Goal: Task Accomplishment & Management: Complete application form

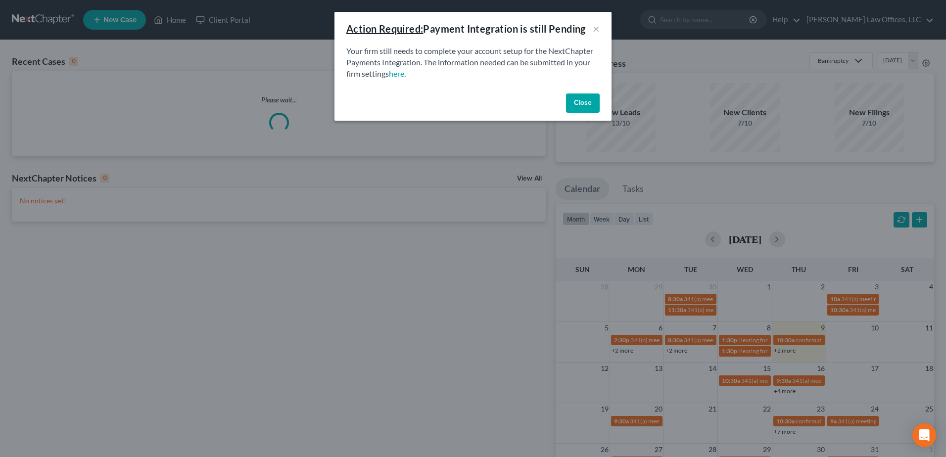
click at [574, 101] on button "Close" at bounding box center [583, 104] width 34 height 20
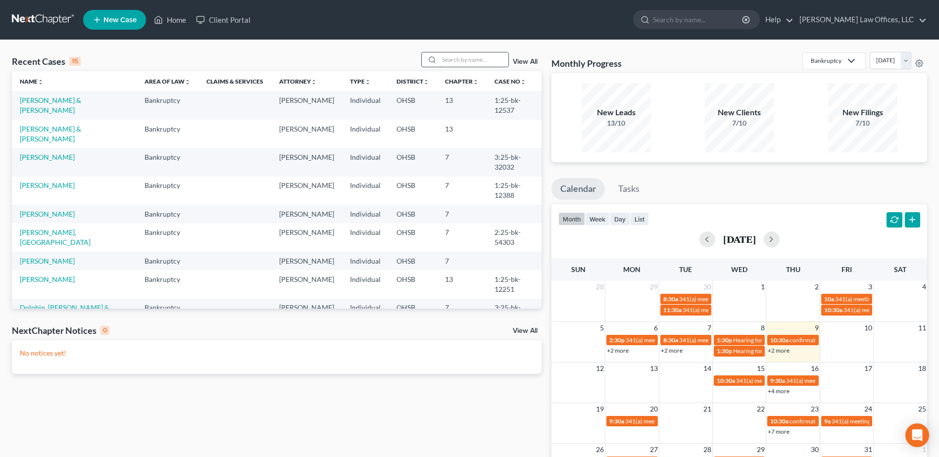
click at [459, 59] on input "search" at bounding box center [473, 59] width 69 height 14
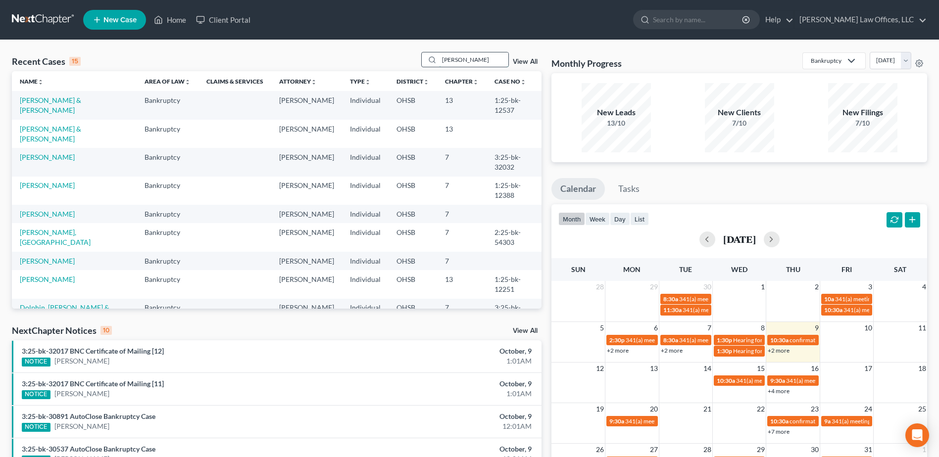
type input "[PERSON_NAME]"
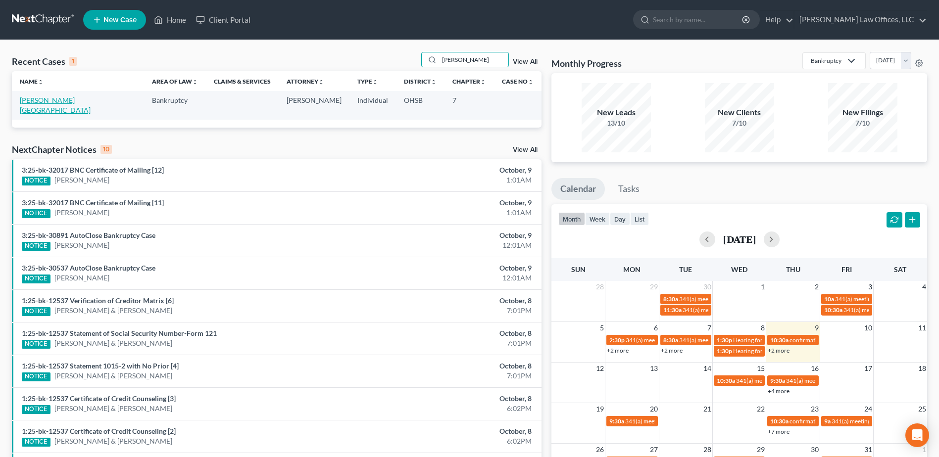
click at [46, 101] on link "[PERSON_NAME][GEOGRAPHIC_DATA]" at bounding box center [55, 105] width 71 height 18
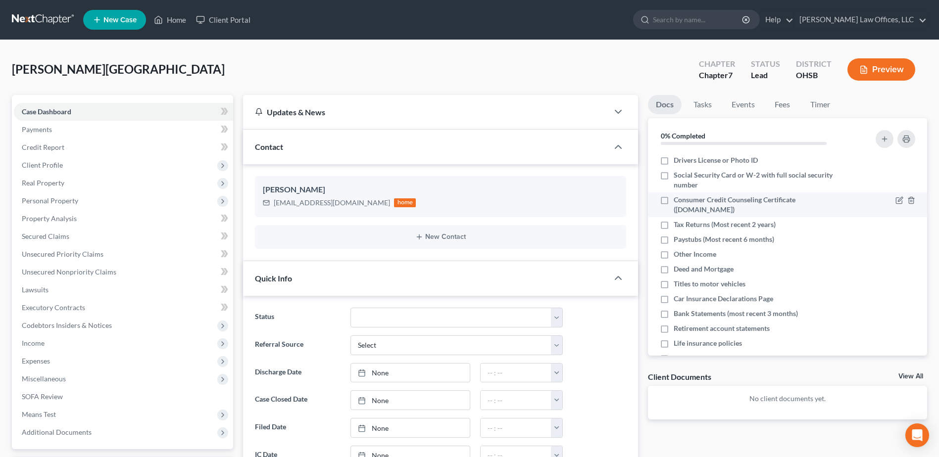
click at [674, 201] on label "Consumer Credit Counseling Certificate ([DOMAIN_NAME])" at bounding box center [761, 205] width 175 height 20
click at [678, 201] on input "Consumer Credit Counseling Certificate ([DOMAIN_NAME])" at bounding box center [681, 198] width 6 height 6
checkbox input "true"
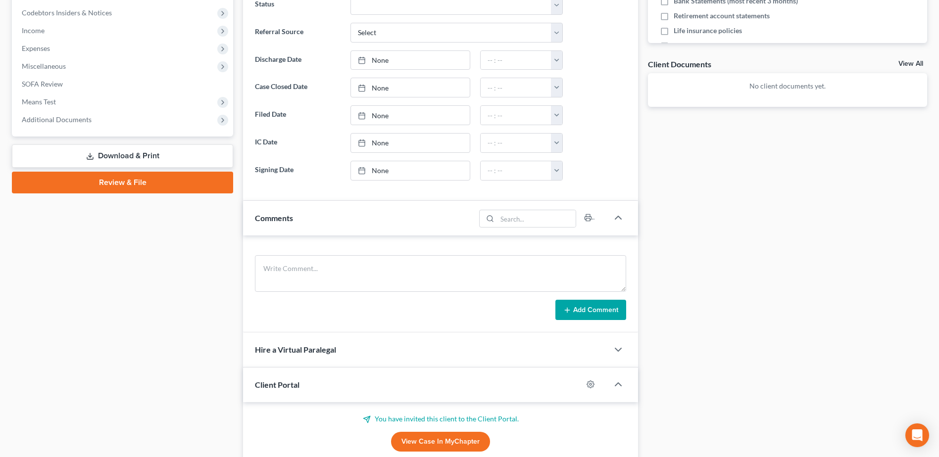
scroll to position [278, 0]
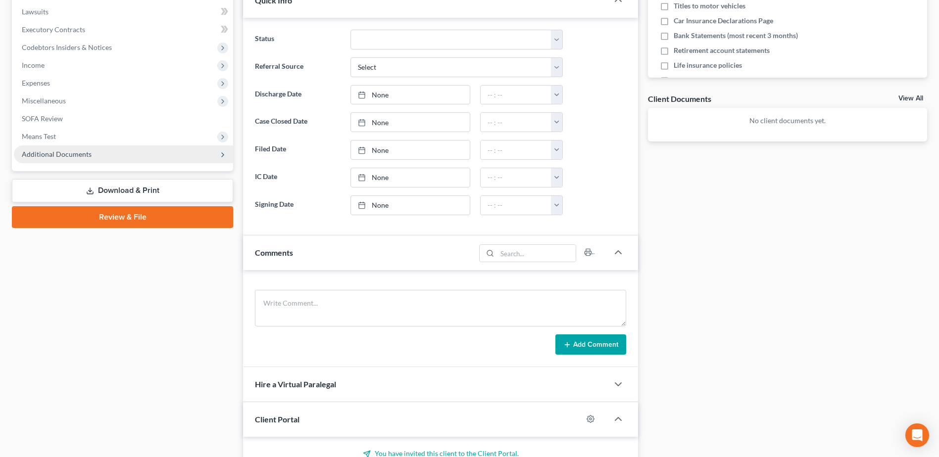
click at [97, 149] on span "Additional Documents" at bounding box center [123, 155] width 219 height 18
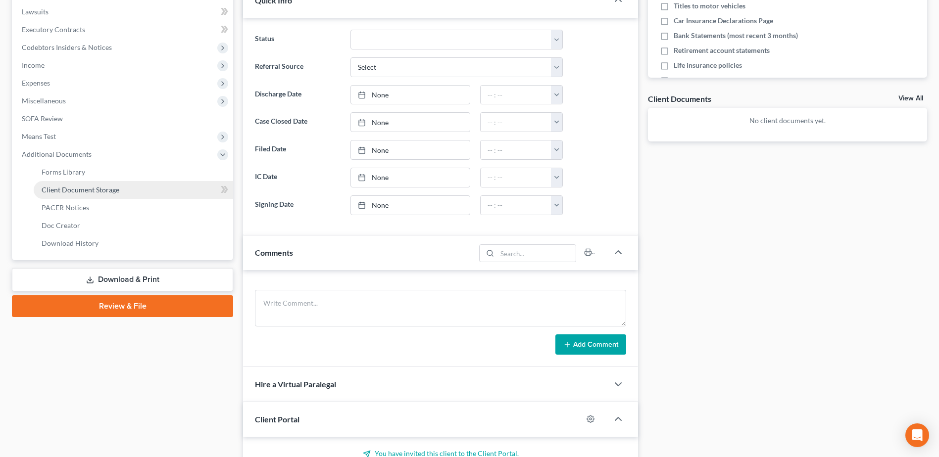
click at [113, 191] on span "Client Document Storage" at bounding box center [81, 190] width 78 height 8
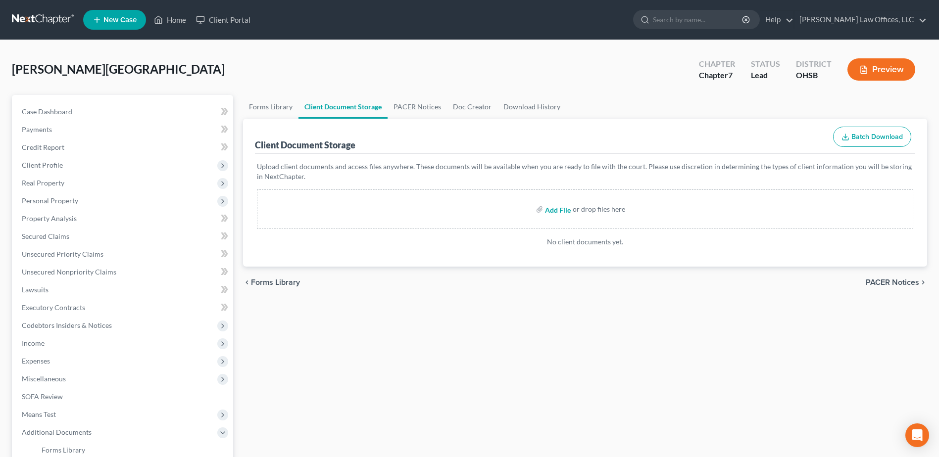
click at [554, 211] on input "file" at bounding box center [557, 209] width 24 height 18
type input "C:\fakepath\Certificate (49).pdf"
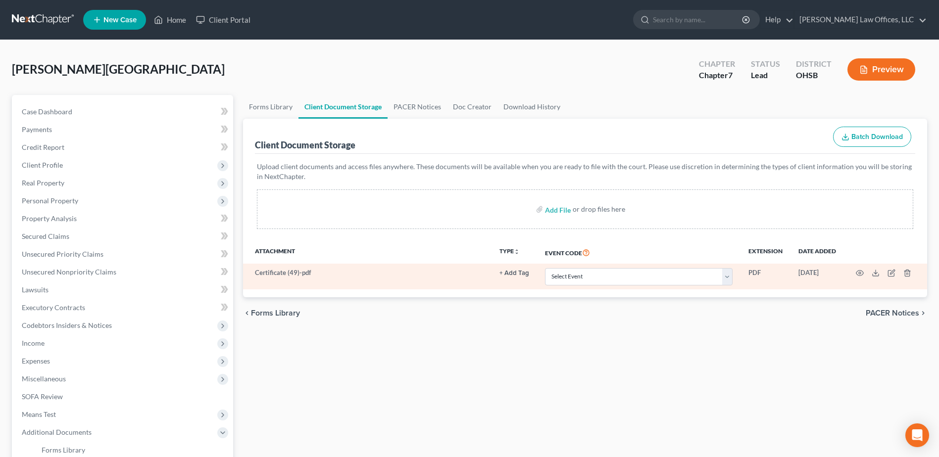
click at [513, 276] on button "+ Add Tag" at bounding box center [514, 273] width 30 height 6
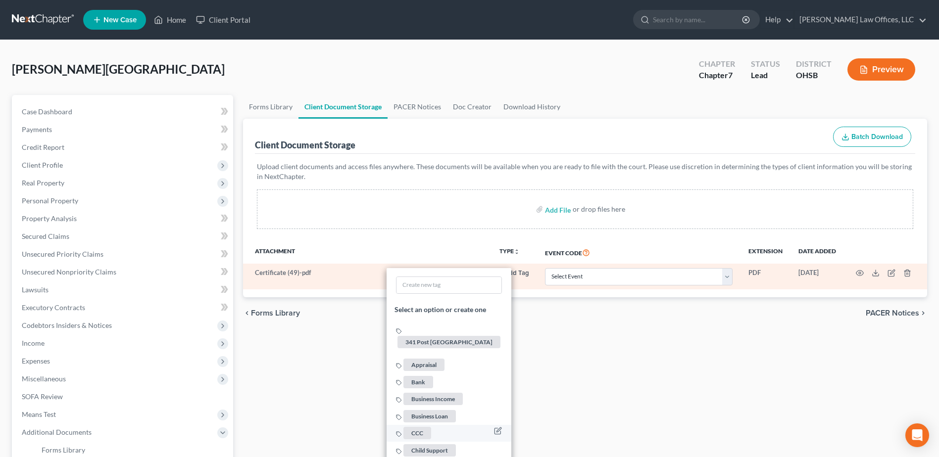
click at [424, 427] on span "CCC" at bounding box center [417, 433] width 28 height 12
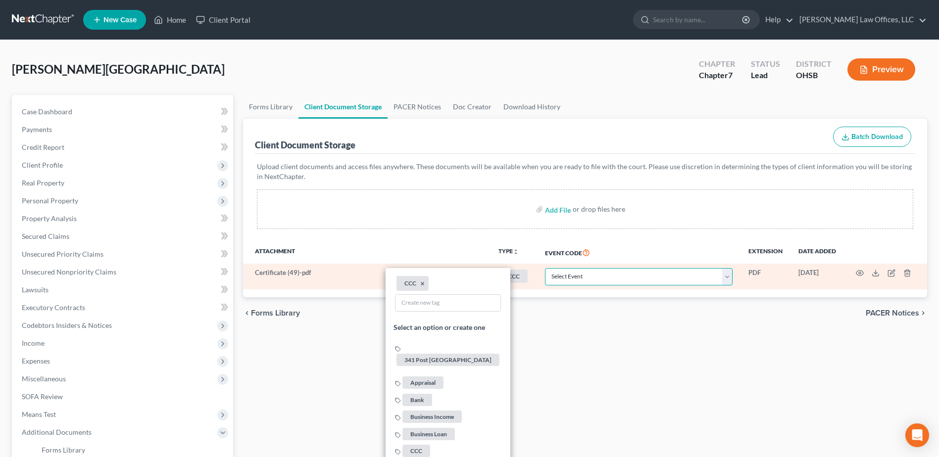
click at [729, 280] on select "Select Event 20 Largest Unsecured Creditors Amended Document Amended List of Cr…" at bounding box center [639, 276] width 188 height 17
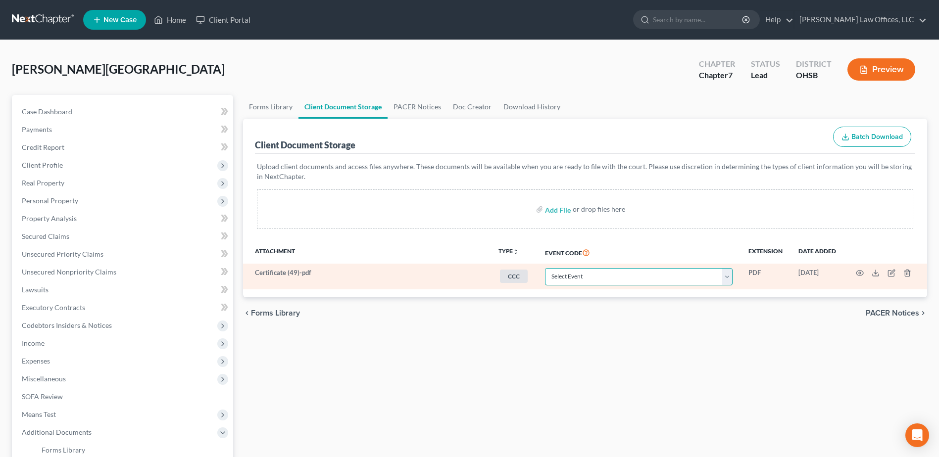
select select "7"
click at [545, 268] on select "Select Event 20 Largest Unsecured Creditors Amended Document Amended List of Cr…" at bounding box center [639, 276] width 188 height 17
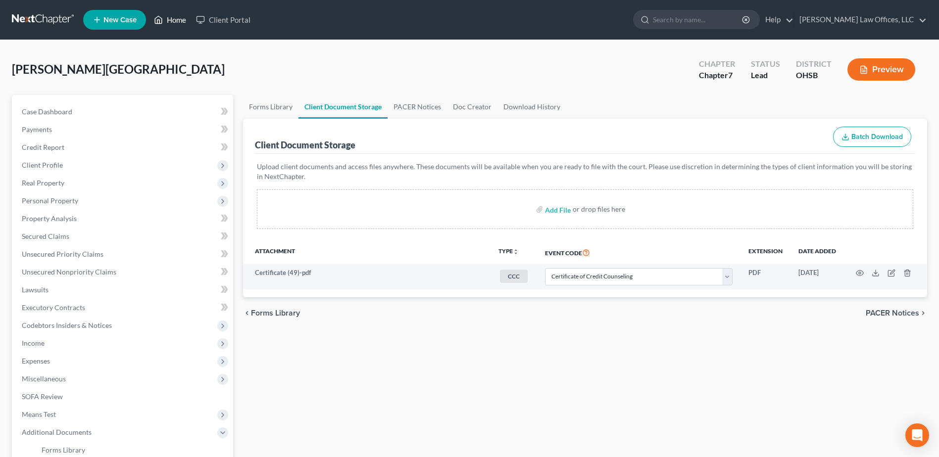
click at [175, 19] on link "Home" at bounding box center [170, 20] width 42 height 18
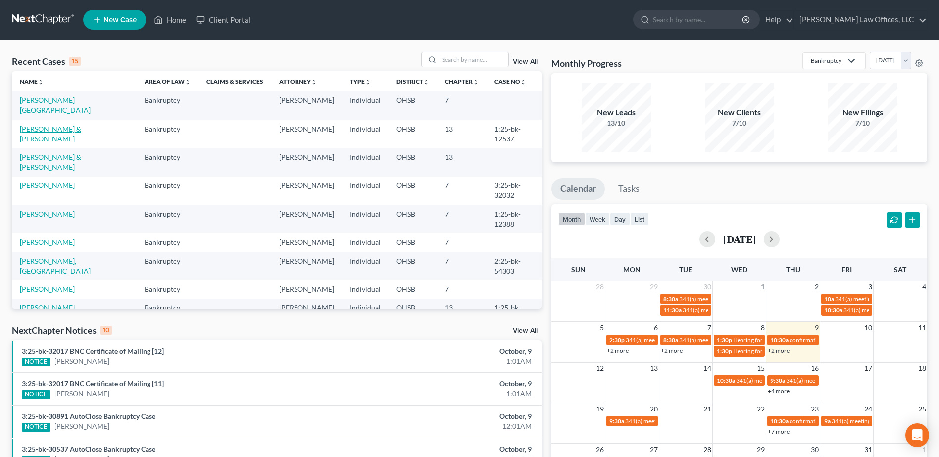
click at [81, 130] on link "[PERSON_NAME] & [PERSON_NAME]" at bounding box center [50, 134] width 61 height 18
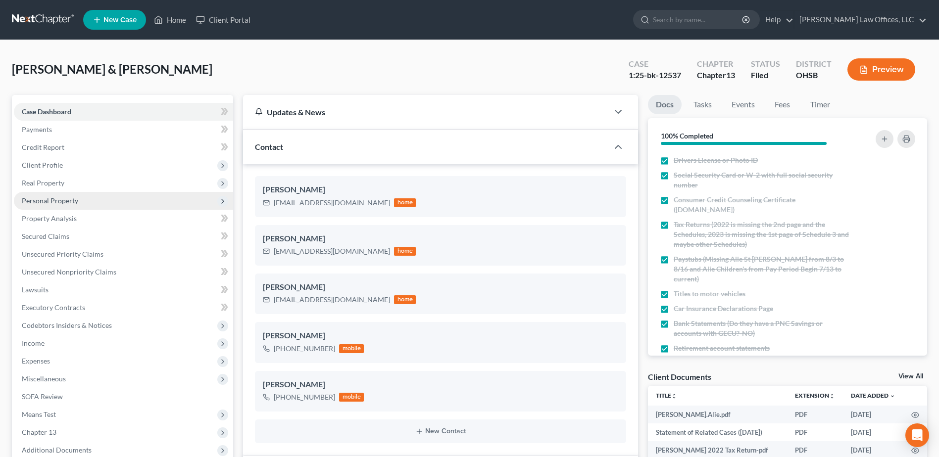
click at [69, 200] on span "Personal Property" at bounding box center [50, 200] width 56 height 8
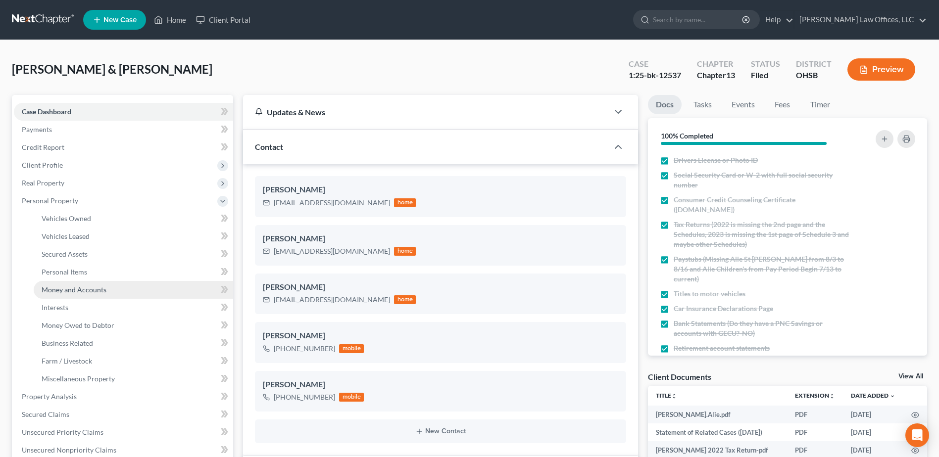
click at [87, 285] on link "Money and Accounts" at bounding box center [133, 290] width 199 height 18
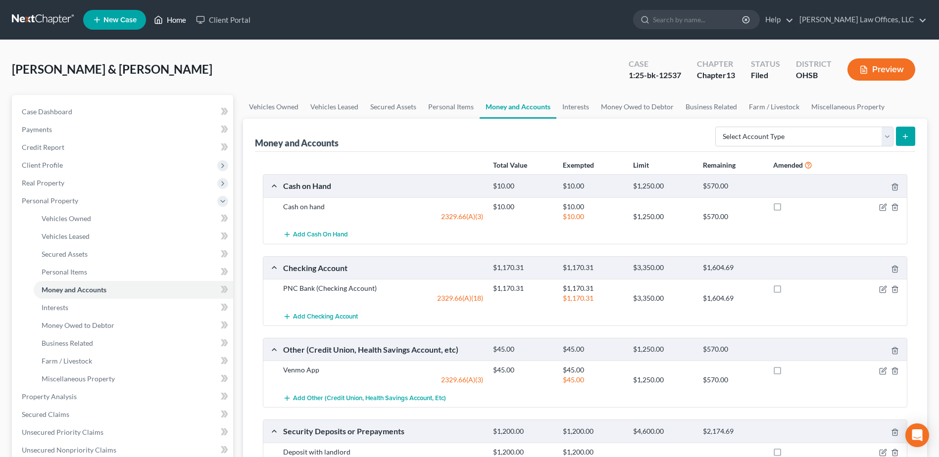
click at [172, 21] on link "Home" at bounding box center [170, 20] width 42 height 18
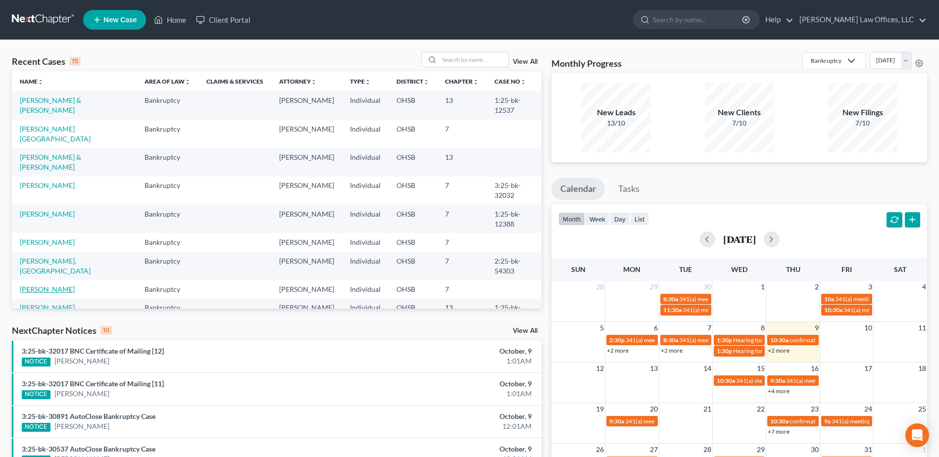
click at [43, 293] on link "[PERSON_NAME]" at bounding box center [47, 289] width 55 height 8
select select "4"
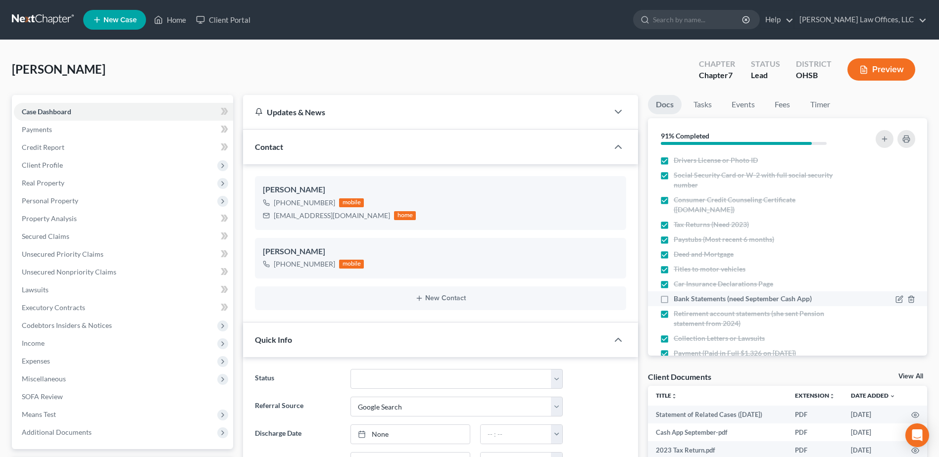
scroll to position [21, 0]
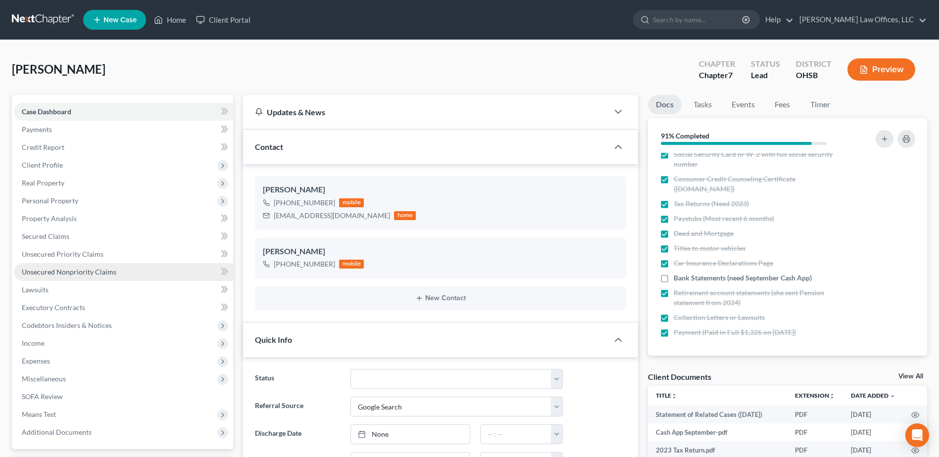
click at [107, 268] on span "Unsecured Nonpriority Claims" at bounding box center [69, 272] width 95 height 8
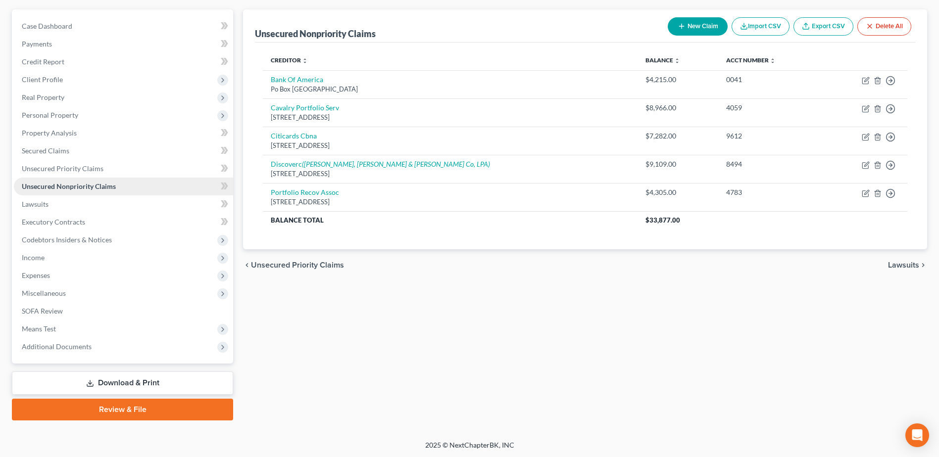
scroll to position [87, 0]
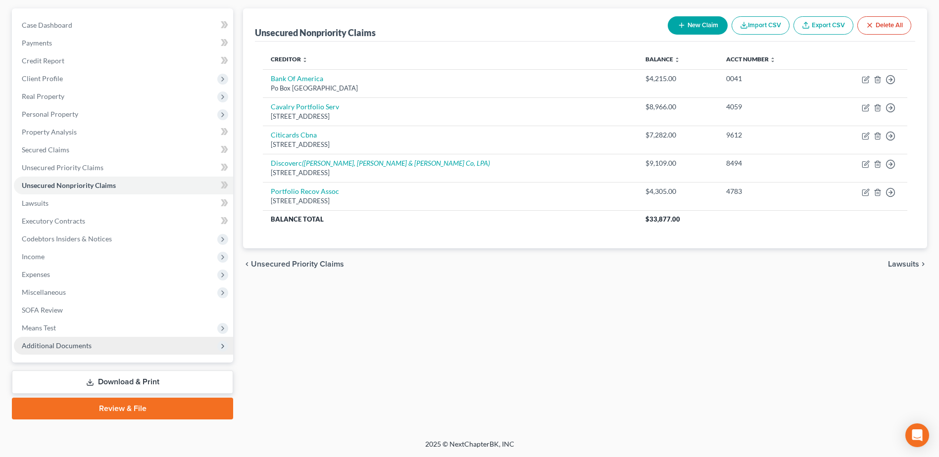
click at [90, 343] on span "Additional Documents" at bounding box center [123, 346] width 219 height 18
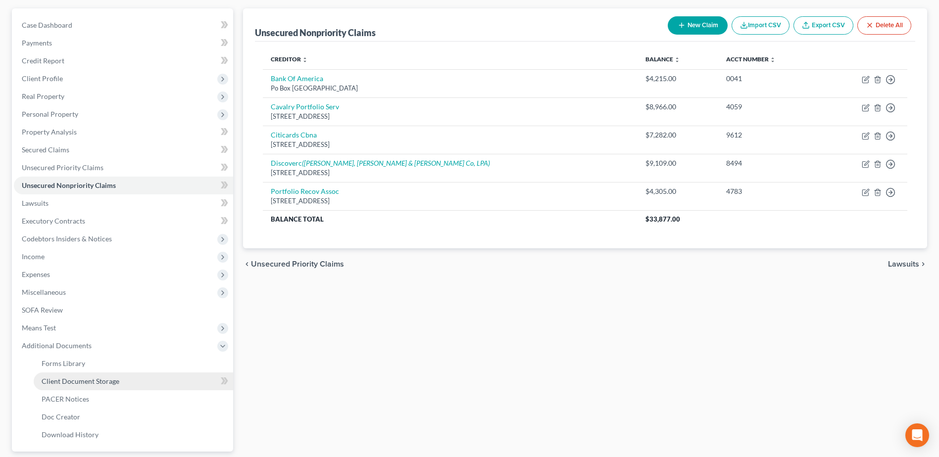
click at [115, 377] on span "Client Document Storage" at bounding box center [81, 381] width 78 height 8
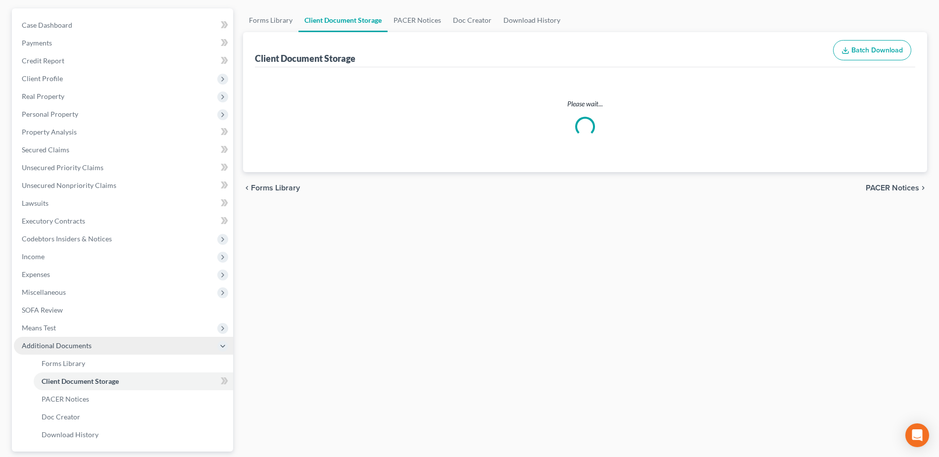
select select "7"
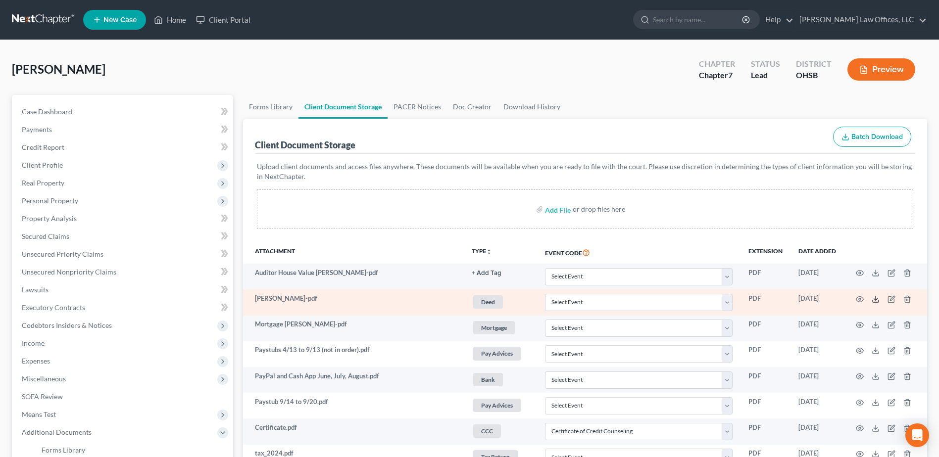
click at [873, 297] on icon at bounding box center [876, 299] width 8 height 8
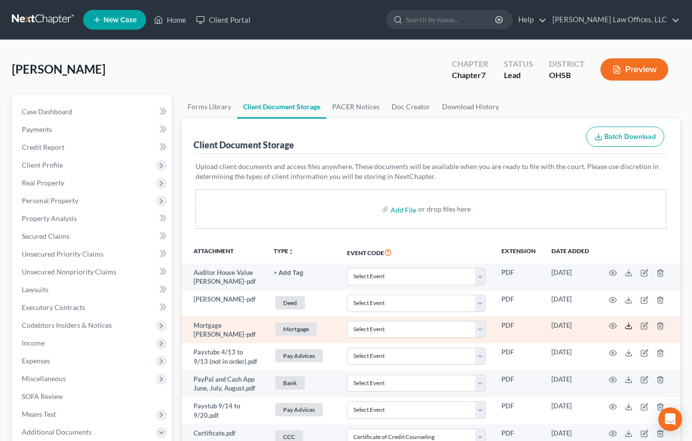
click at [628, 328] on icon at bounding box center [629, 326] width 8 height 8
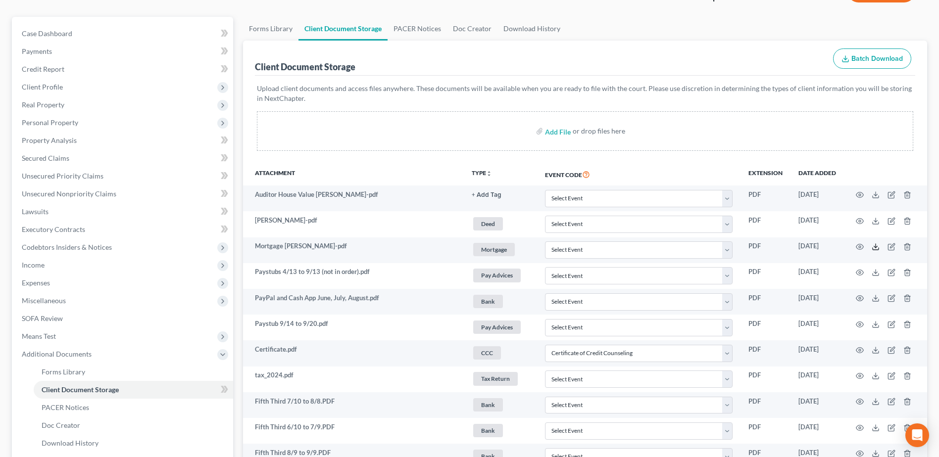
scroll to position [99, 0]
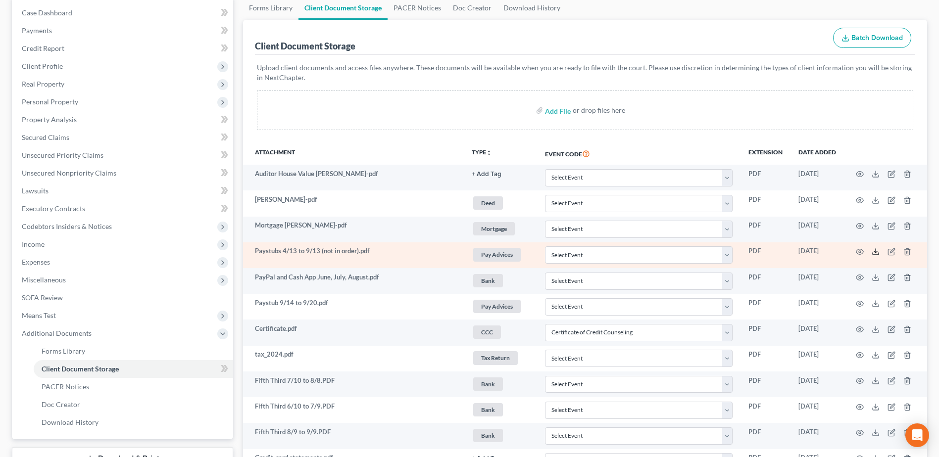
click at [875, 251] on icon at bounding box center [876, 252] width 8 height 8
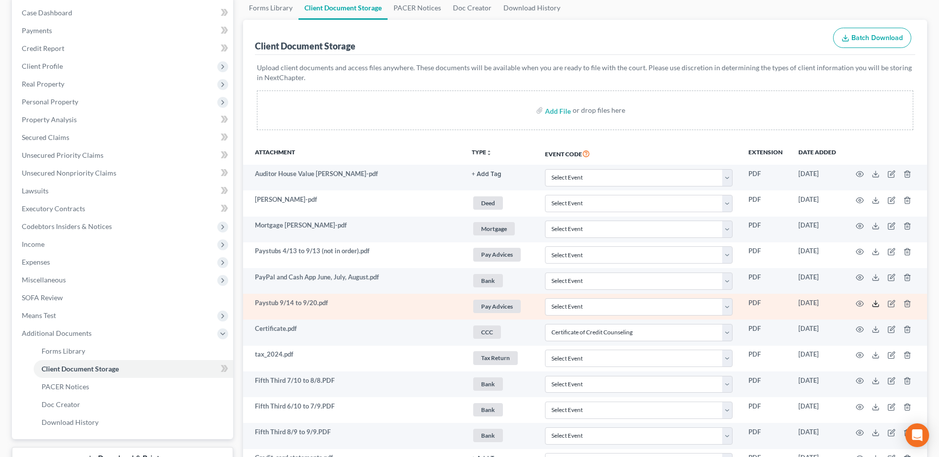
click at [875, 303] on icon at bounding box center [876, 304] width 8 height 8
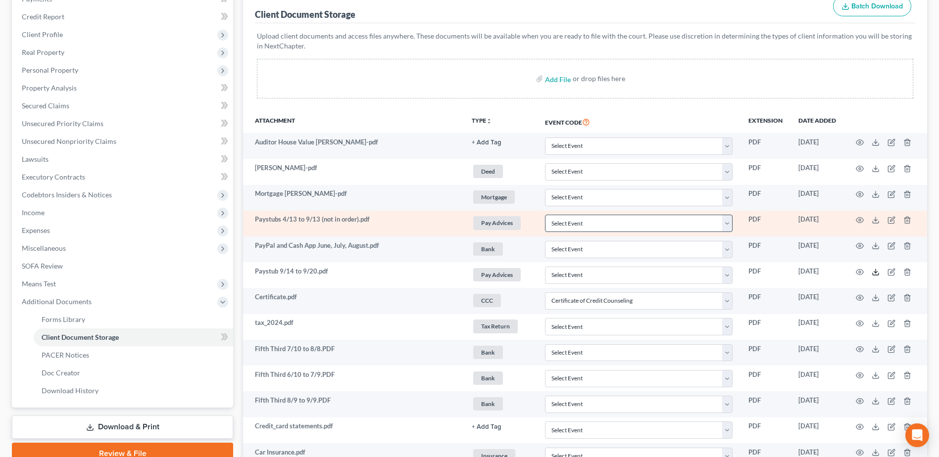
scroll to position [148, 0]
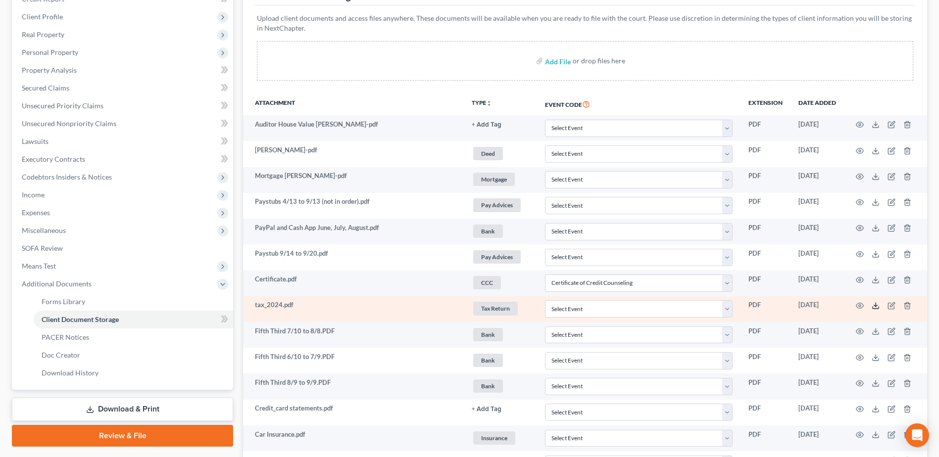
click at [875, 307] on icon at bounding box center [876, 306] width 8 height 8
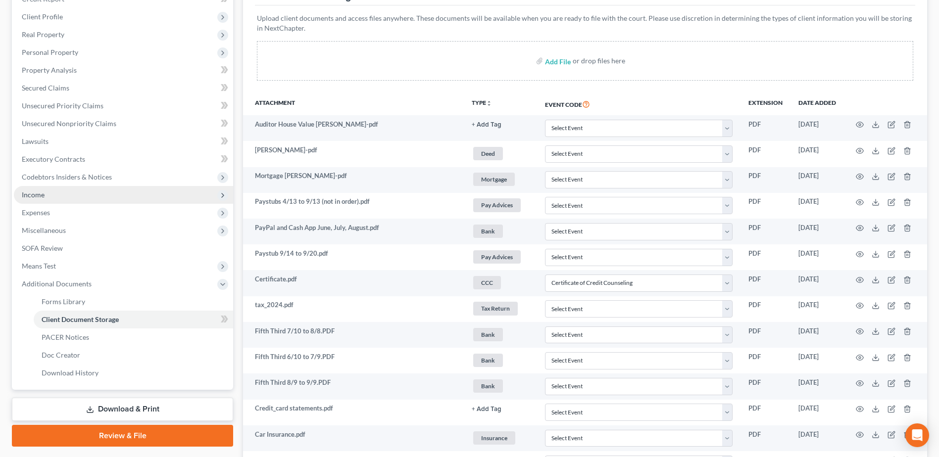
click at [76, 195] on span "Income" at bounding box center [123, 195] width 219 height 18
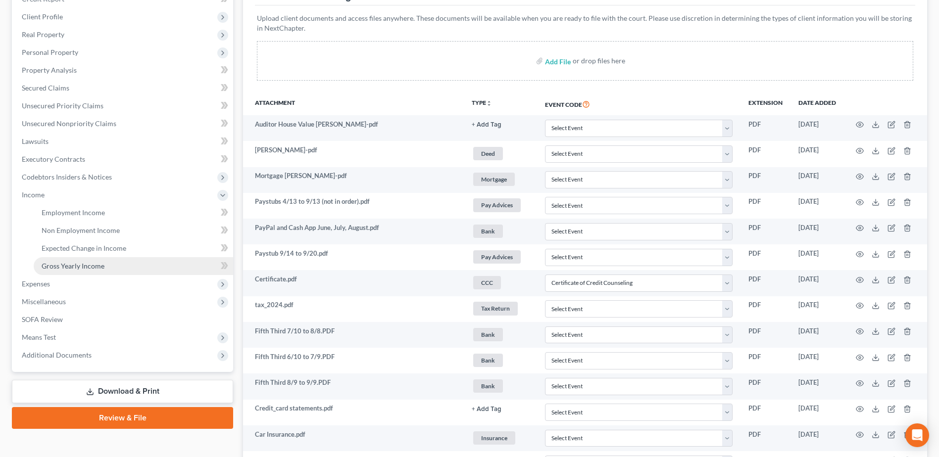
click at [97, 263] on span "Gross Yearly Income" at bounding box center [73, 266] width 63 height 8
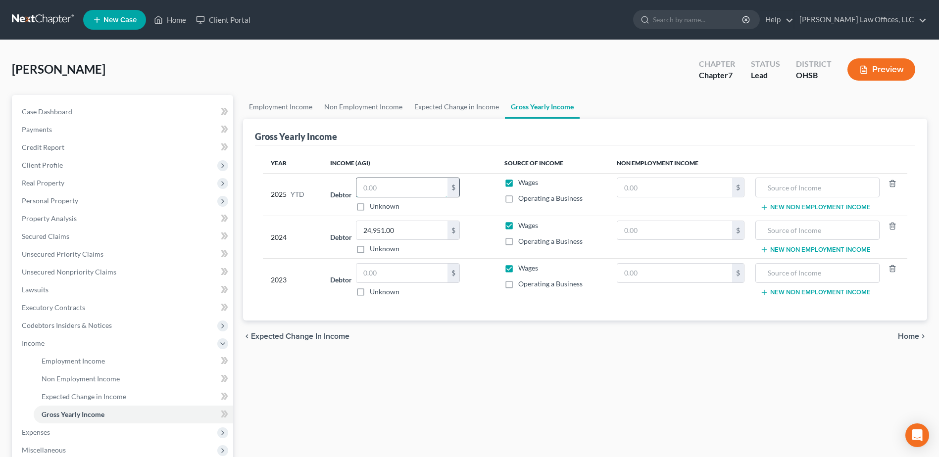
drag, startPoint x: 395, startPoint y: 195, endPoint x: 377, endPoint y: 195, distance: 18.8
click at [377, 195] on input "text" at bounding box center [401, 187] width 91 height 19
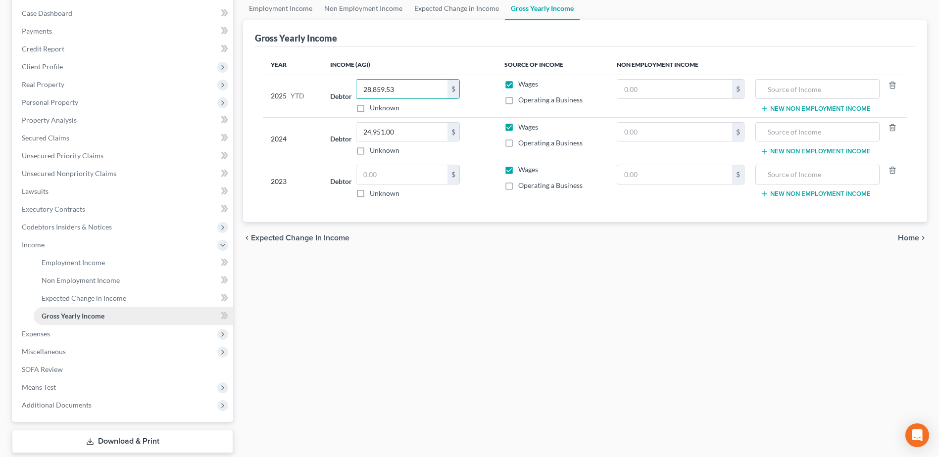
scroll to position [99, 0]
type input "28,859.53"
click at [110, 265] on link "Employment Income" at bounding box center [133, 262] width 199 height 18
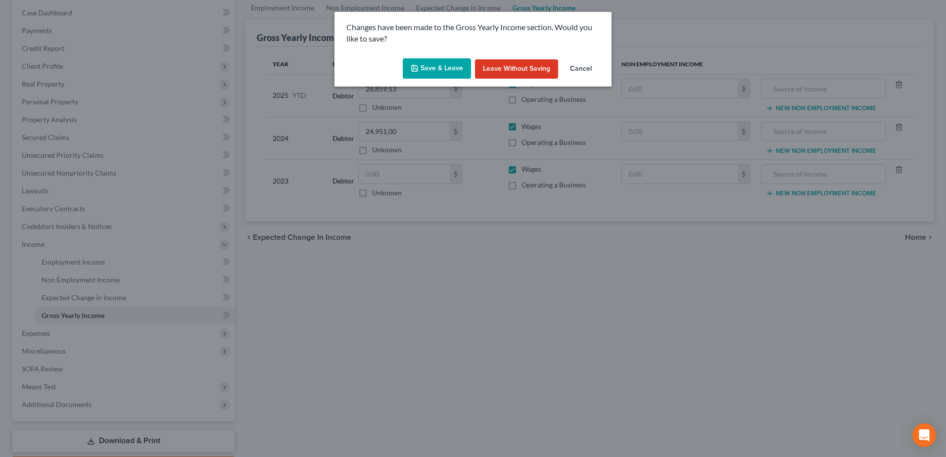
click at [446, 67] on button "Save & Leave" at bounding box center [437, 68] width 68 height 21
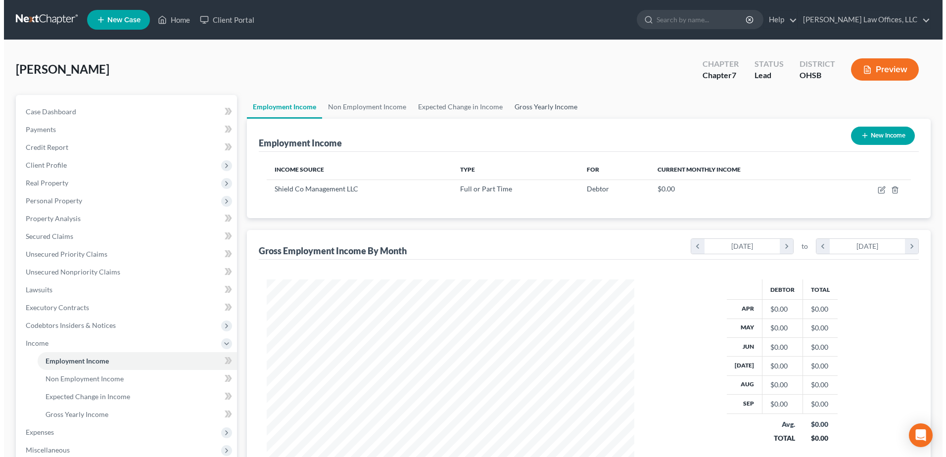
scroll to position [184, 387]
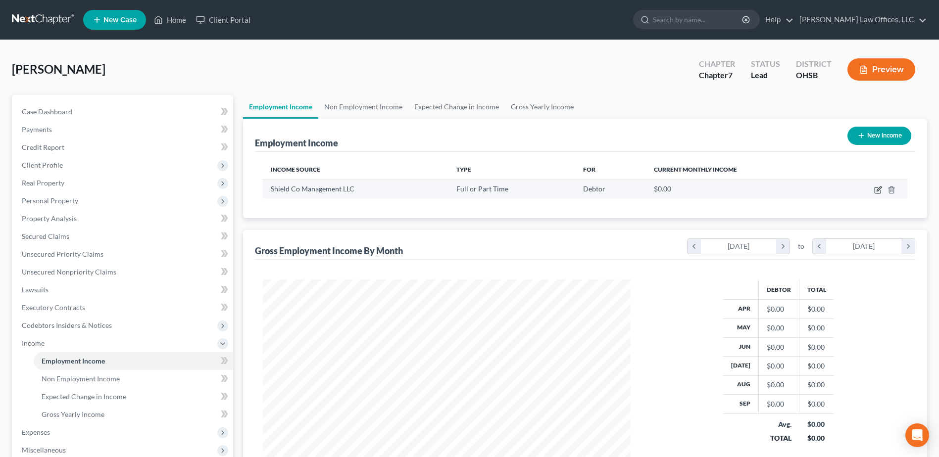
click at [878, 189] on icon "button" at bounding box center [878, 190] width 8 height 8
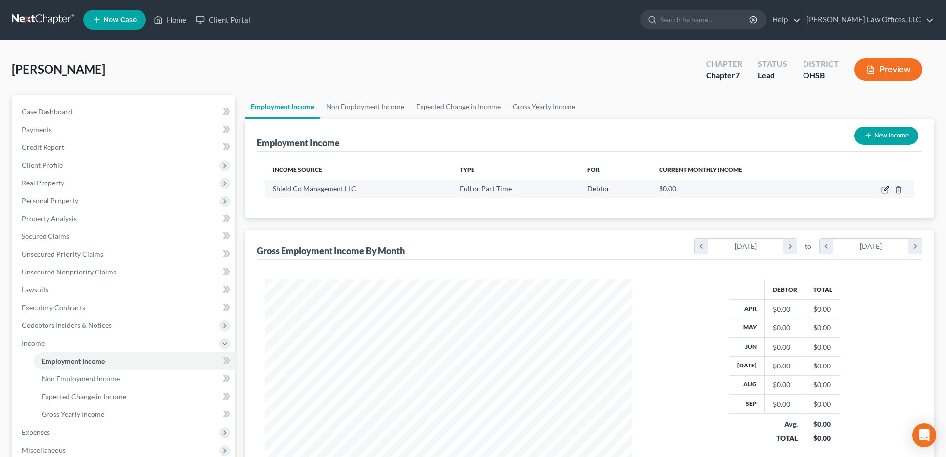
select select "0"
select select "3"
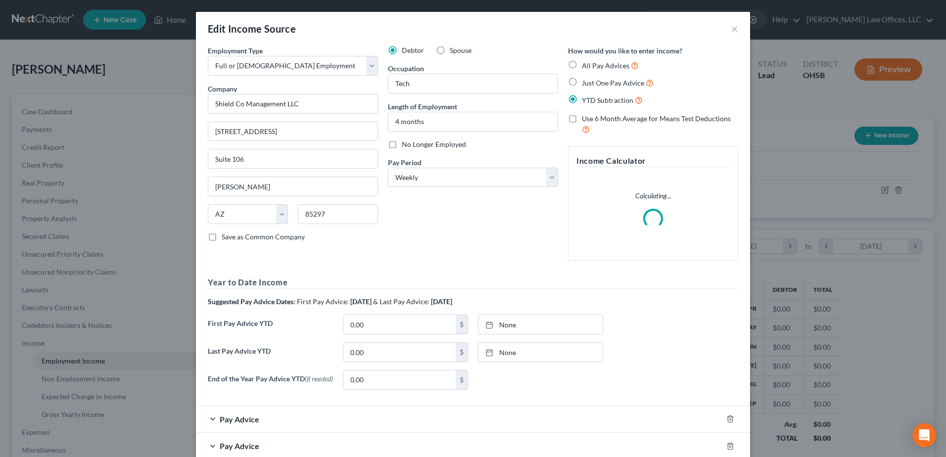
scroll to position [185, 391]
type input "[DATE]"
click at [495, 325] on div at bounding box center [493, 325] width 14 height 8
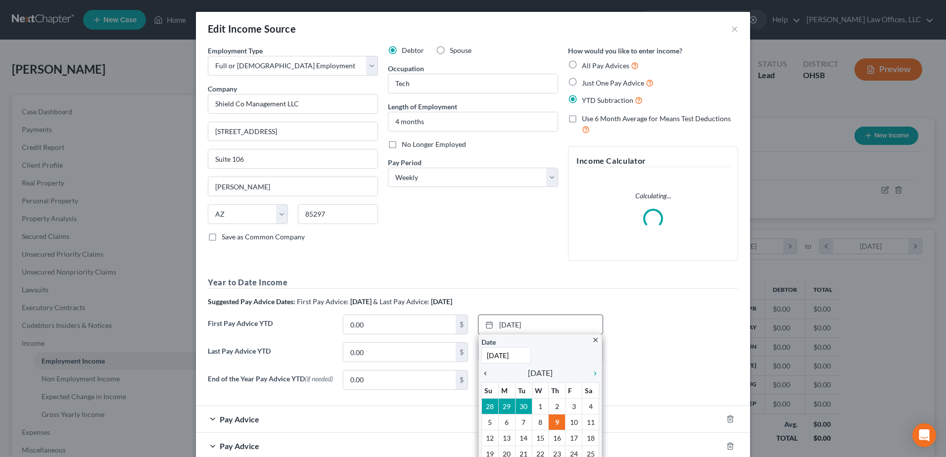
click at [482, 374] on icon "chevron_left" at bounding box center [488, 374] width 13 height 8
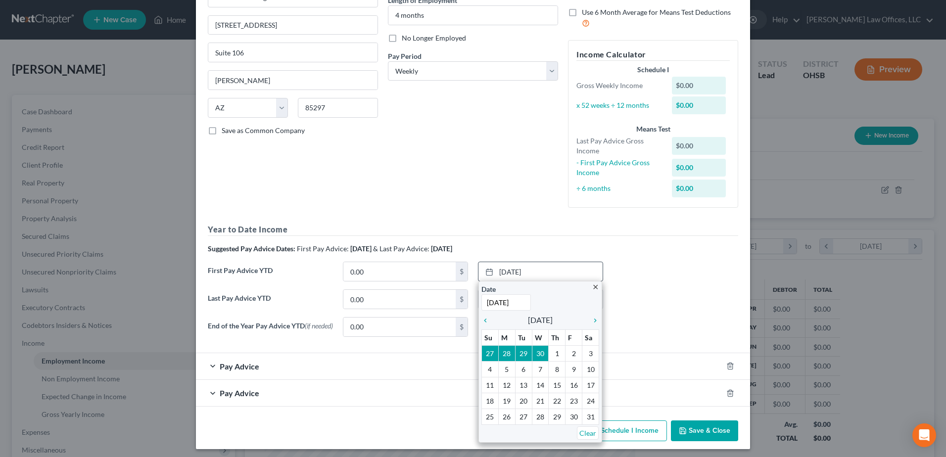
scroll to position [112, 0]
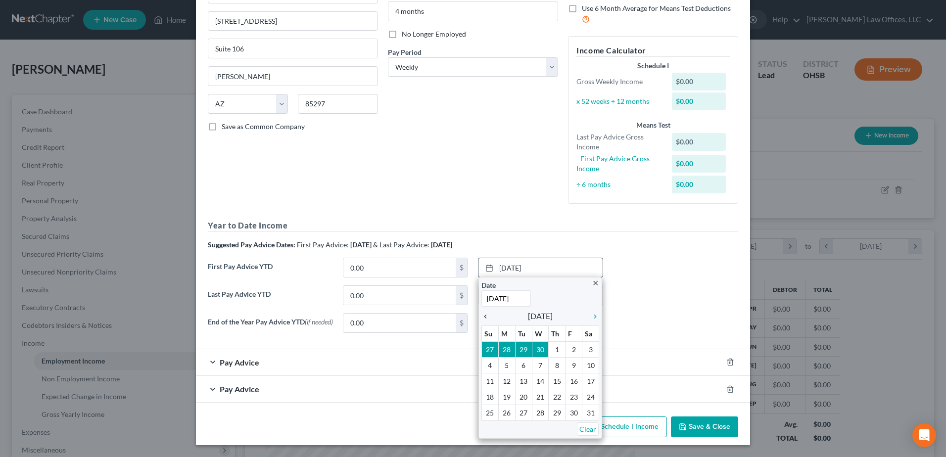
click at [482, 316] on icon "chevron_left" at bounding box center [488, 317] width 13 height 8
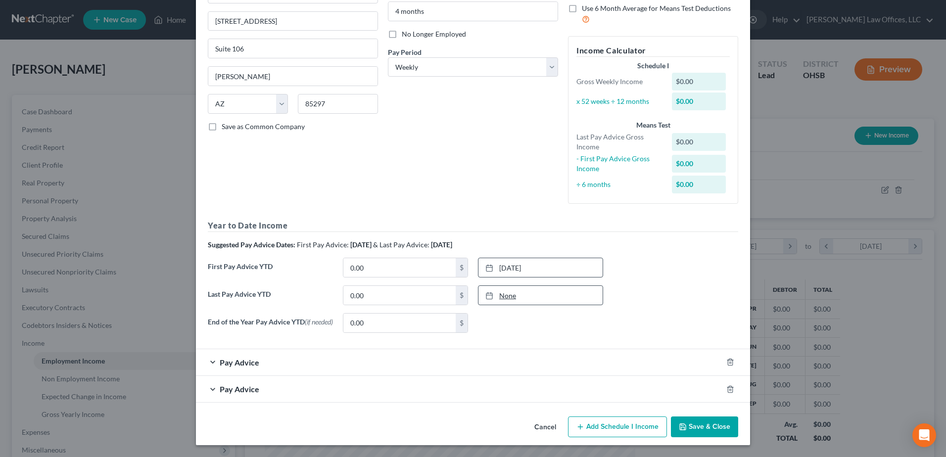
type input "[DATE]"
click at [506, 291] on link "[DATE]" at bounding box center [541, 295] width 124 height 19
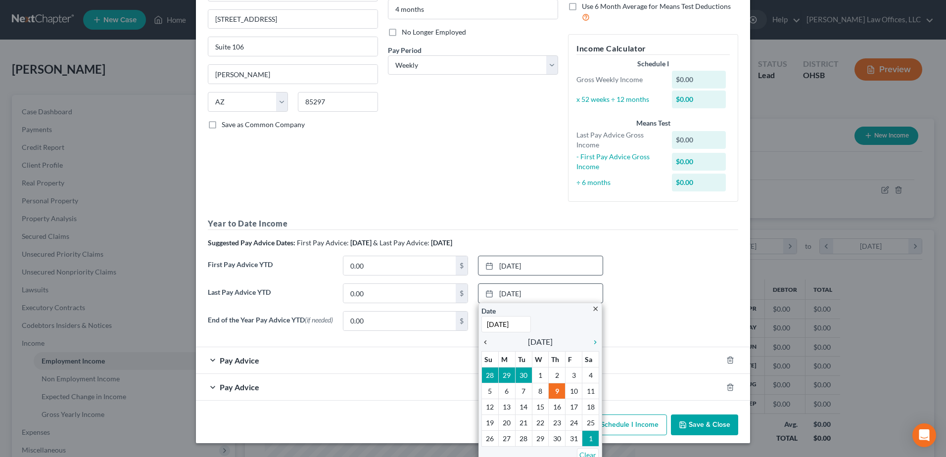
click at [482, 345] on icon "chevron_left" at bounding box center [488, 343] width 13 height 8
click at [593, 344] on icon "chevron_right" at bounding box center [592, 343] width 13 height 8
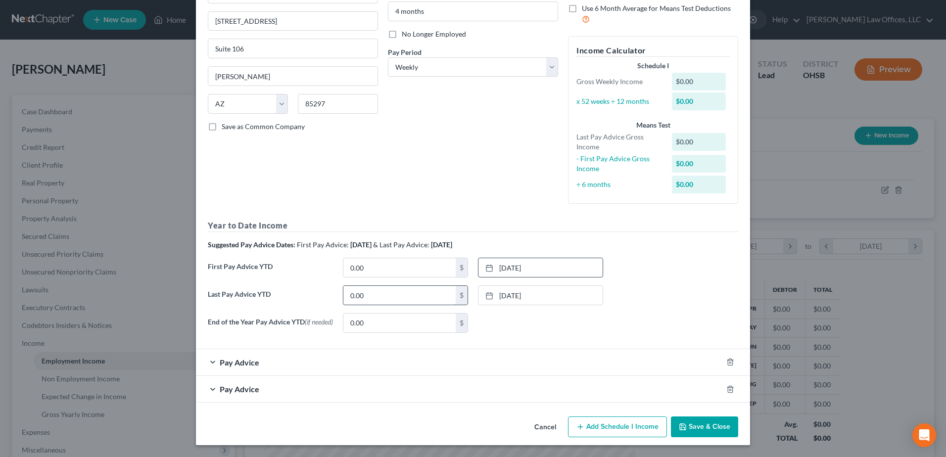
paste input "28,859.53"
type input "28,859.53"
click at [537, 267] on link "[DATE]" at bounding box center [541, 267] width 124 height 19
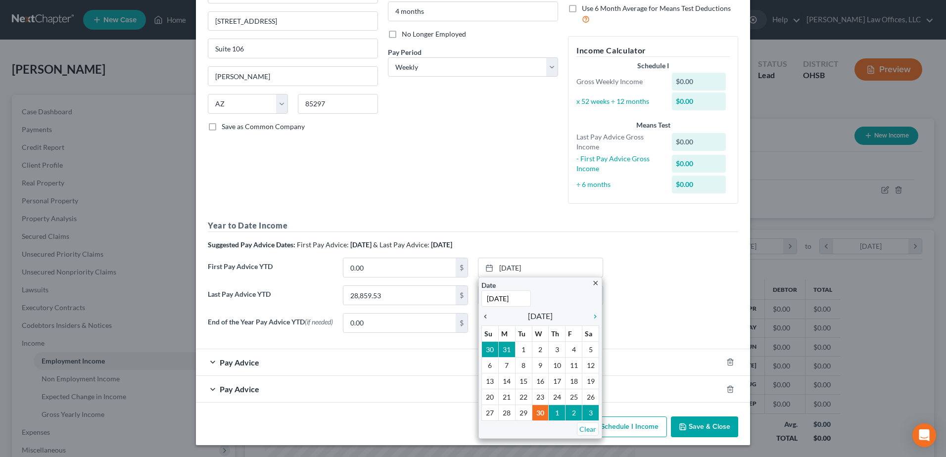
click at [484, 315] on icon "chevron_left" at bounding box center [488, 317] width 13 height 8
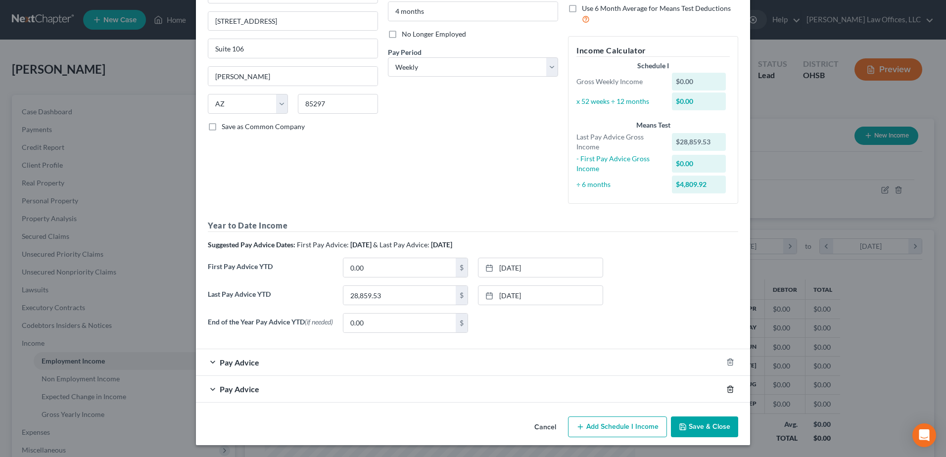
click at [731, 390] on line "button" at bounding box center [731, 390] width 0 height 2
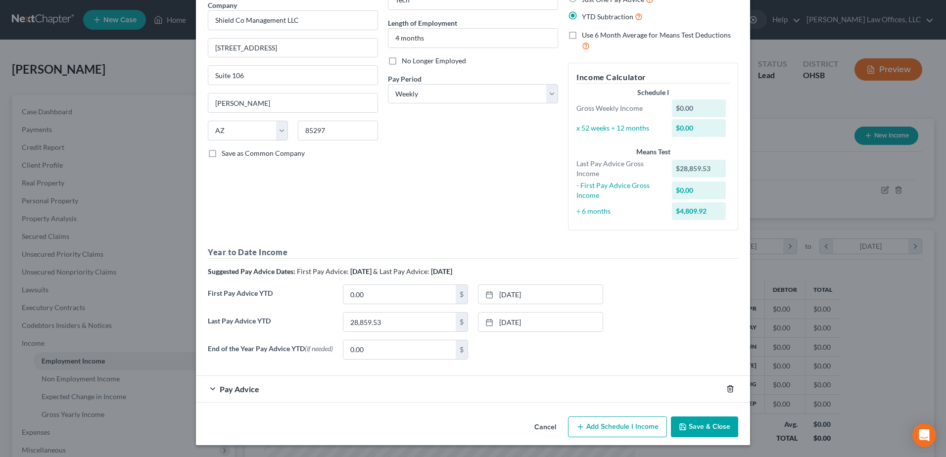
click at [728, 387] on icon "button" at bounding box center [730, 389] width 4 height 6
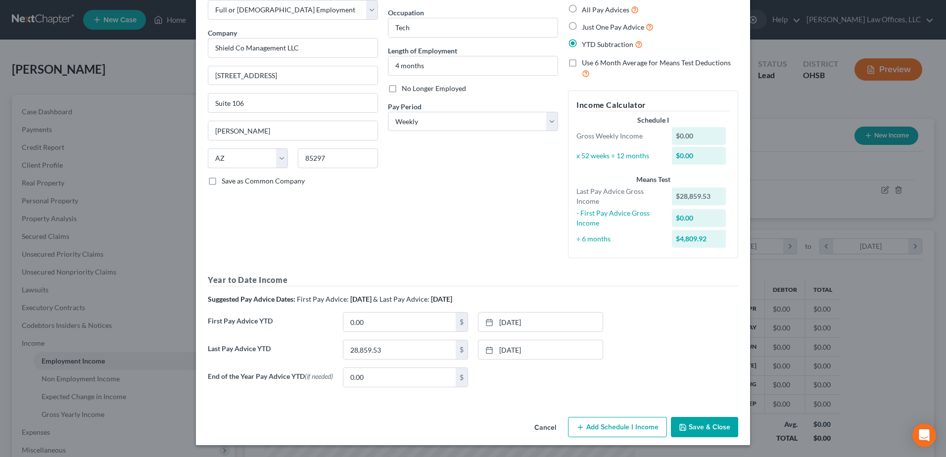
scroll to position [58, 0]
click at [596, 424] on button "Add Schedule I Income" at bounding box center [617, 427] width 99 height 21
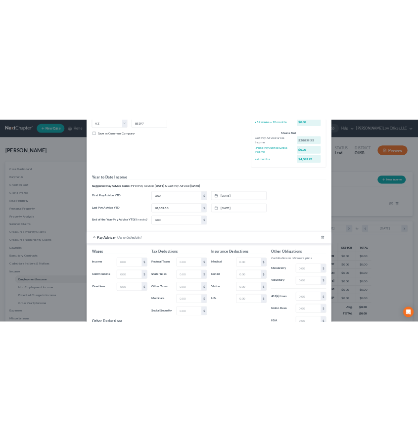
scroll to position [207, 0]
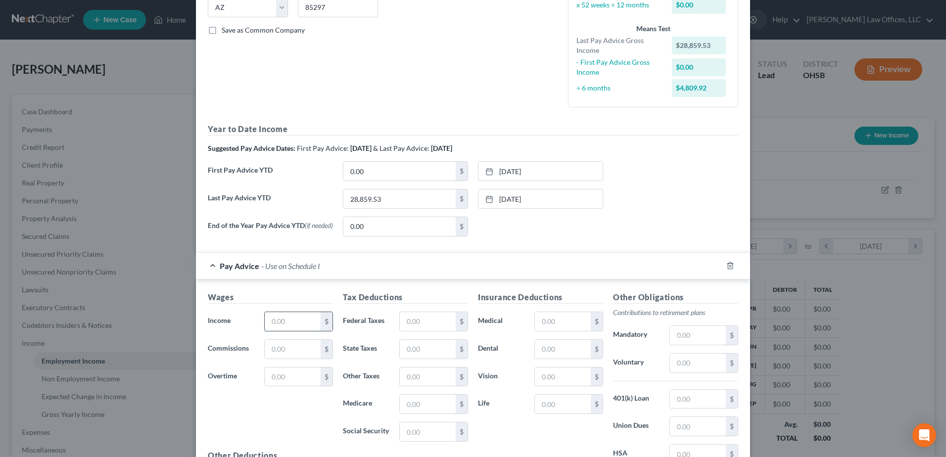
click at [285, 319] on input "text" at bounding box center [293, 321] width 56 height 19
type input "1,440.00"
click at [282, 356] on input "text" at bounding box center [293, 349] width 56 height 19
click at [281, 376] on input "text" at bounding box center [293, 377] width 56 height 19
type input "1,000.00"
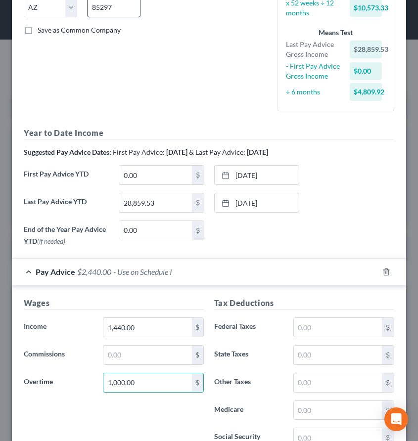
scroll to position [494745, 494547]
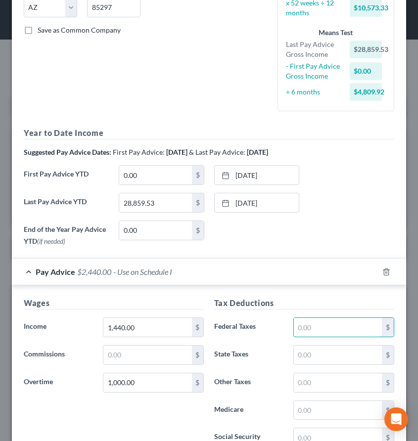
drag, startPoint x: 313, startPoint y: 331, endPoint x: 284, endPoint y: 331, distance: 29.7
click at [289, 331] on div "$" at bounding box center [344, 328] width 111 height 20
type input "220.00"
drag, startPoint x: 312, startPoint y: 436, endPoint x: 302, endPoint y: 436, distance: 9.9
click at [302, 436] on input "text" at bounding box center [338, 438] width 88 height 19
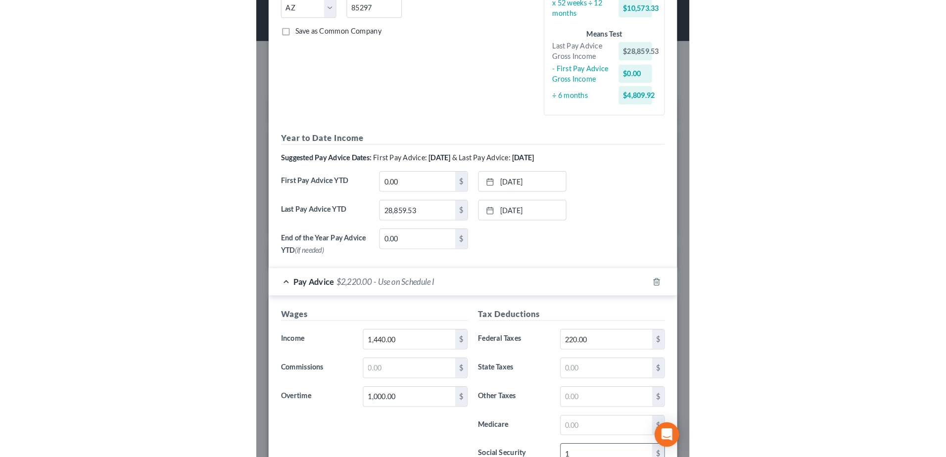
scroll to position [208, 0]
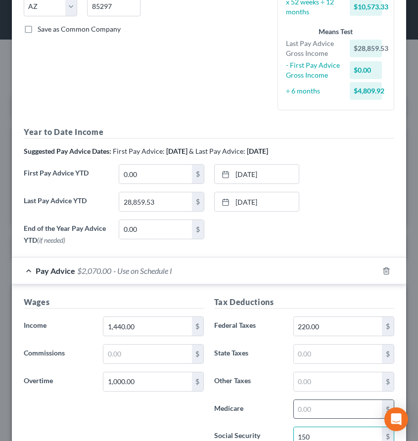
type input "150"
drag, startPoint x: 331, startPoint y: 409, endPoint x: 275, endPoint y: 400, distance: 57.1
click at [275, 400] on div "Medicare $" at bounding box center [304, 410] width 191 height 20
type input "35"
drag, startPoint x: 311, startPoint y: 357, endPoint x: 294, endPoint y: 357, distance: 17.3
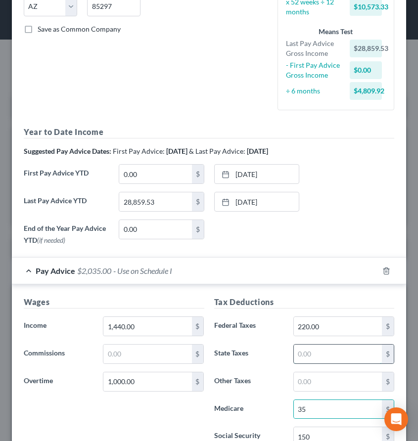
click at [294, 357] on input "text" at bounding box center [338, 354] width 88 height 19
type input "60"
click at [198, 412] on div "Wages Income * 1,440.00 $ Commissions $ Overtime 1,000.00 $" at bounding box center [114, 375] width 191 height 158
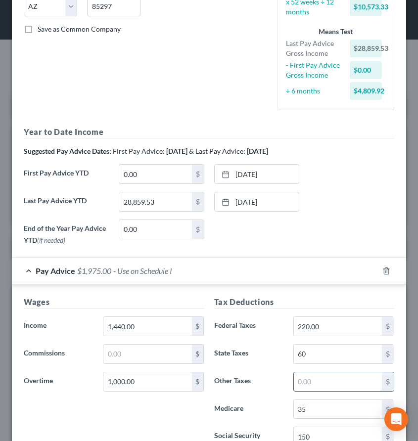
drag, startPoint x: 321, startPoint y: 388, endPoint x: 296, endPoint y: 390, distance: 24.3
click at [296, 390] on input "text" at bounding box center [338, 382] width 88 height 19
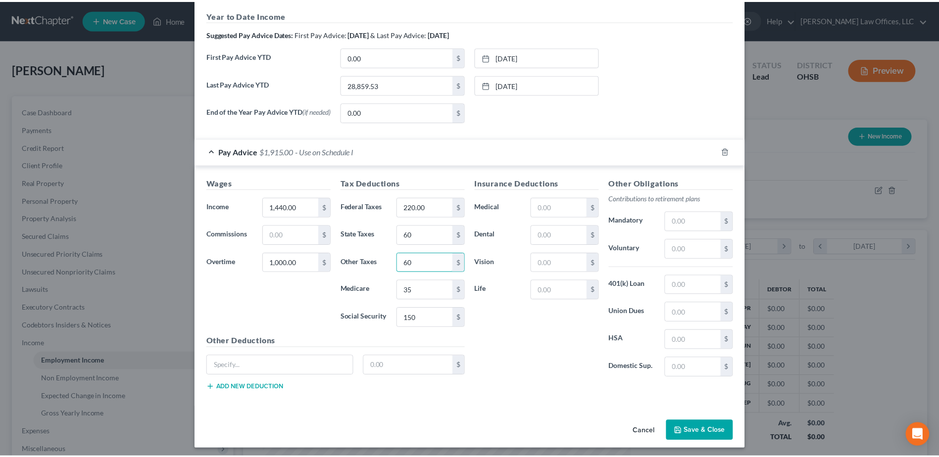
scroll to position [328, 0]
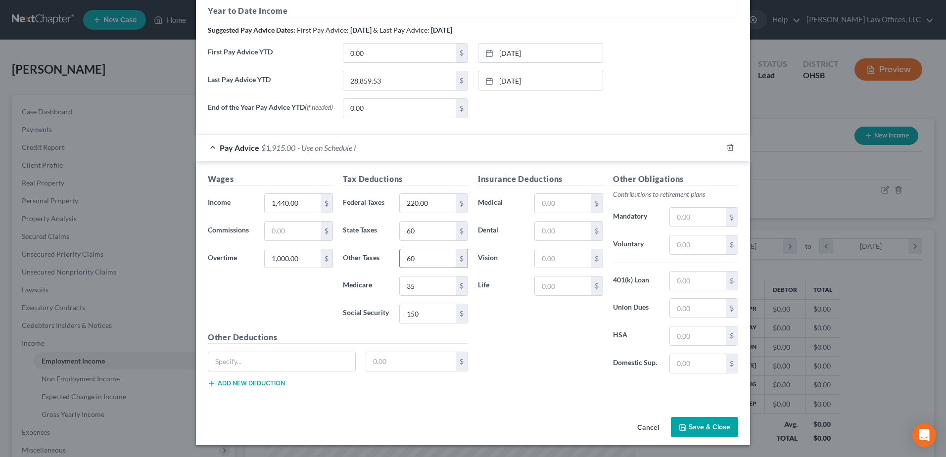
type input "60"
click at [704, 427] on button "Save & Close" at bounding box center [704, 427] width 67 height 21
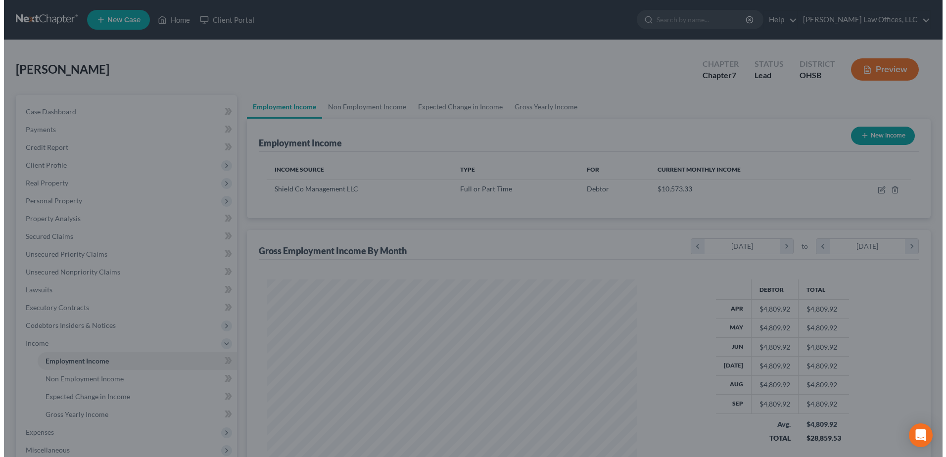
scroll to position [494738, 494534]
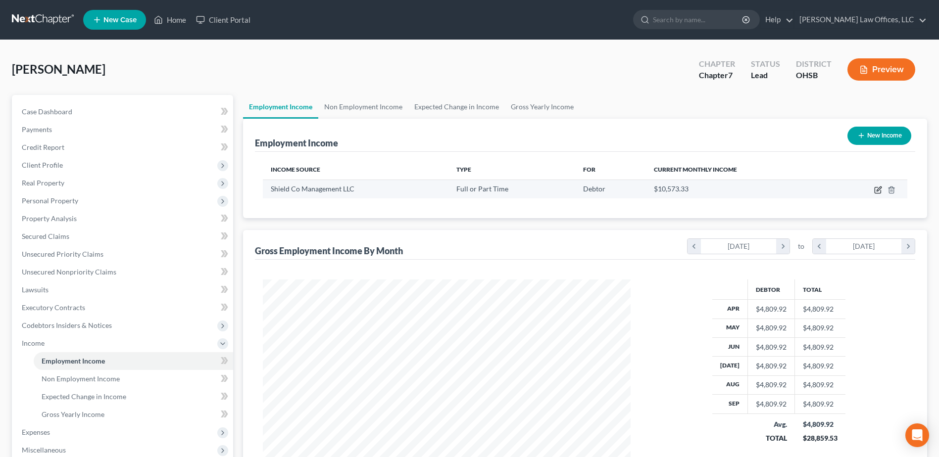
click at [878, 189] on icon "button" at bounding box center [878, 190] width 8 height 8
select select "0"
select select "3"
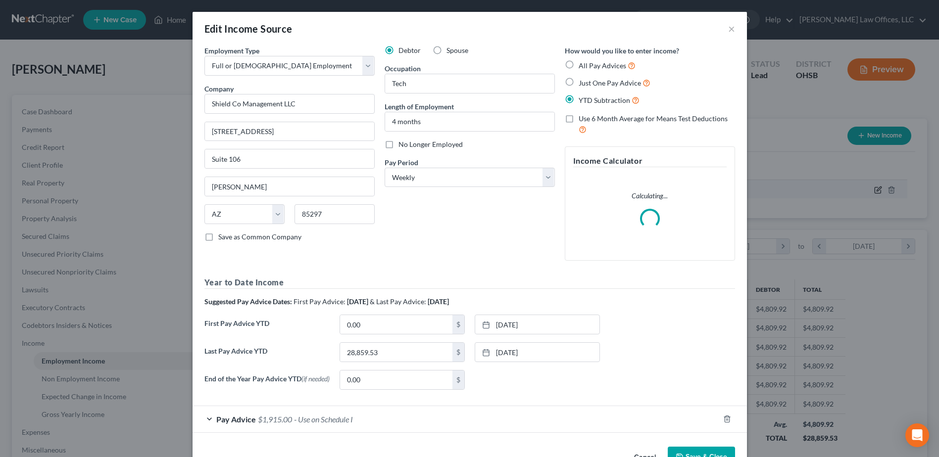
scroll to position [185, 391]
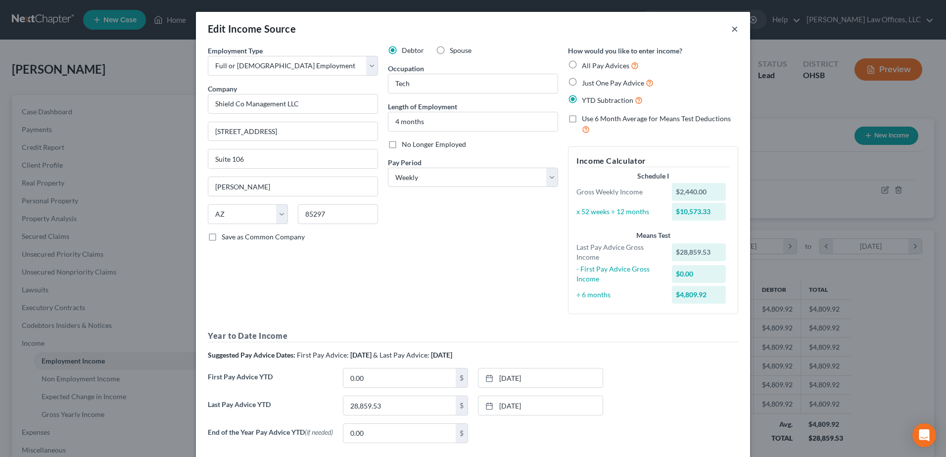
click at [734, 28] on button "×" at bounding box center [734, 29] width 7 height 12
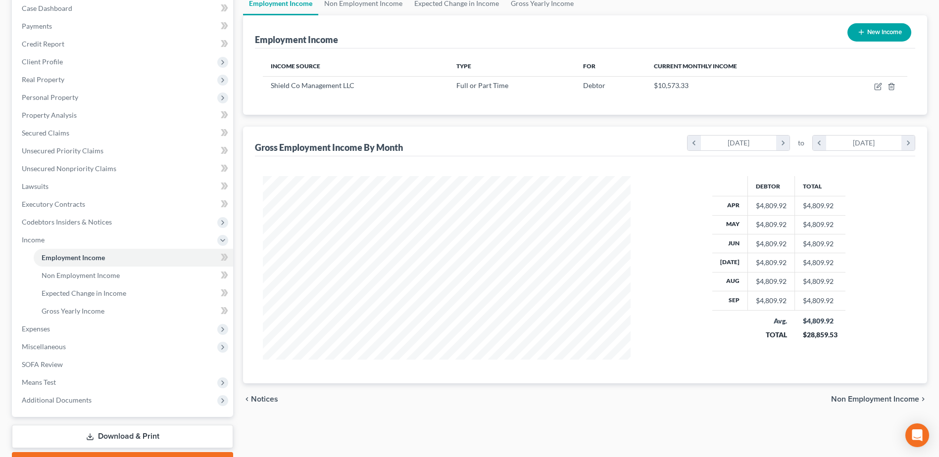
scroll to position [148, 0]
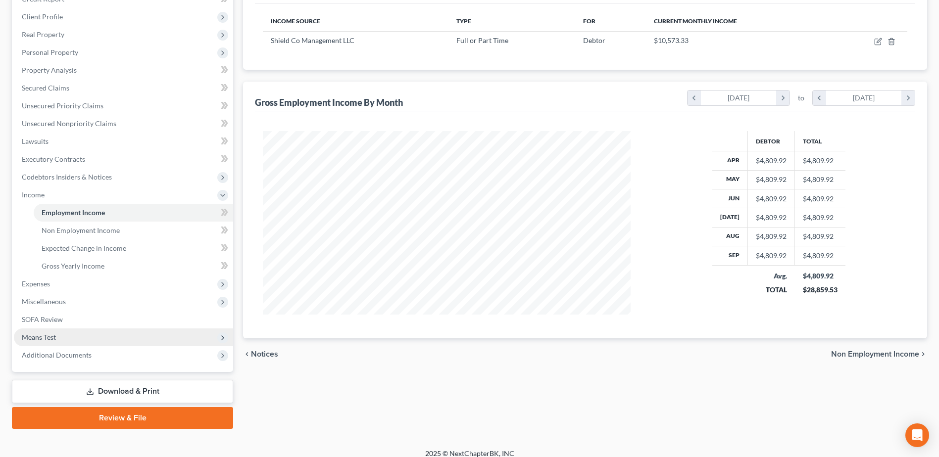
click at [97, 337] on span "Means Test" at bounding box center [123, 338] width 219 height 18
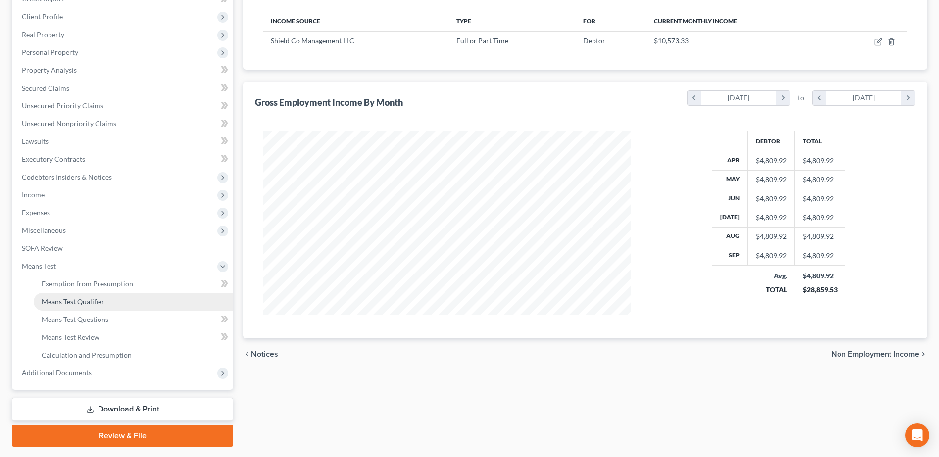
click at [102, 304] on span "Means Test Qualifier" at bounding box center [73, 301] width 63 height 8
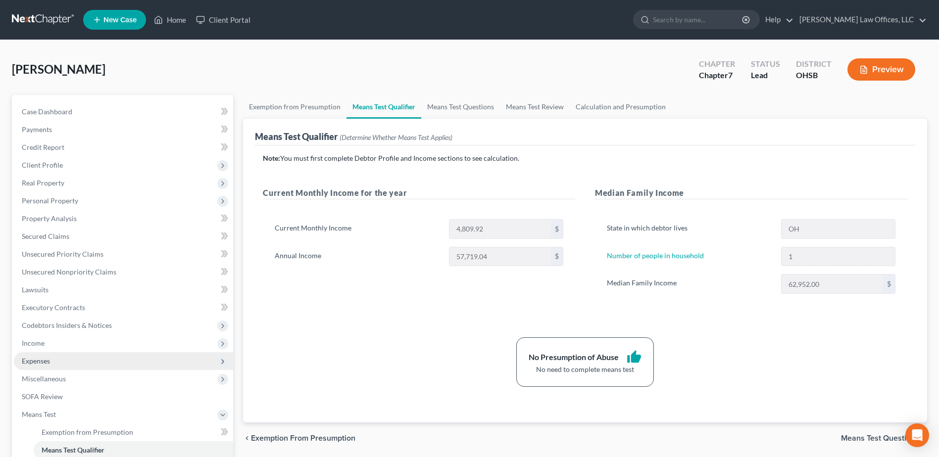
click at [82, 360] on span "Expenses" at bounding box center [123, 361] width 219 height 18
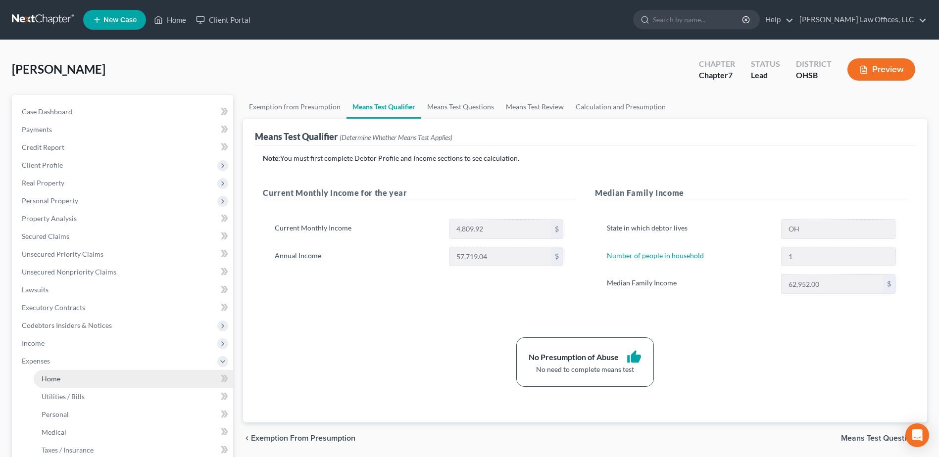
click at [81, 379] on link "Home" at bounding box center [133, 379] width 199 height 18
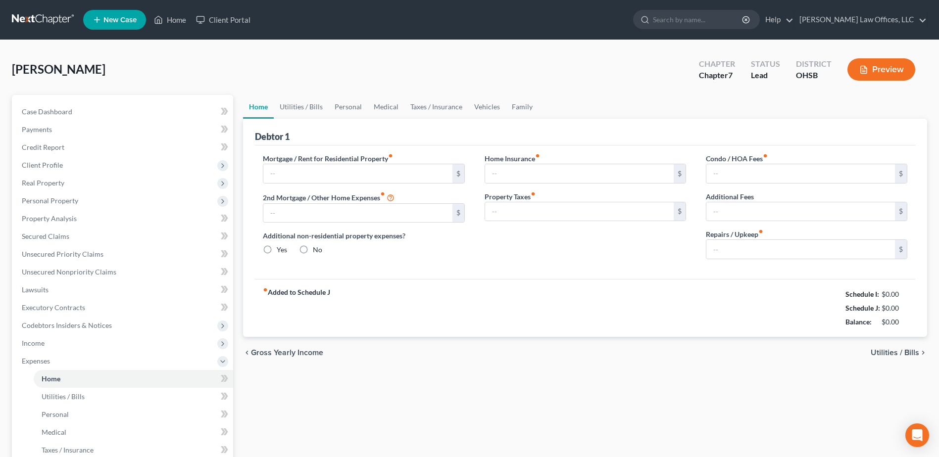
type input "833.00"
radio input "true"
type input "30.00"
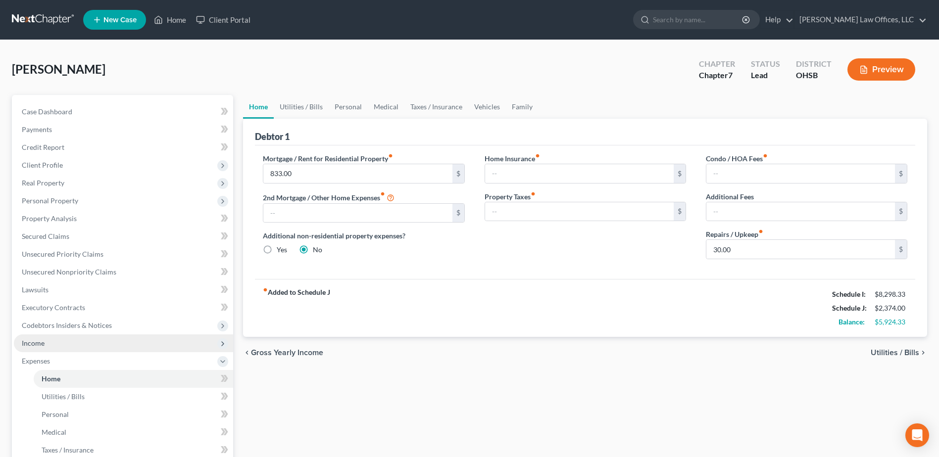
click at [46, 342] on span "Income" at bounding box center [123, 344] width 219 height 18
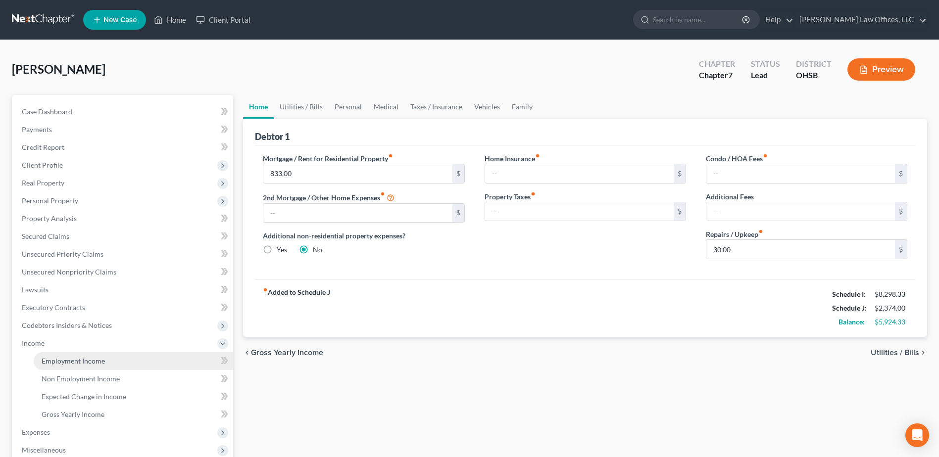
click at [91, 359] on span "Employment Income" at bounding box center [73, 361] width 63 height 8
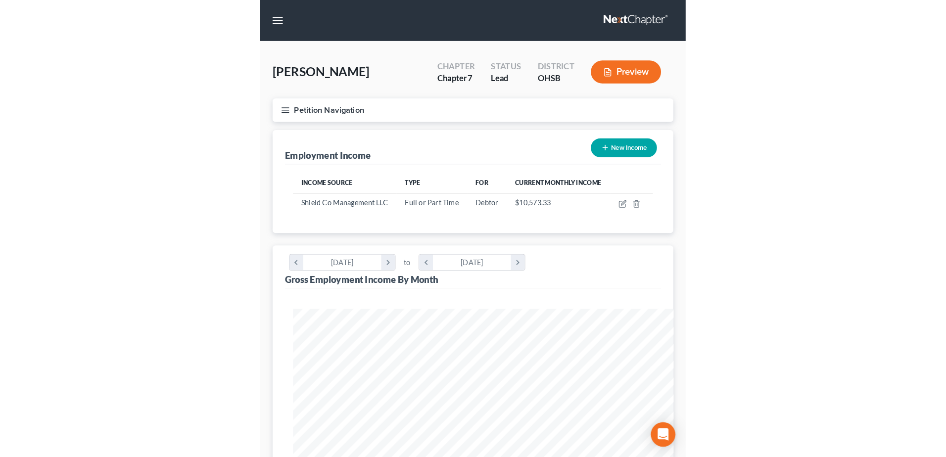
scroll to position [184, 387]
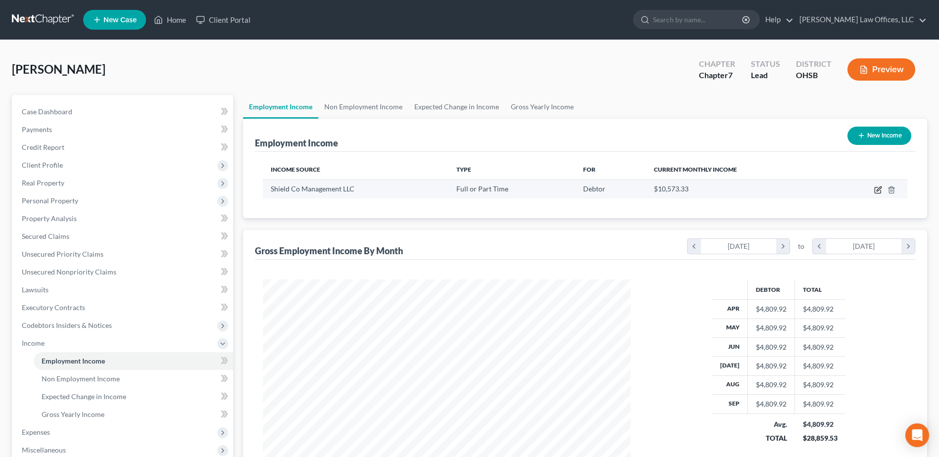
click at [876, 189] on icon "button" at bounding box center [878, 190] width 8 height 8
select select "0"
select select "3"
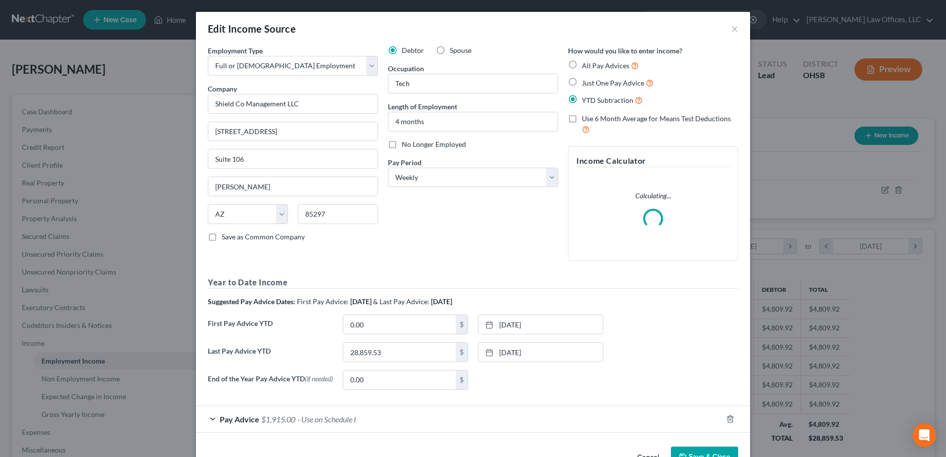
scroll to position [185, 391]
click at [548, 180] on select "Select Monthly Twice Monthly Every Other Week Weekly" at bounding box center [473, 178] width 170 height 20
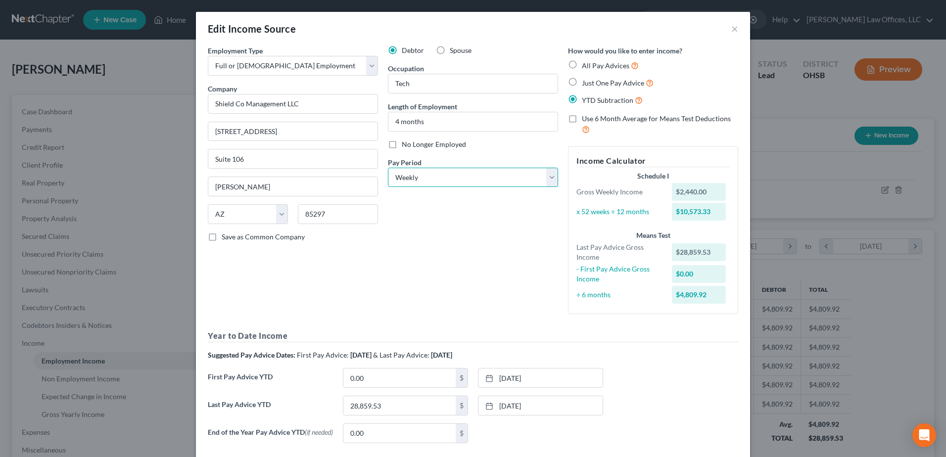
select select "2"
click at [388, 168] on select "Select Monthly Twice Monthly Every Other Week Weekly" at bounding box center [473, 178] width 170 height 20
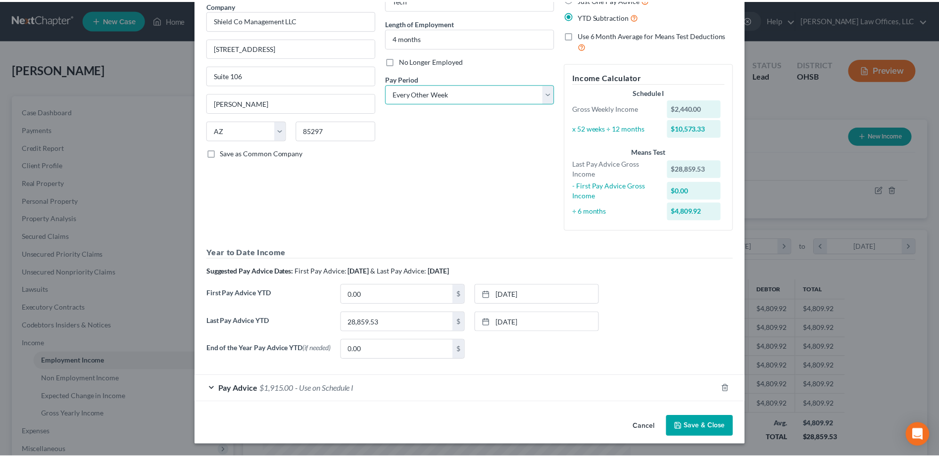
scroll to position [86, 0]
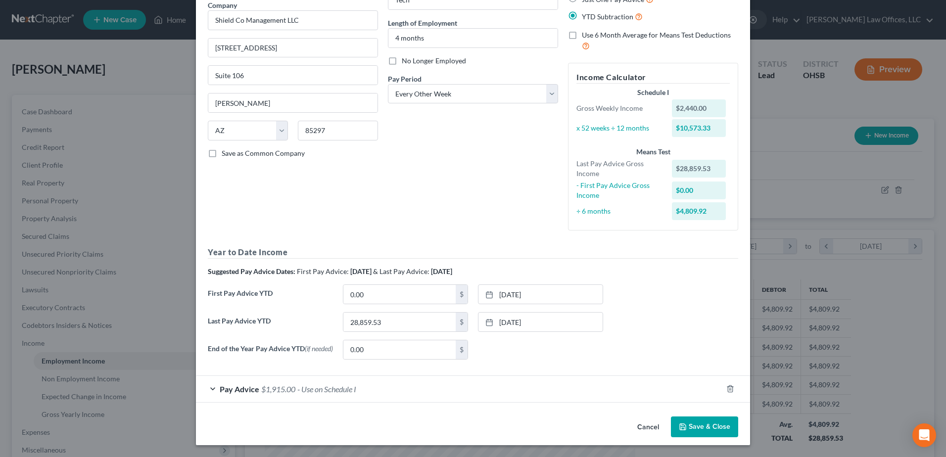
click at [693, 423] on button "Save & Close" at bounding box center [704, 427] width 67 height 21
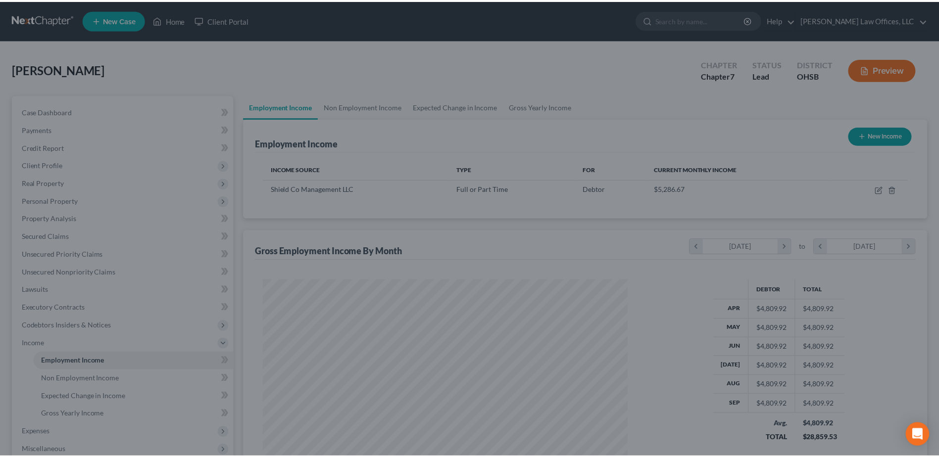
scroll to position [494738, 494534]
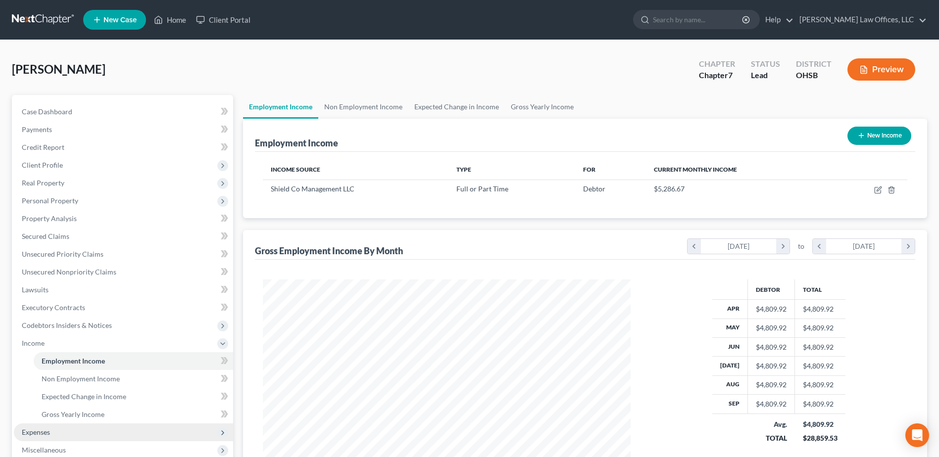
click at [66, 437] on span "Expenses" at bounding box center [123, 433] width 219 height 18
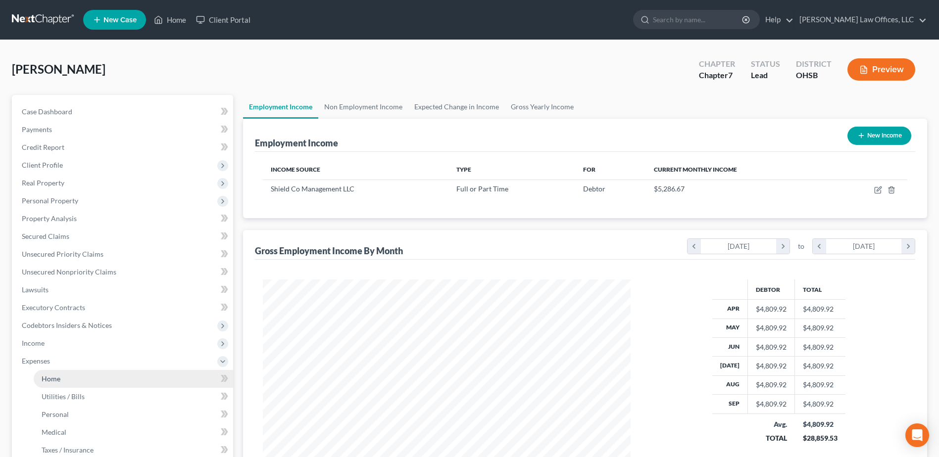
click at [64, 375] on link "Home" at bounding box center [133, 379] width 199 height 18
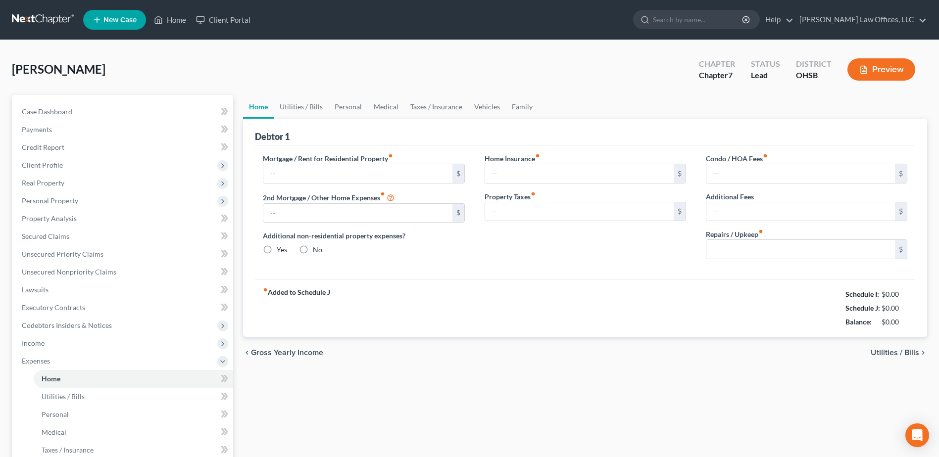
type input "833.00"
radio input "true"
click at [792, 253] on input "30.00" at bounding box center [800, 249] width 189 height 19
type input "150.00"
click at [311, 102] on link "Utilities / Bills" at bounding box center [301, 107] width 55 height 24
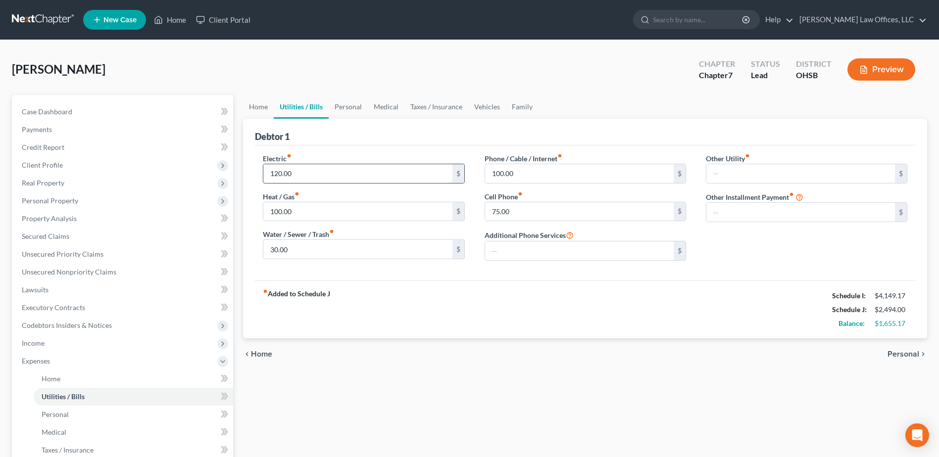
click at [299, 170] on input "120.00" at bounding box center [357, 173] width 189 height 19
type input "225.00"
type input "50.00"
type input "125.00"
click at [344, 109] on link "Personal" at bounding box center [348, 107] width 39 height 24
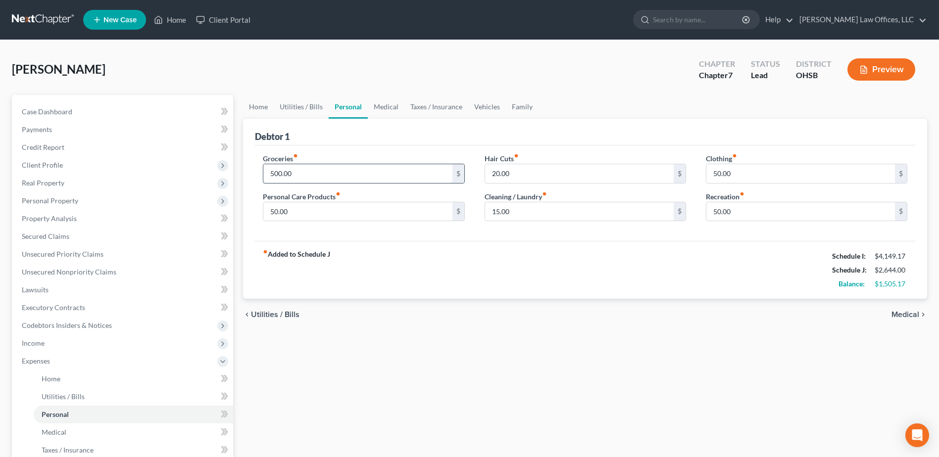
click at [311, 171] on input "500.00" at bounding box center [357, 173] width 189 height 19
click at [513, 176] on input "20.00" at bounding box center [579, 173] width 189 height 19
type input "50.00"
type input "25.00"
type input "100.00"
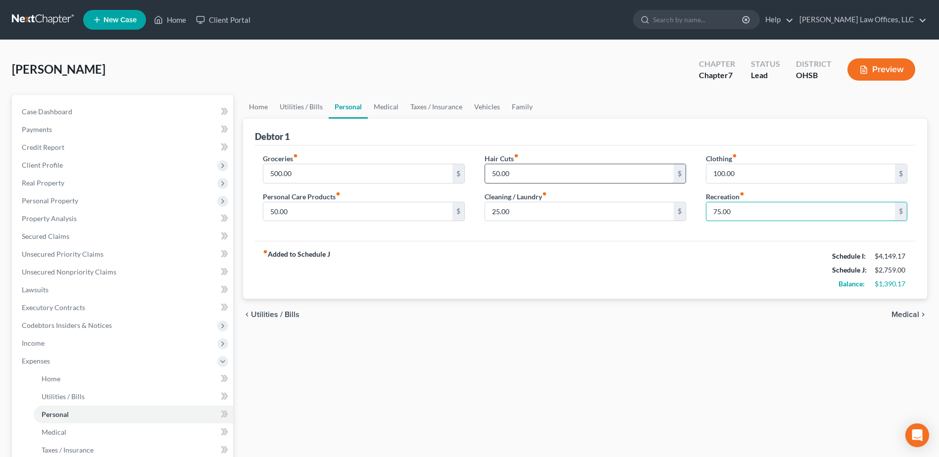
type input "75.00"
click at [383, 105] on link "Medical" at bounding box center [386, 107] width 37 height 24
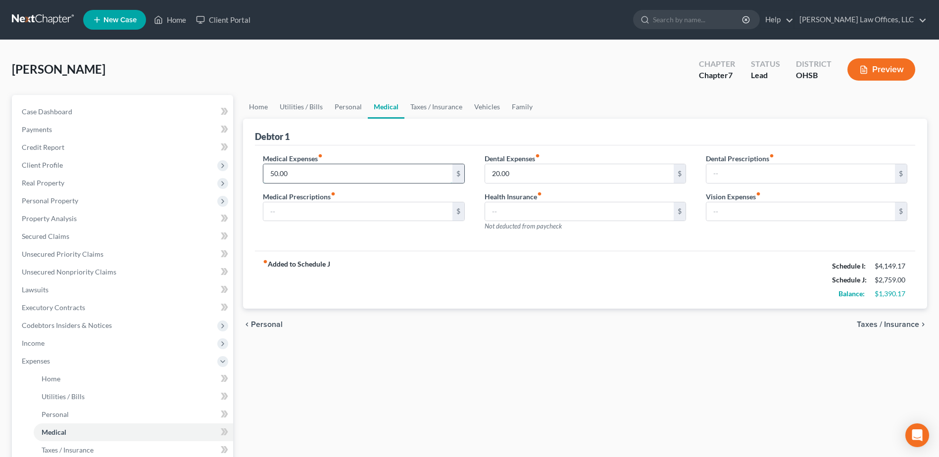
click at [316, 173] on input "50.00" at bounding box center [357, 173] width 189 height 19
type input "150.00"
type input "50.00"
click at [439, 102] on link "Taxes / Insurance" at bounding box center [436, 107] width 64 height 24
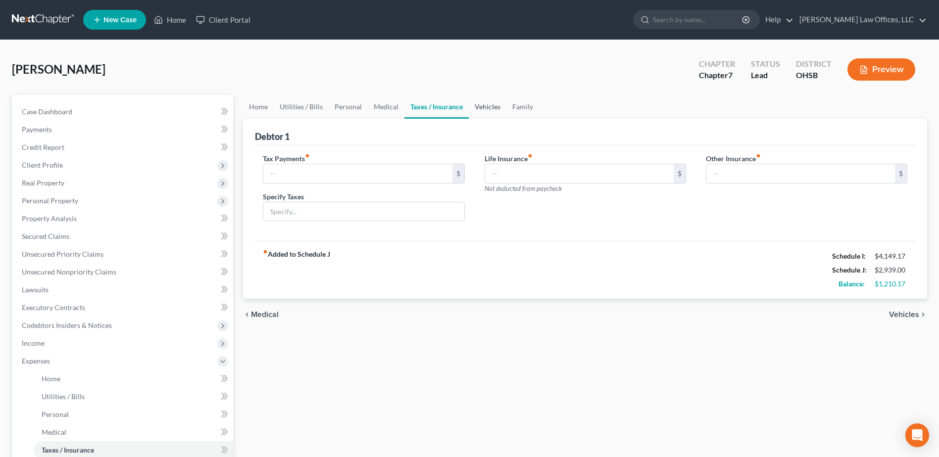
click at [483, 108] on link "Vehicles" at bounding box center [488, 107] width 38 height 24
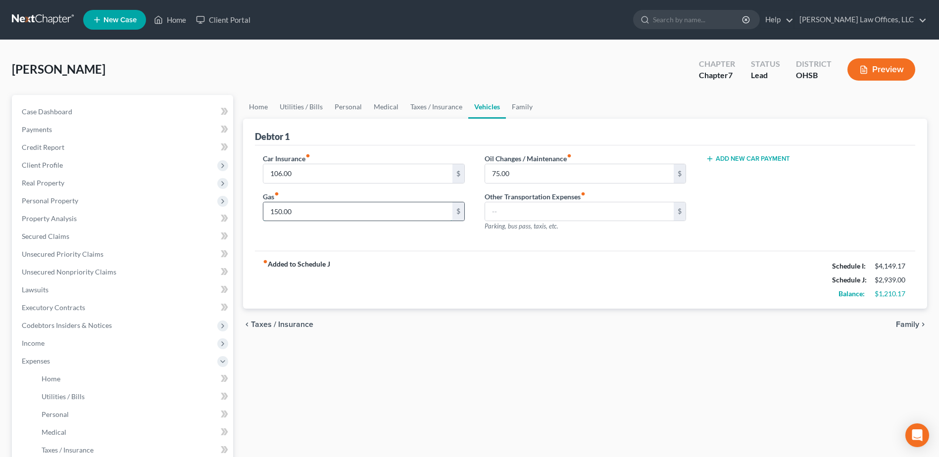
click at [328, 209] on input "150.00" at bounding box center [357, 211] width 189 height 19
type input "375.00"
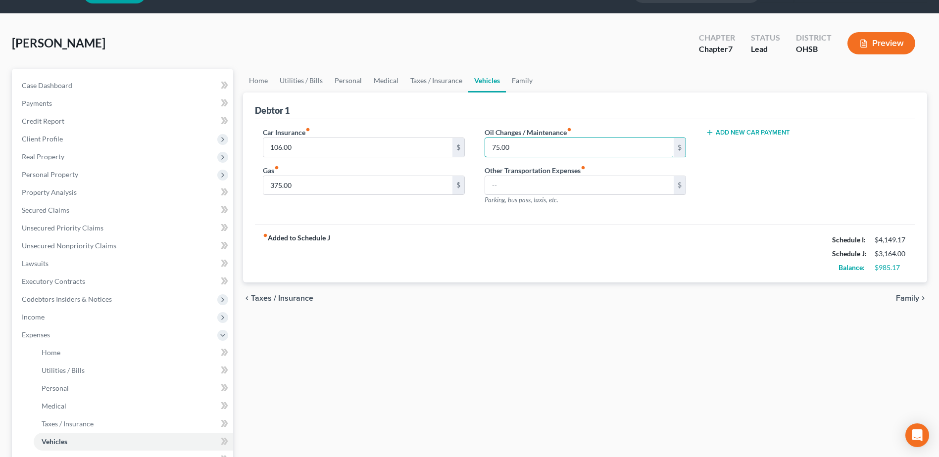
scroll to position [49, 0]
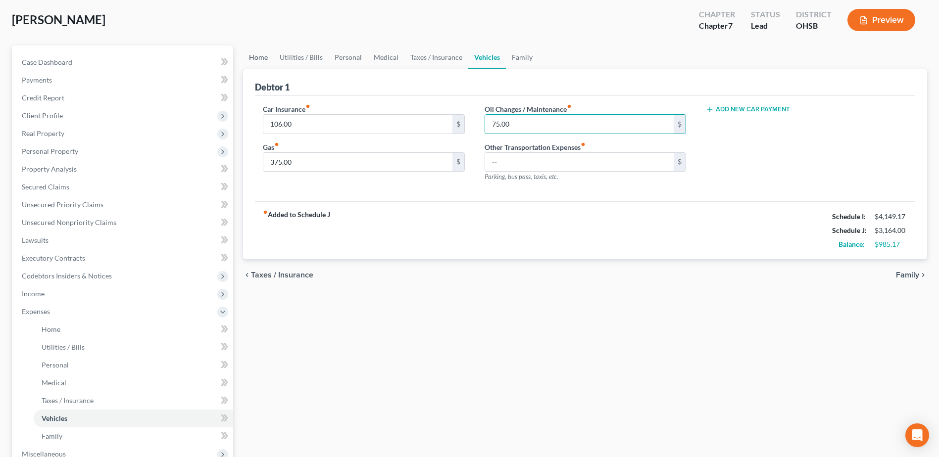
click at [260, 59] on link "Home" at bounding box center [258, 58] width 31 height 24
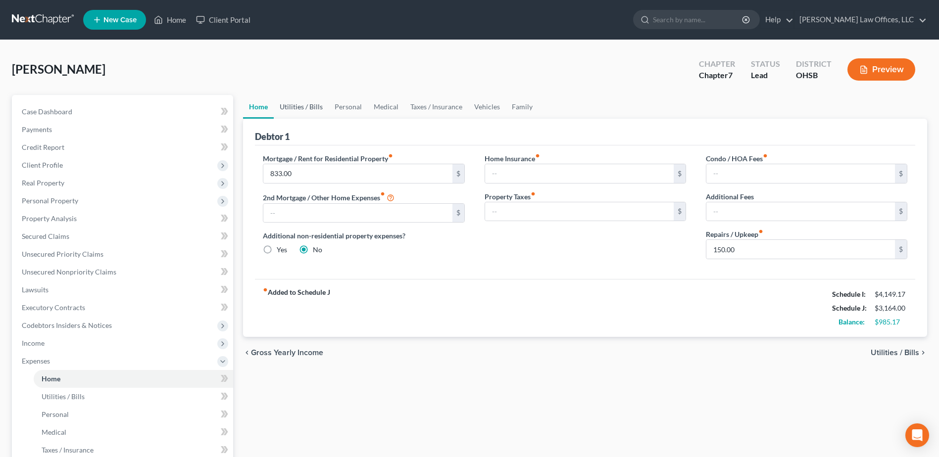
click at [305, 107] on link "Utilities / Bills" at bounding box center [301, 107] width 55 height 24
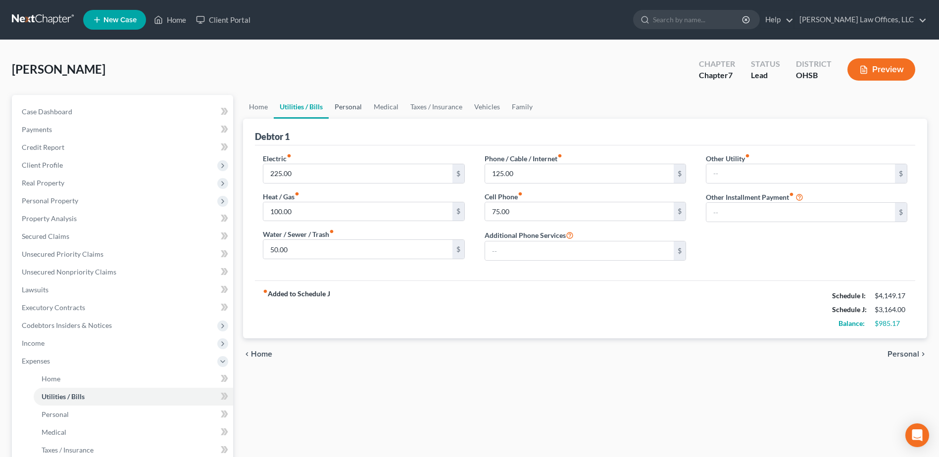
click at [343, 107] on link "Personal" at bounding box center [348, 107] width 39 height 24
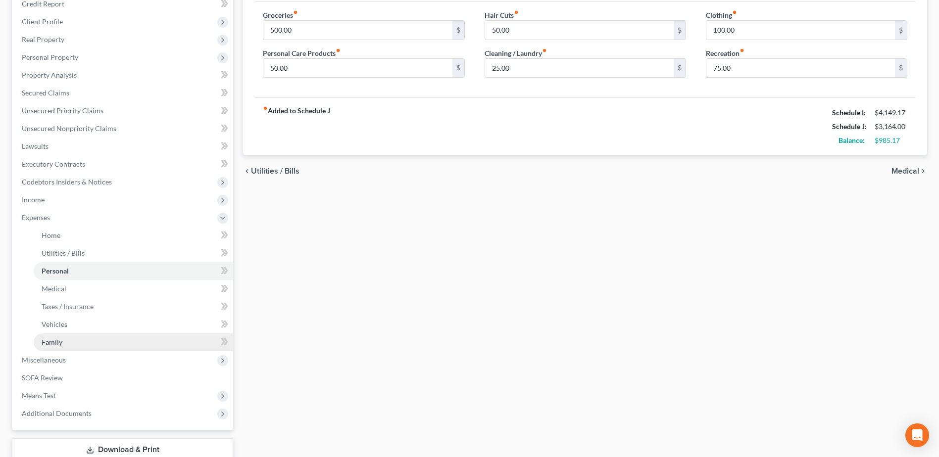
scroll to position [148, 0]
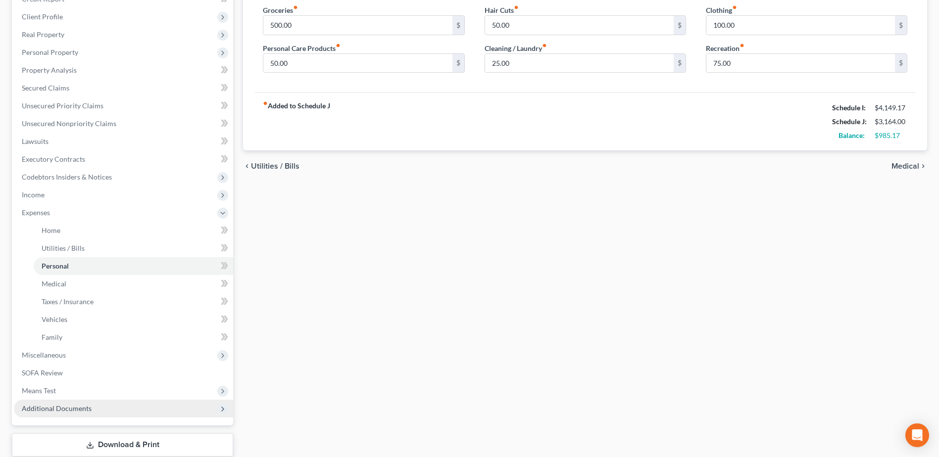
click at [85, 408] on span "Additional Documents" at bounding box center [57, 408] width 70 height 8
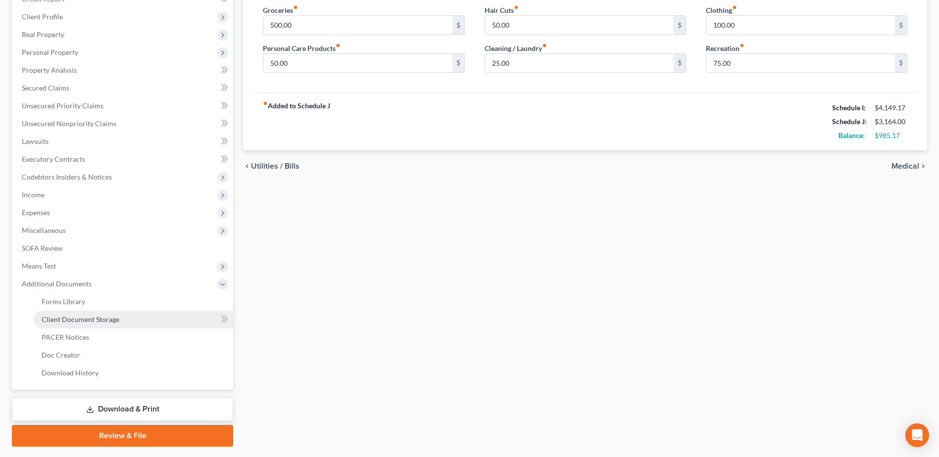
click at [132, 321] on link "Client Document Storage" at bounding box center [133, 320] width 199 height 18
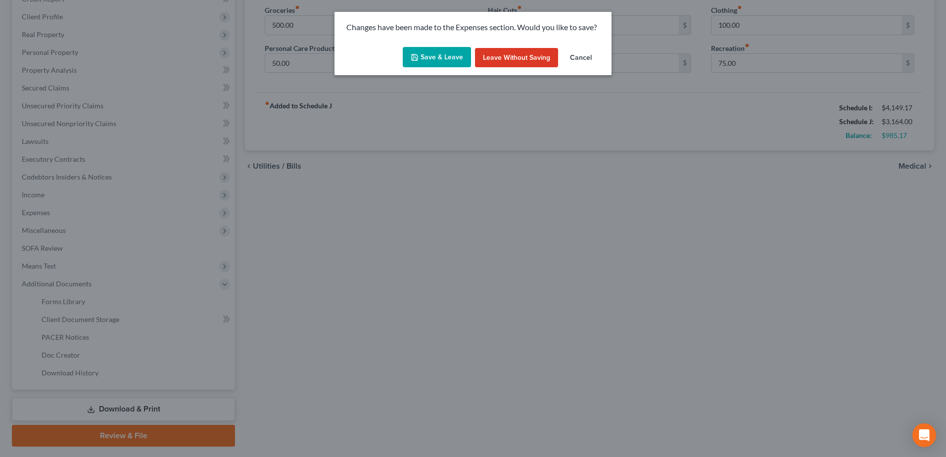
click at [455, 55] on button "Save & Leave" at bounding box center [437, 57] width 68 height 21
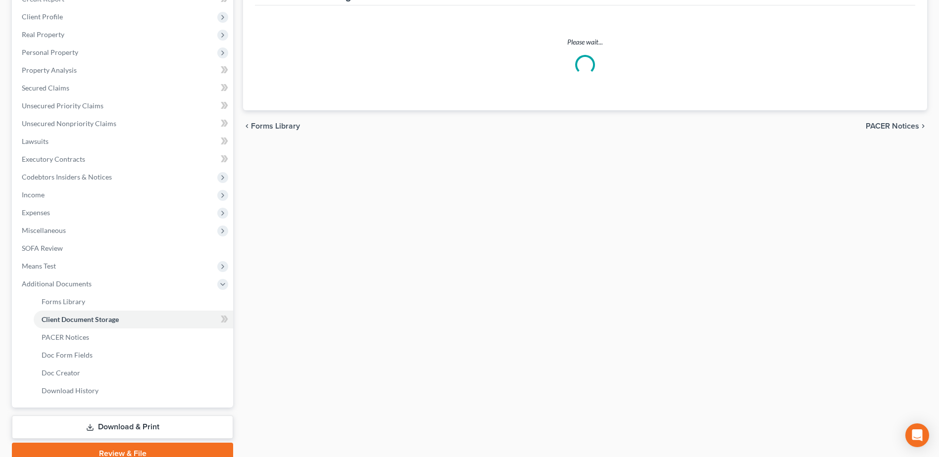
scroll to position [140, 0]
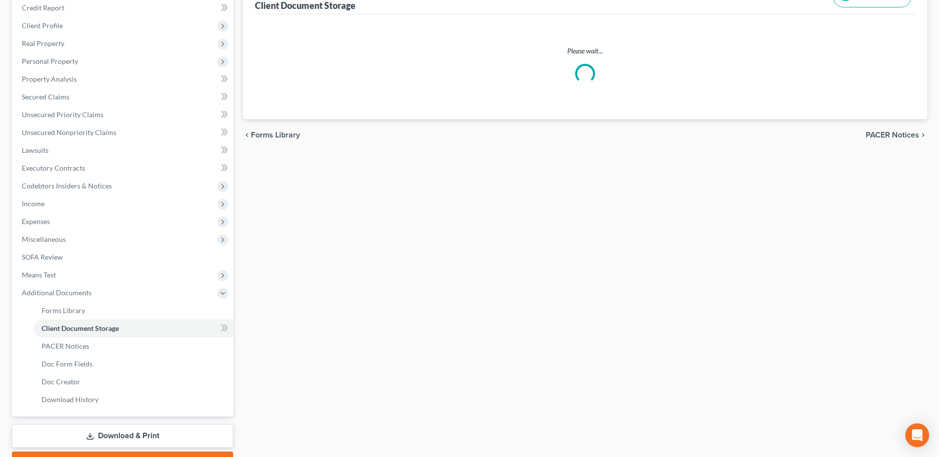
select select "7"
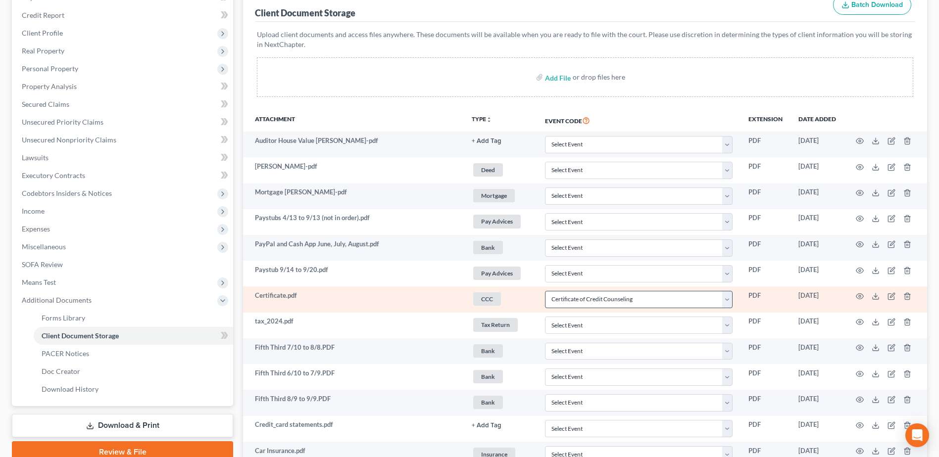
scroll to position [148, 0]
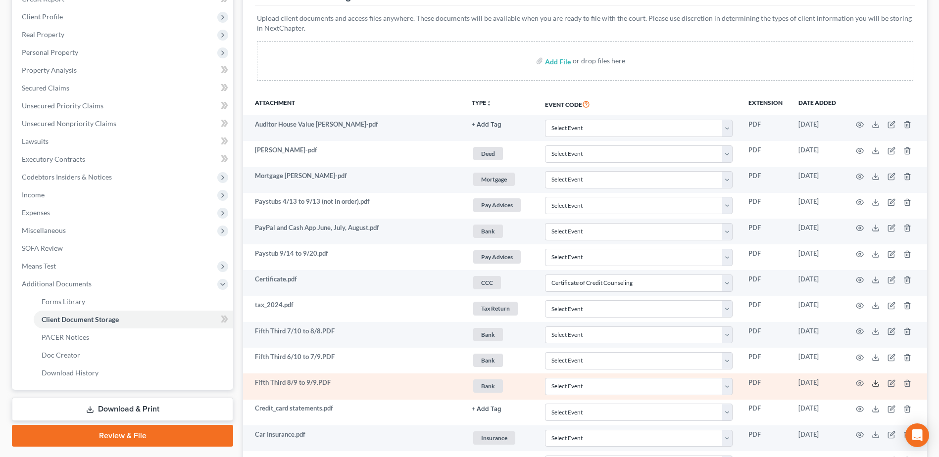
click at [877, 384] on polyline at bounding box center [875, 383] width 3 height 1
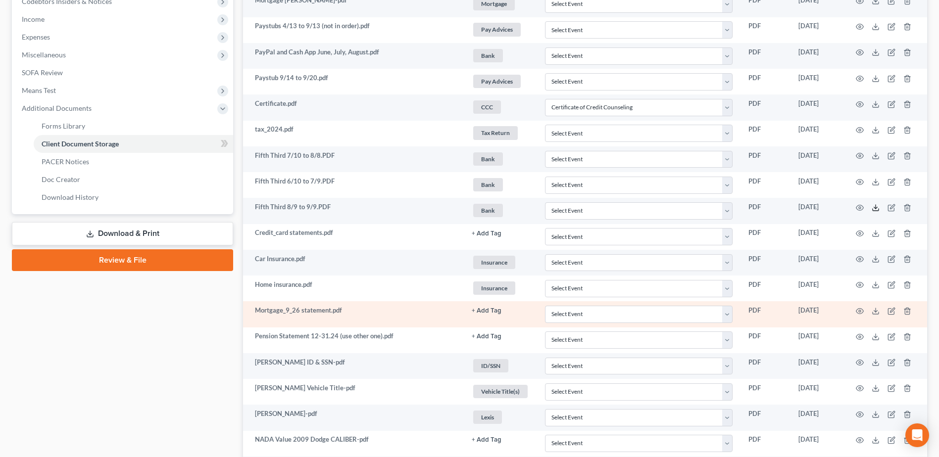
scroll to position [346, 0]
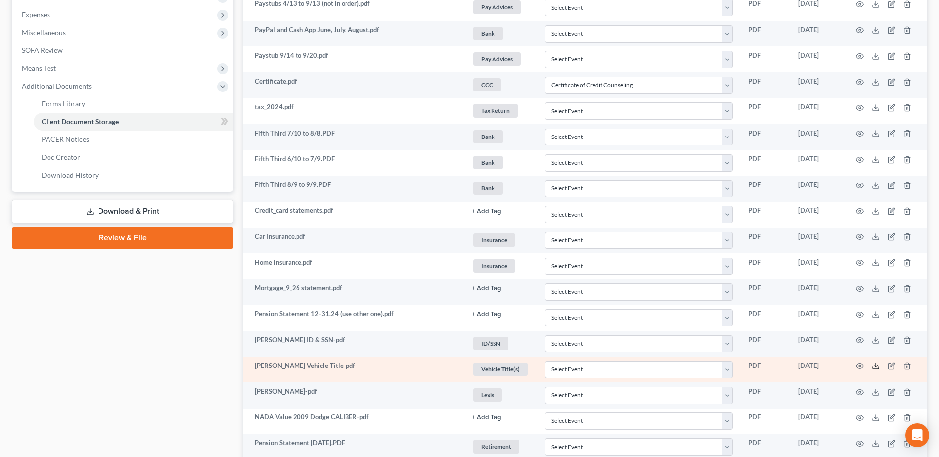
click at [873, 366] on icon at bounding box center [876, 366] width 8 height 8
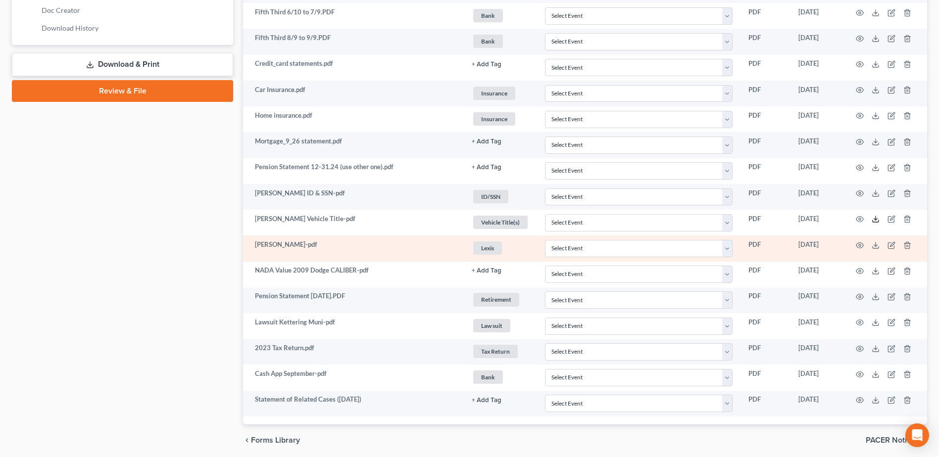
scroll to position [481, 0]
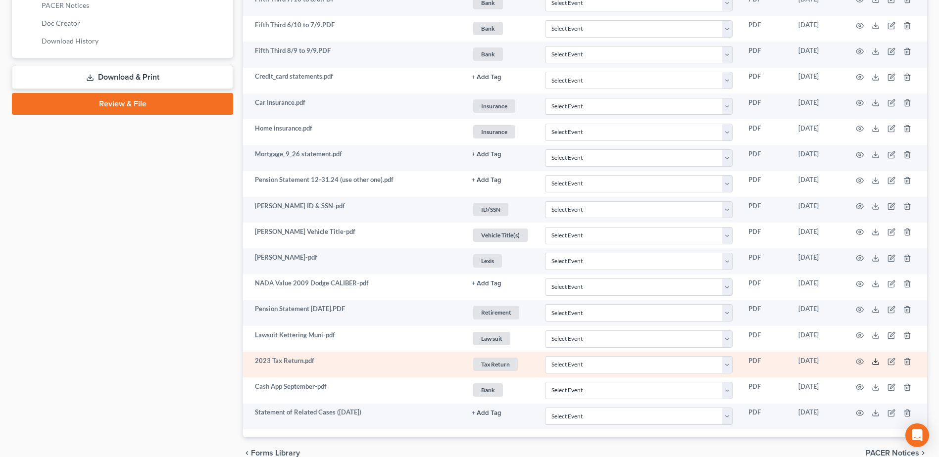
click at [875, 362] on icon at bounding box center [876, 362] width 8 height 8
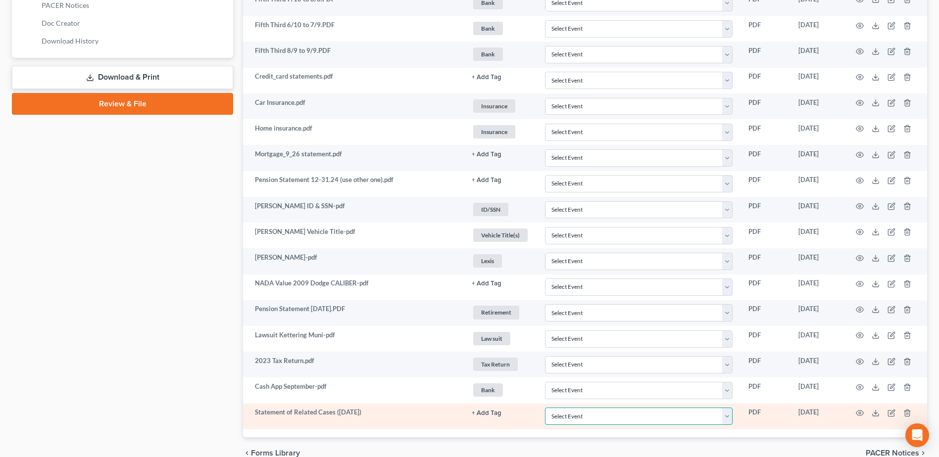
drag, startPoint x: 726, startPoint y: 419, endPoint x: 719, endPoint y: 407, distance: 13.8
click at [726, 419] on select "Select Event 20 Largest Unsecured Creditors Amended Document Amended List of Cr…" at bounding box center [639, 416] width 188 height 17
select select "52"
click at [545, 408] on select "Select Event 20 Largest Unsecured Creditors Amended Document Amended List of Cr…" at bounding box center [639, 416] width 188 height 17
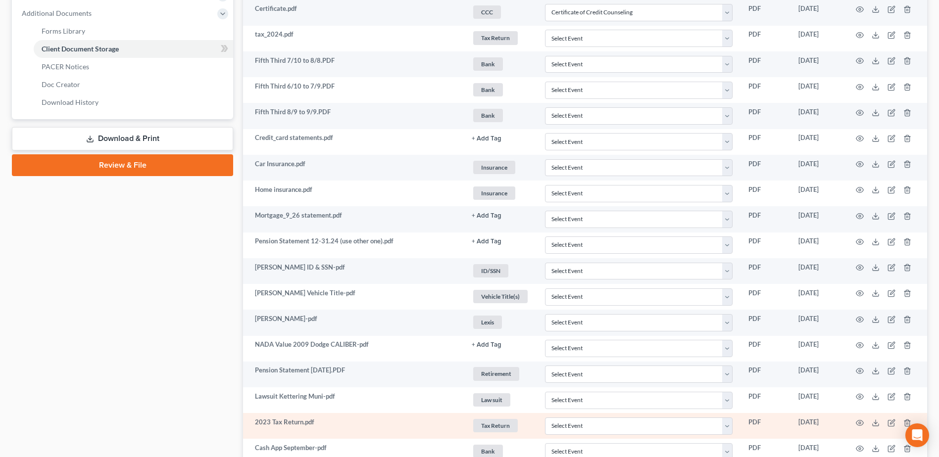
scroll to position [530, 0]
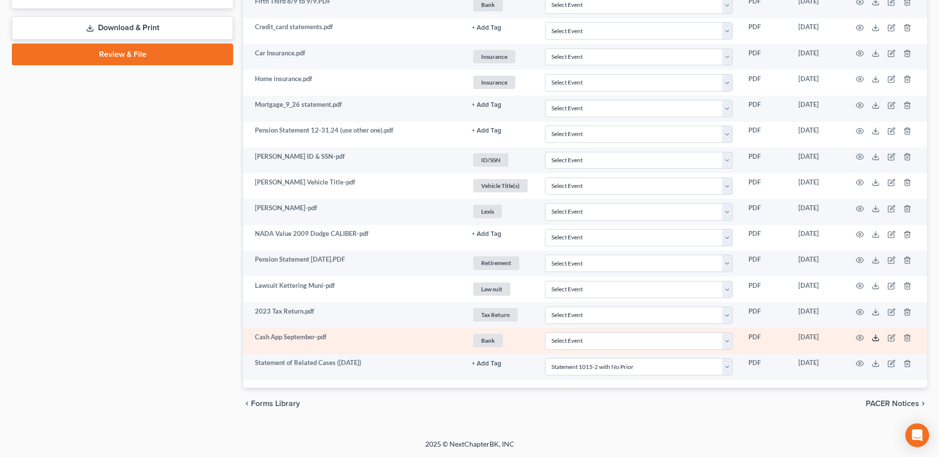
click at [875, 336] on icon at bounding box center [876, 338] width 8 height 8
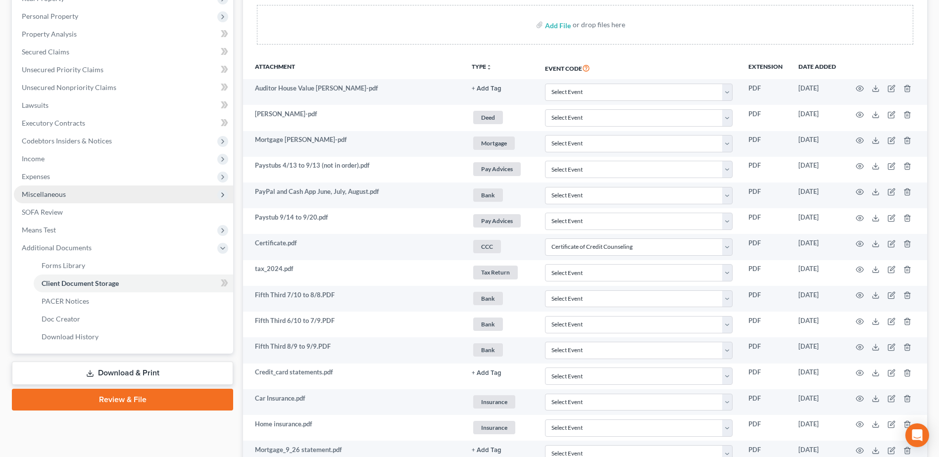
scroll to position [184, 0]
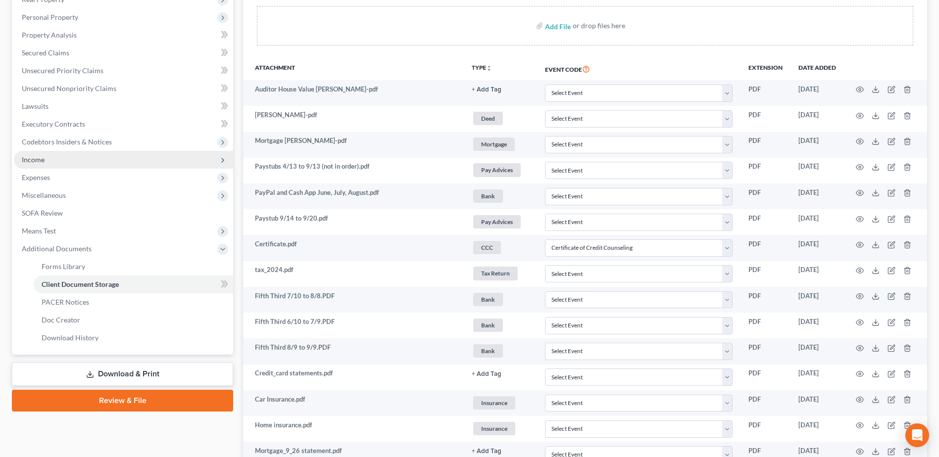
click at [67, 161] on span "Income" at bounding box center [123, 160] width 219 height 18
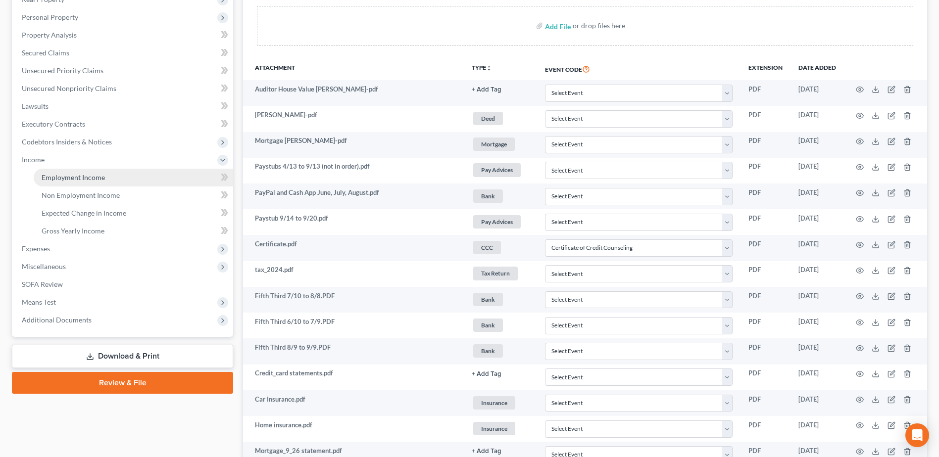
click at [87, 175] on span "Employment Income" at bounding box center [73, 177] width 63 height 8
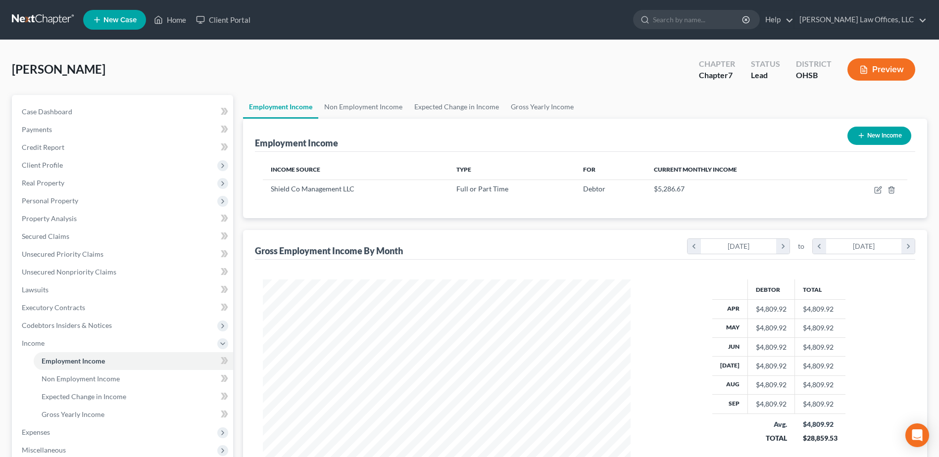
scroll to position [184, 387]
click at [546, 101] on link "Gross Yearly Income" at bounding box center [542, 107] width 75 height 24
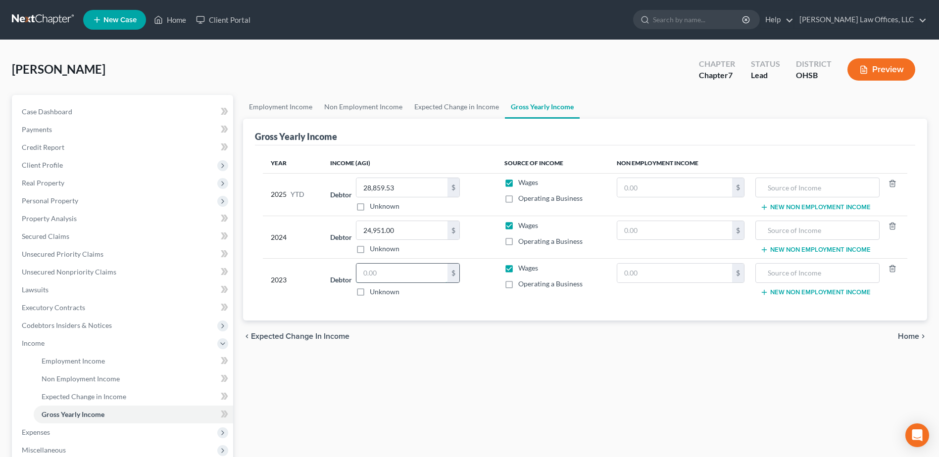
click at [398, 282] on input "text" at bounding box center [401, 273] width 91 height 19
type input "4"
type input "24,994.00"
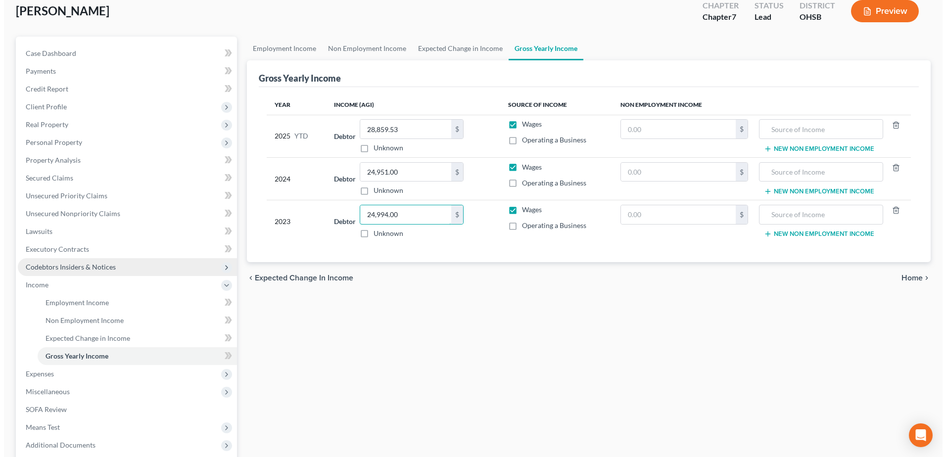
scroll to position [158, 0]
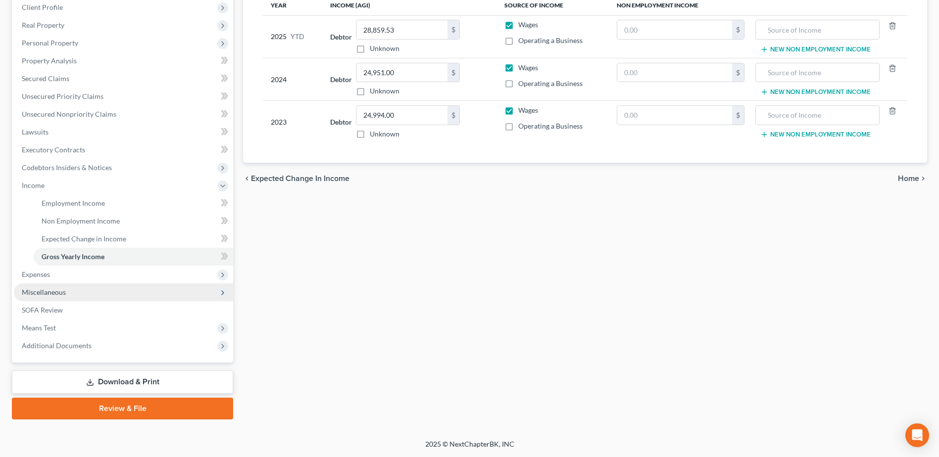
click at [89, 291] on span "Miscellaneous" at bounding box center [123, 293] width 219 height 18
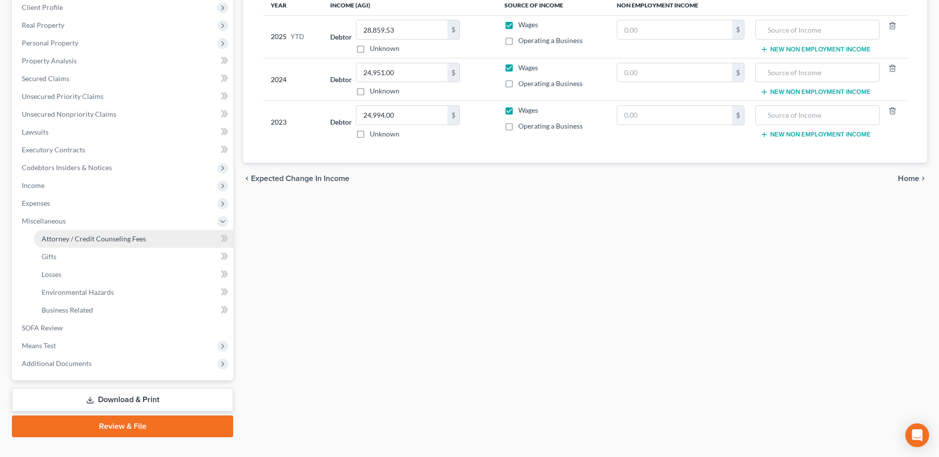
click at [107, 240] on span "Attorney / Credit Counseling Fees" at bounding box center [94, 239] width 104 height 8
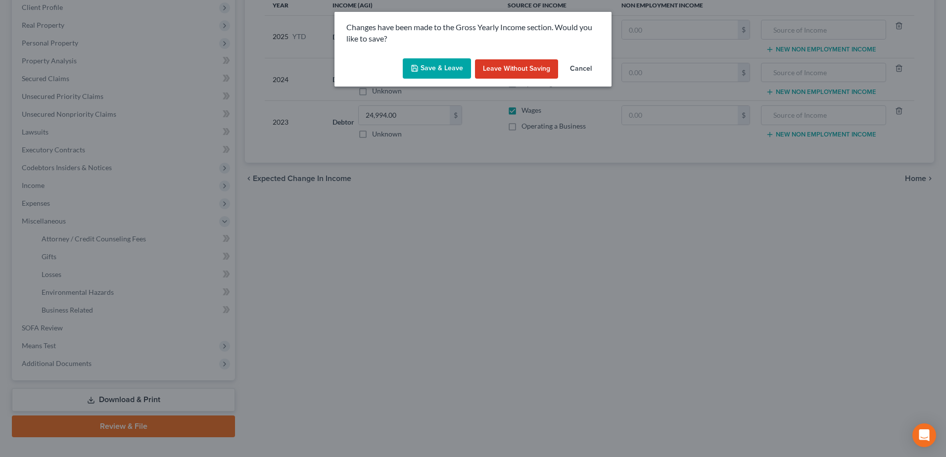
click at [426, 61] on button "Save & Leave" at bounding box center [437, 68] width 68 height 21
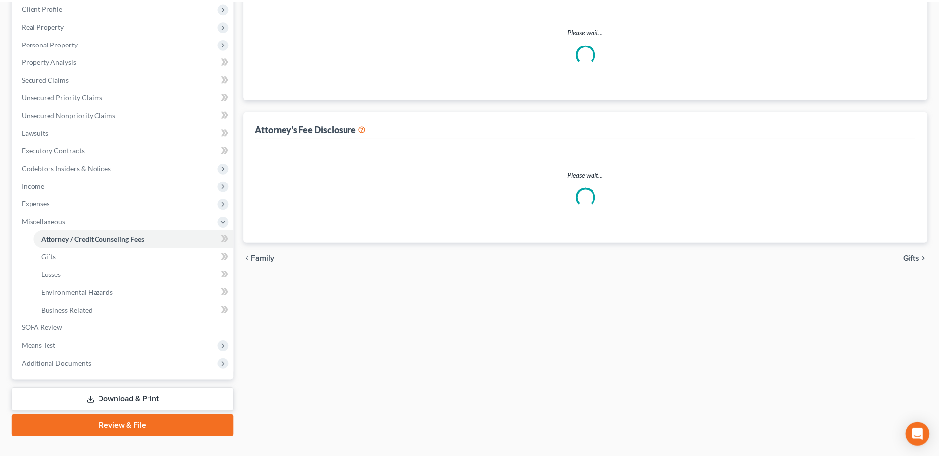
scroll to position [35, 0]
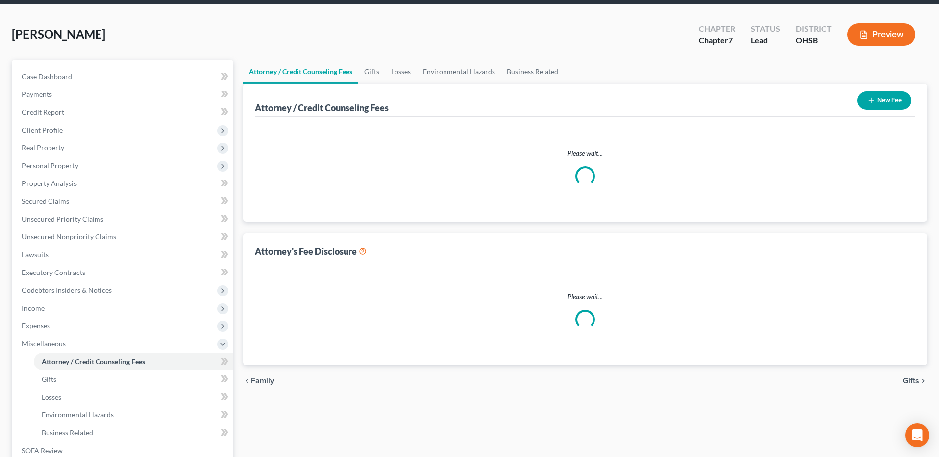
select select "1"
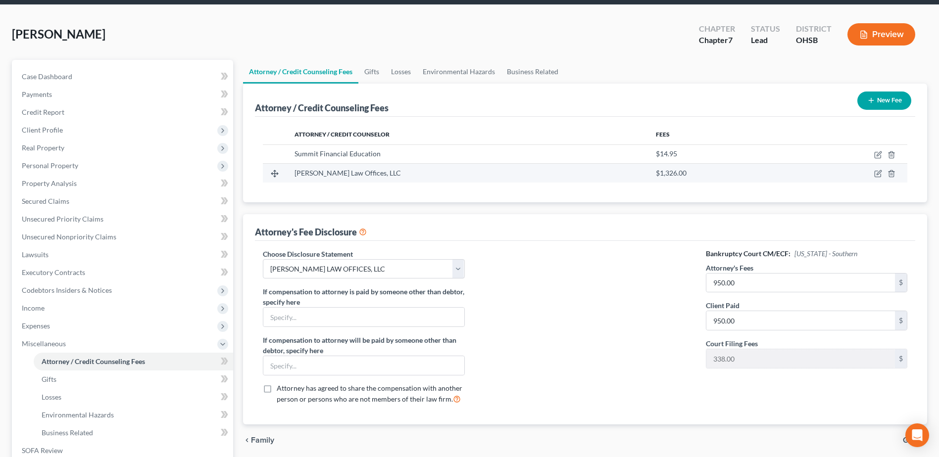
scroll to position [0, 0]
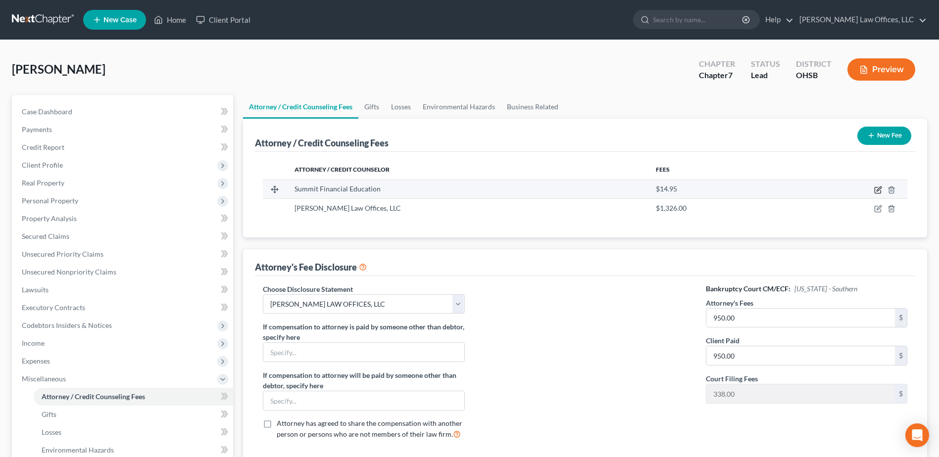
click at [879, 188] on icon "button" at bounding box center [879, 189] width 4 height 4
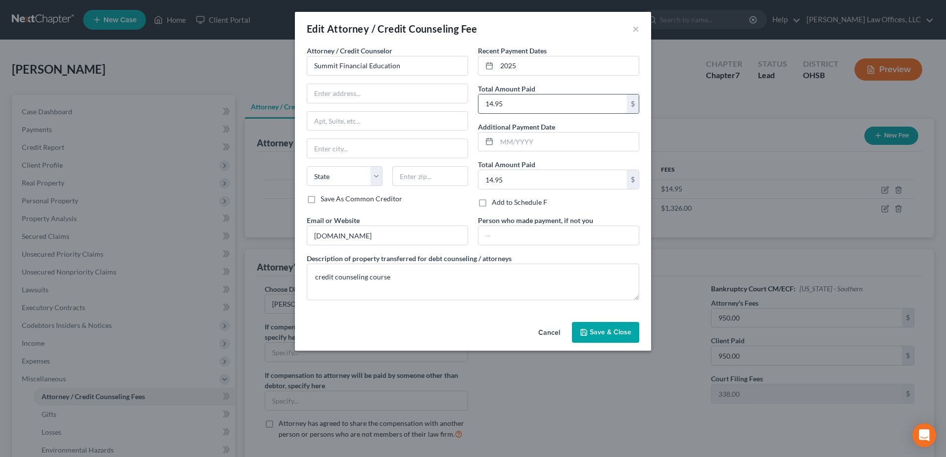
click at [484, 104] on input "14.95" at bounding box center [553, 104] width 148 height 19
click at [488, 103] on input "14.95" at bounding box center [553, 104] width 148 height 19
type input "34.95"
click at [600, 331] on span "Save & Close" at bounding box center [611, 332] width 42 height 8
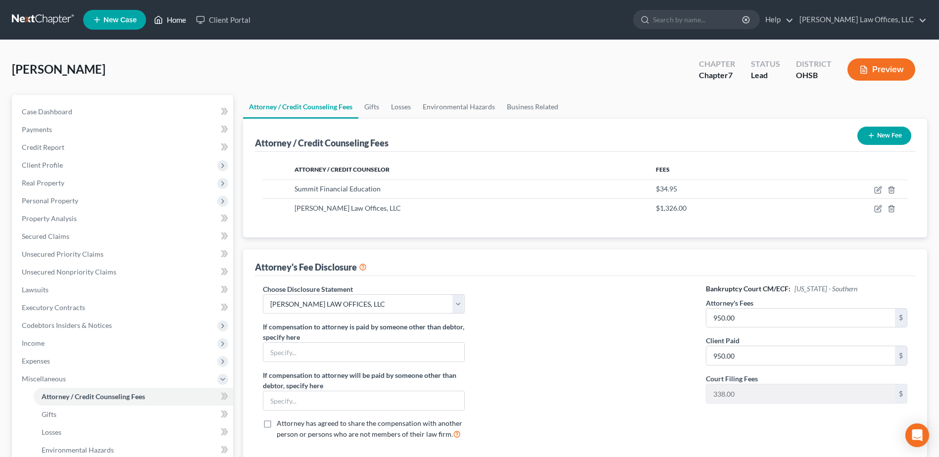
drag, startPoint x: 173, startPoint y: 17, endPoint x: 168, endPoint y: 16, distance: 5.0
click at [172, 17] on link "Home" at bounding box center [170, 20] width 42 height 18
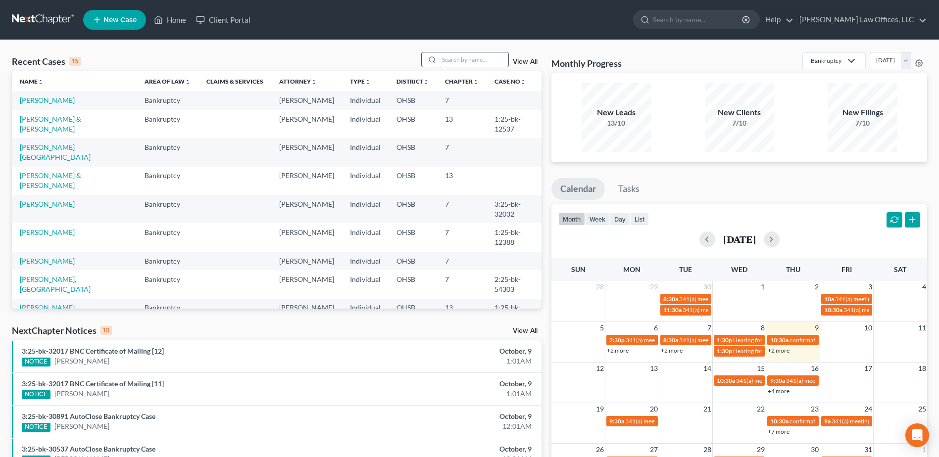
click at [477, 56] on input "search" at bounding box center [473, 59] width 69 height 14
drag, startPoint x: 465, startPoint y: 59, endPoint x: 401, endPoint y: 67, distance: 64.3
click at [402, 67] on div "Recent Cases 15 [PERSON_NAME] View All" at bounding box center [277, 61] width 530 height 19
type input "[PERSON_NAME]"
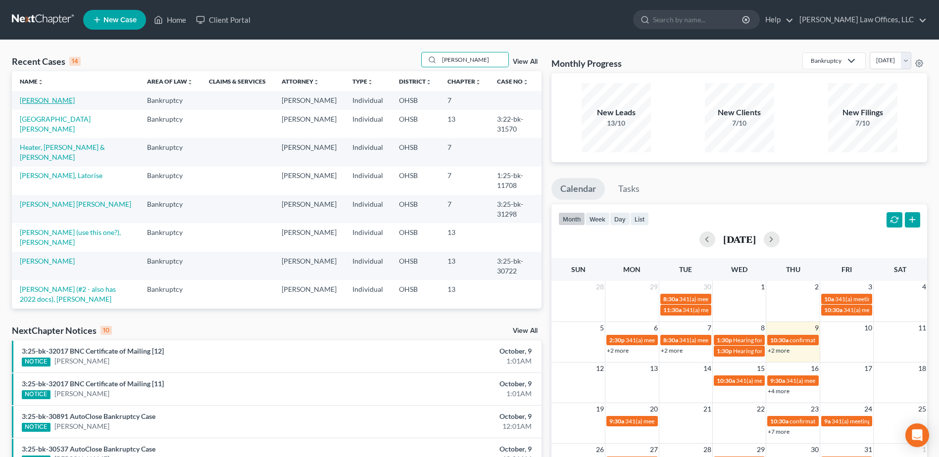
click at [55, 102] on link "[PERSON_NAME]" at bounding box center [47, 100] width 55 height 8
select select "4"
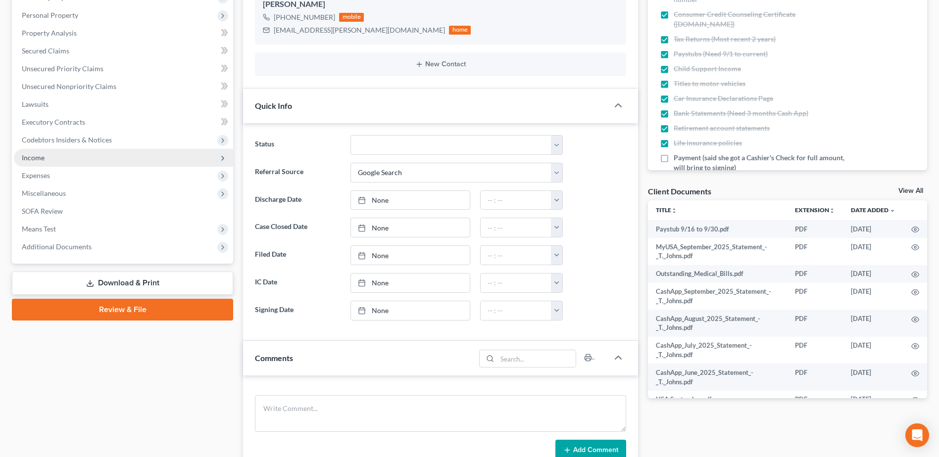
scroll to position [198, 0]
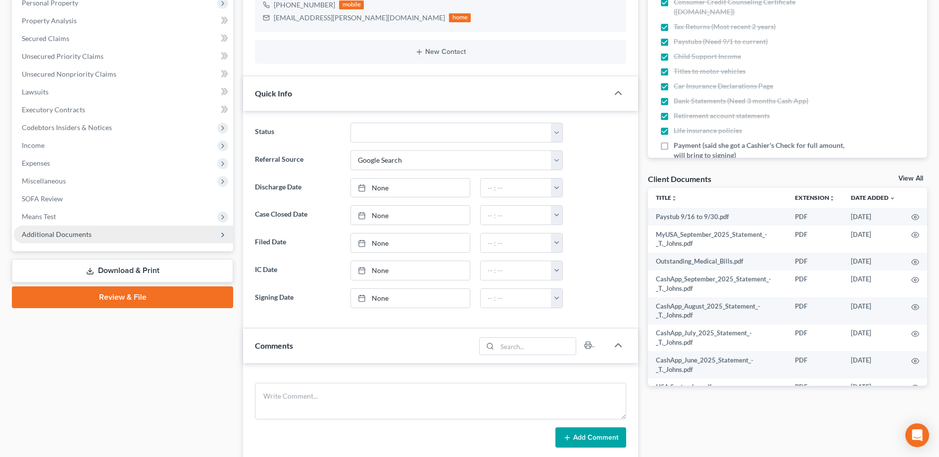
click at [100, 241] on span "Additional Documents" at bounding box center [123, 235] width 219 height 18
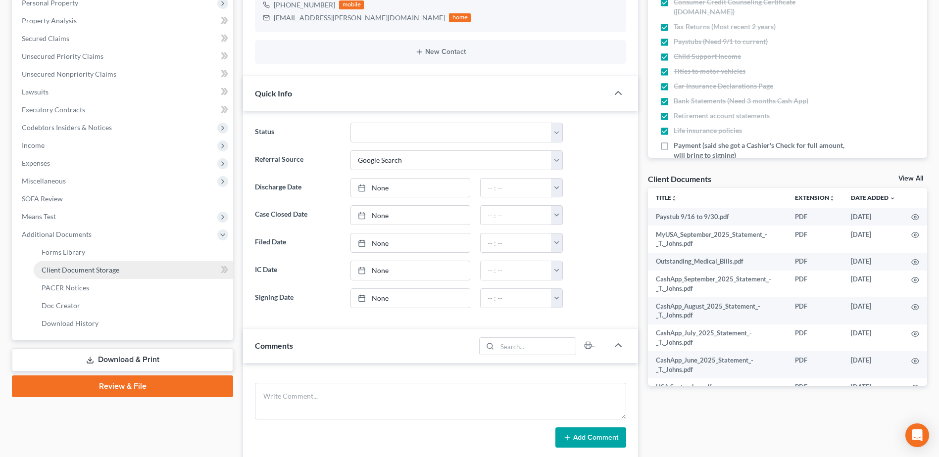
click at [105, 268] on span "Client Document Storage" at bounding box center [81, 270] width 78 height 8
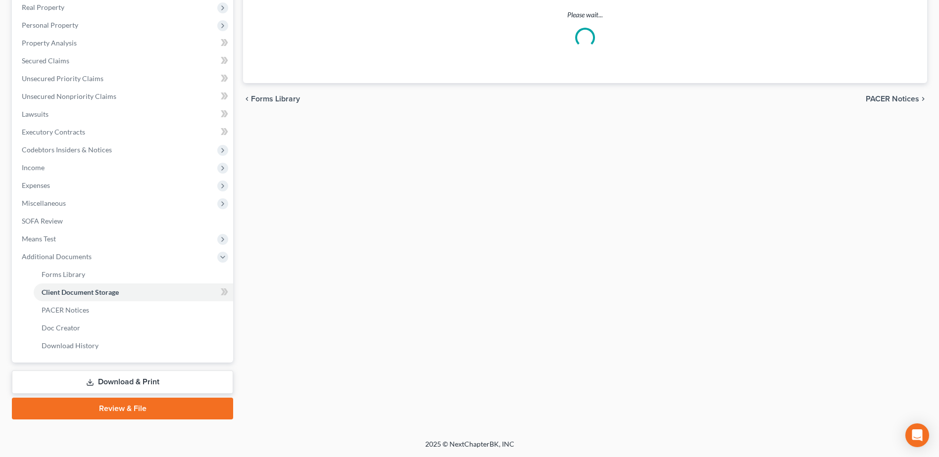
scroll to position [139, 0]
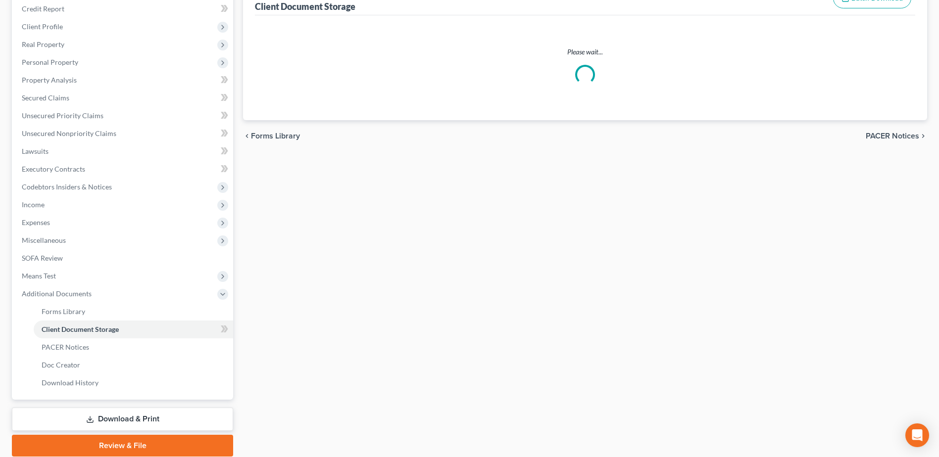
select select "7"
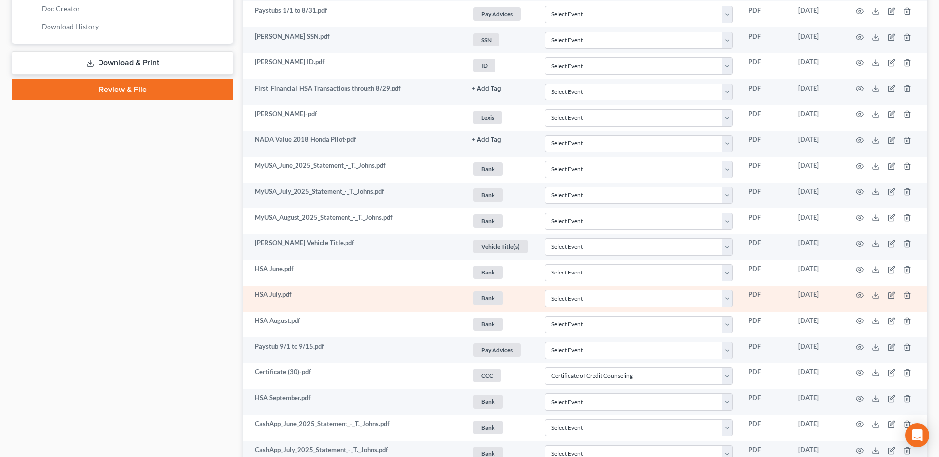
scroll to position [711, 0]
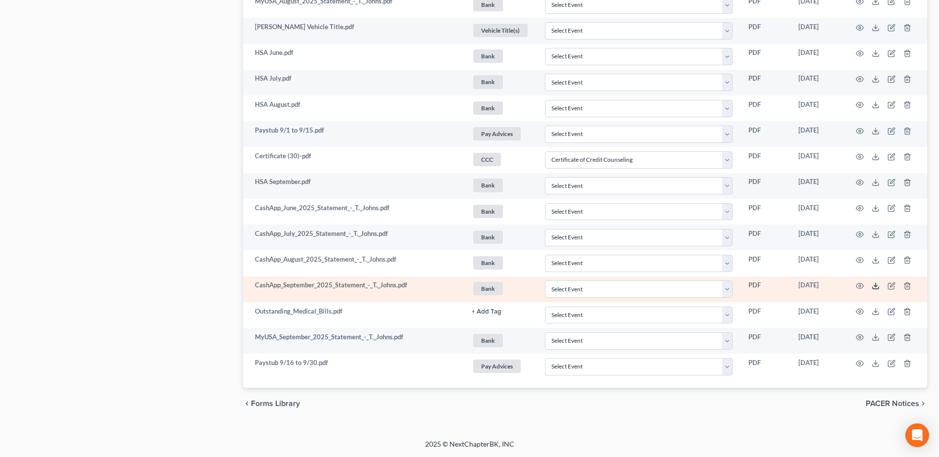
click at [875, 285] on icon at bounding box center [876, 286] width 8 height 8
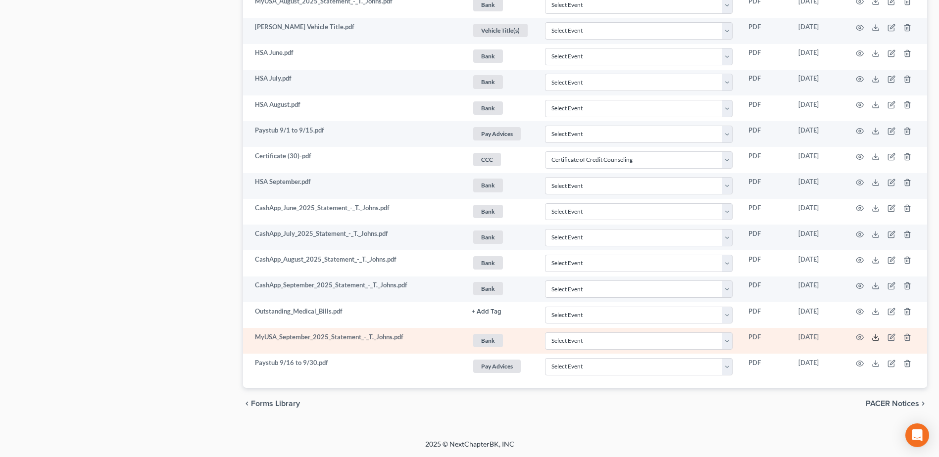
click at [876, 335] on icon at bounding box center [876, 338] width 8 height 8
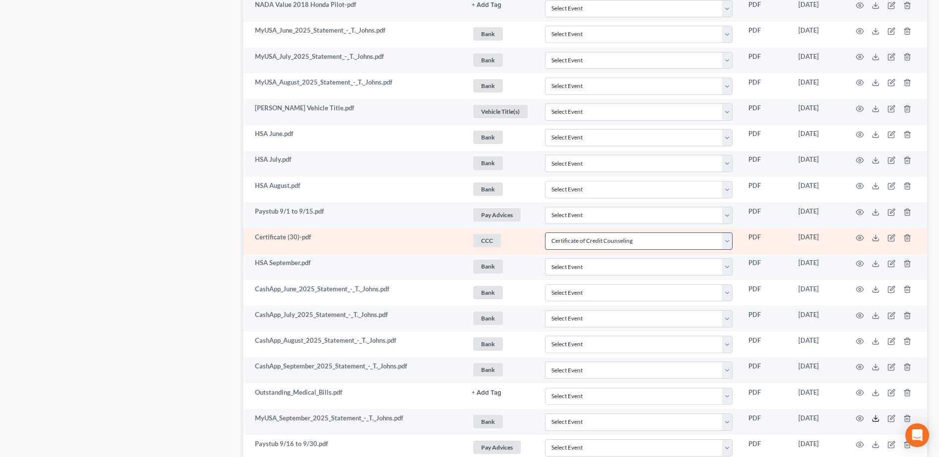
scroll to position [612, 0]
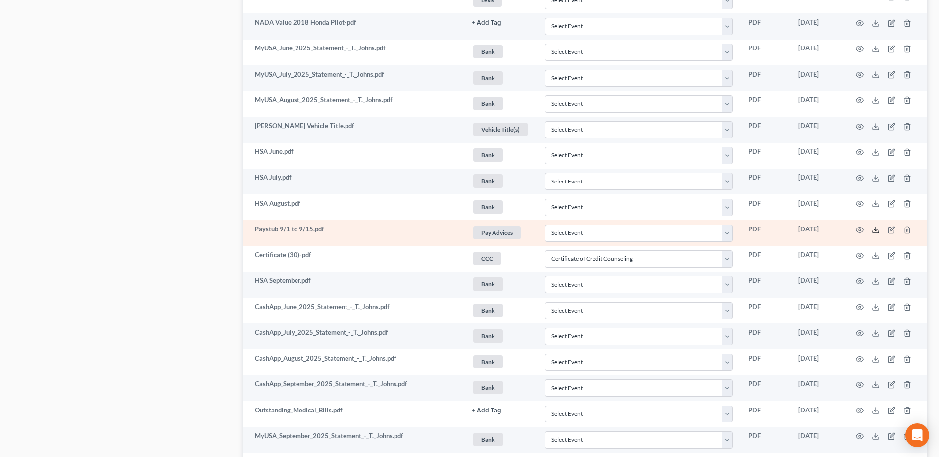
click at [876, 229] on line at bounding box center [876, 229] width 0 height 4
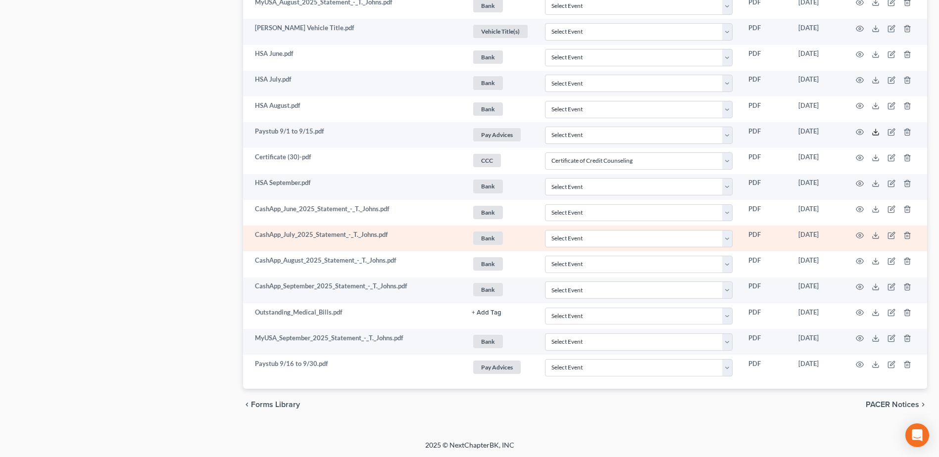
scroll to position [711, 0]
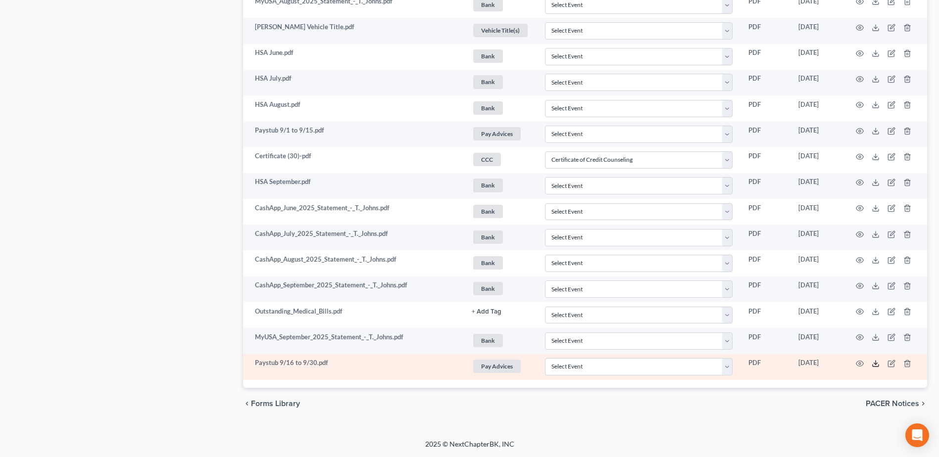
click at [876, 365] on icon at bounding box center [876, 364] width 8 height 8
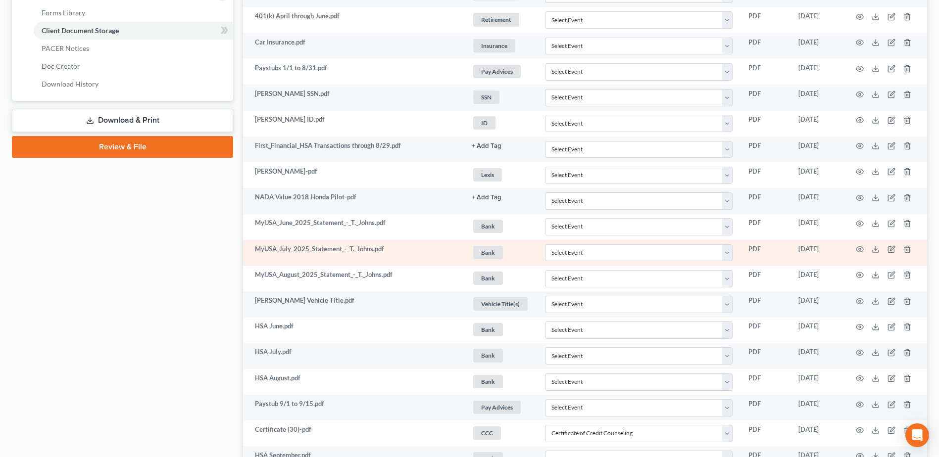
scroll to position [414, 0]
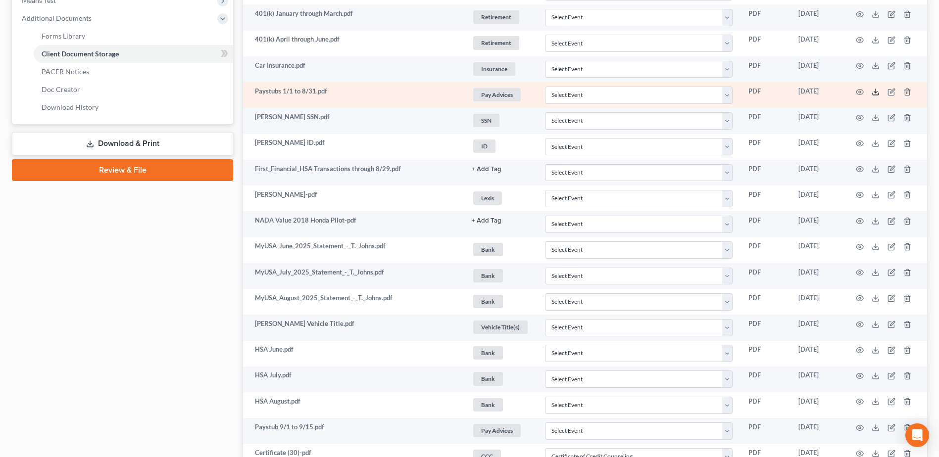
click at [873, 91] on icon at bounding box center [876, 92] width 8 height 8
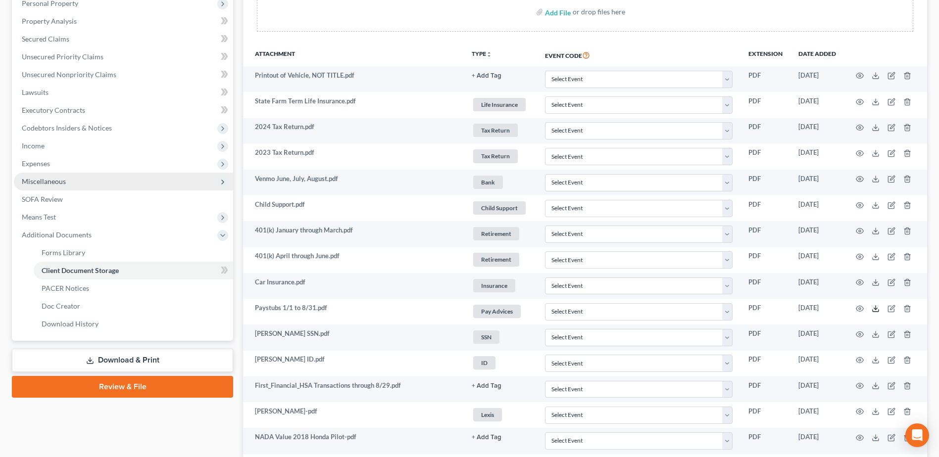
scroll to position [167, 0]
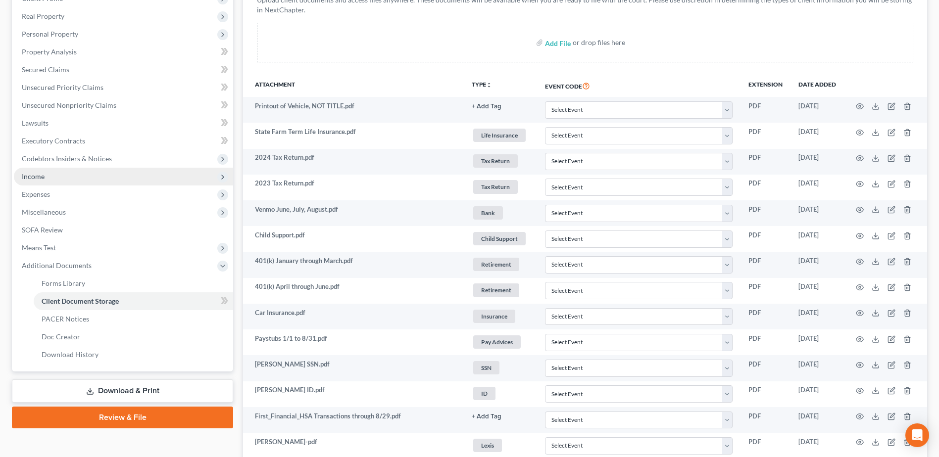
drag, startPoint x: 63, startPoint y: 177, endPoint x: 83, endPoint y: 176, distance: 19.8
click at [63, 177] on span "Income" at bounding box center [123, 177] width 219 height 18
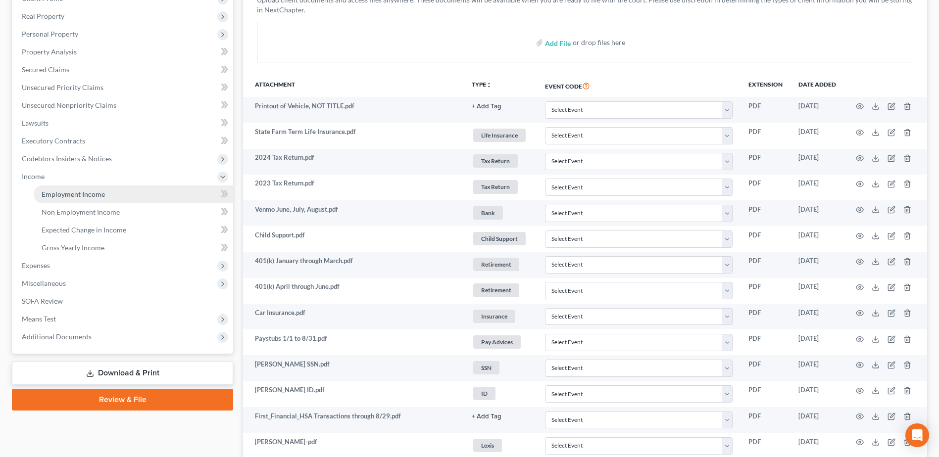
click at [115, 193] on link "Employment Income" at bounding box center [133, 195] width 199 height 18
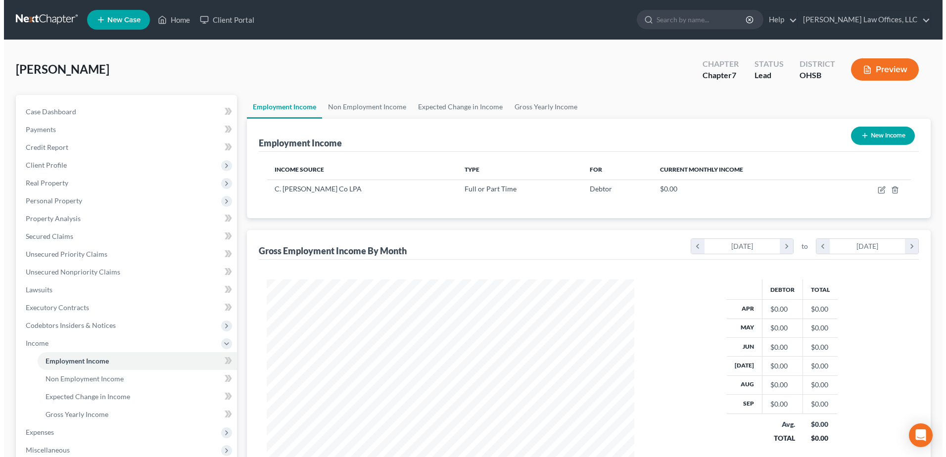
scroll to position [184, 387]
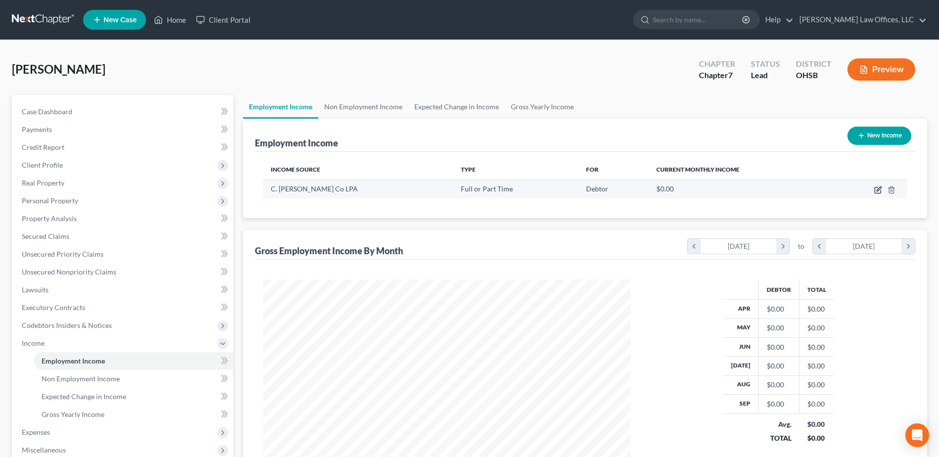
click at [877, 190] on icon "button" at bounding box center [878, 190] width 8 height 8
select select "0"
select select "36"
select select "1"
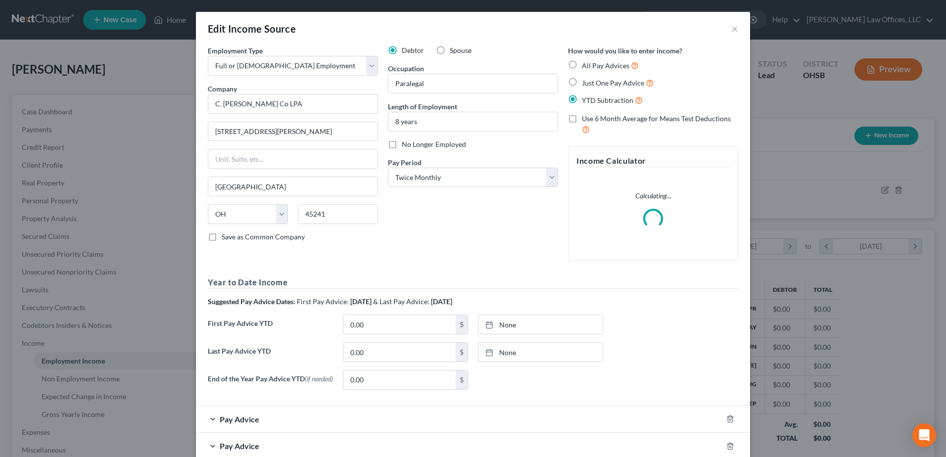
scroll to position [185, 391]
type input "[DATE]"
click at [509, 353] on link "None" at bounding box center [541, 352] width 124 height 19
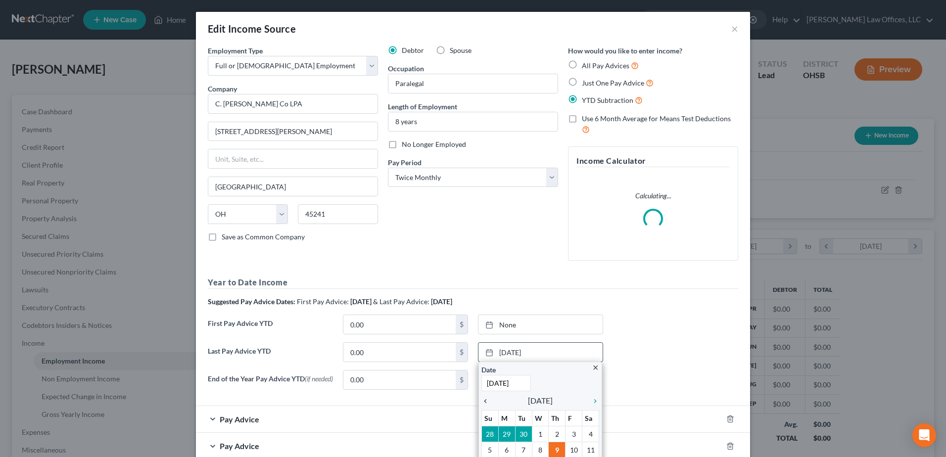
click at [482, 402] on icon "chevron_left" at bounding box center [488, 401] width 13 height 8
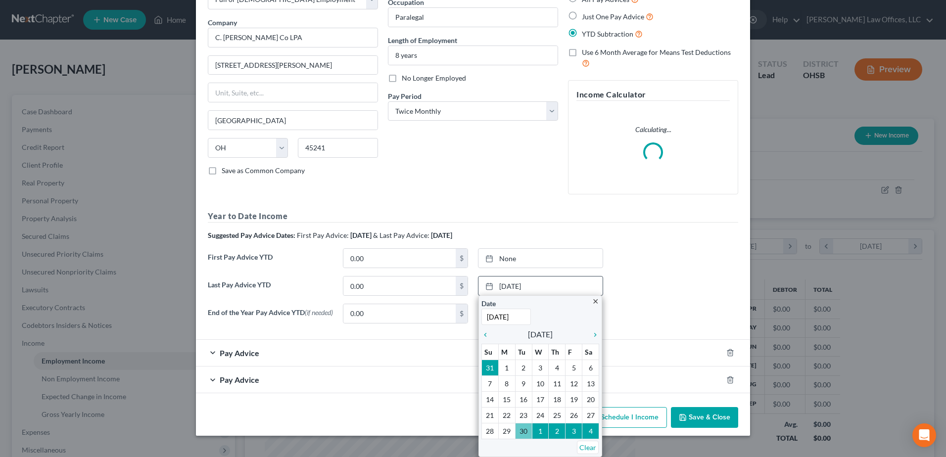
scroll to position [59, 0]
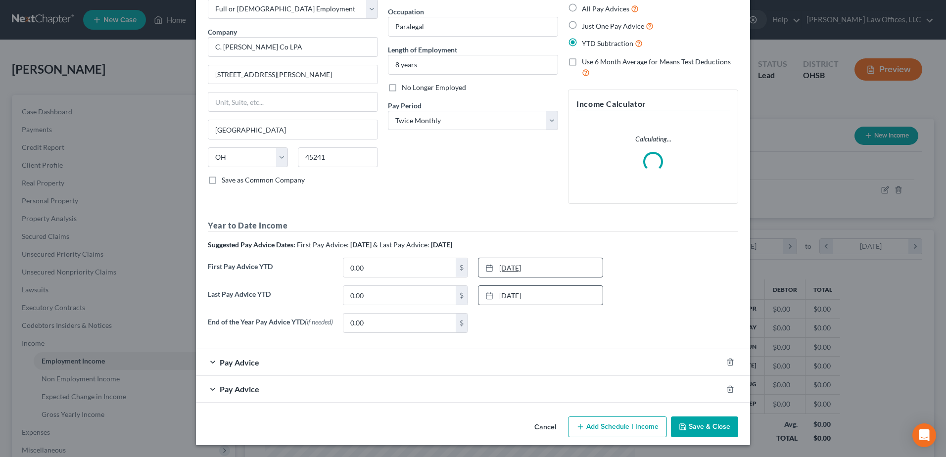
type input "[DATE]"
click at [503, 266] on link "[DATE]" at bounding box center [541, 267] width 124 height 19
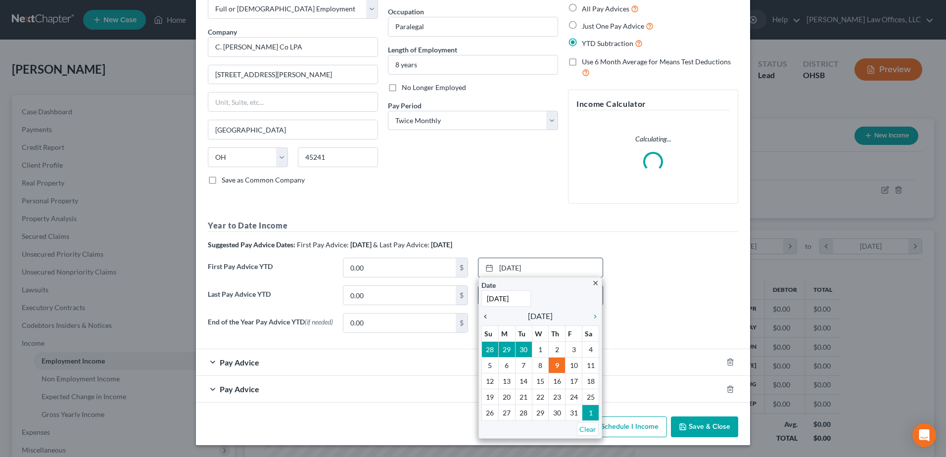
click at [482, 313] on icon "chevron_left" at bounding box center [488, 317] width 13 height 8
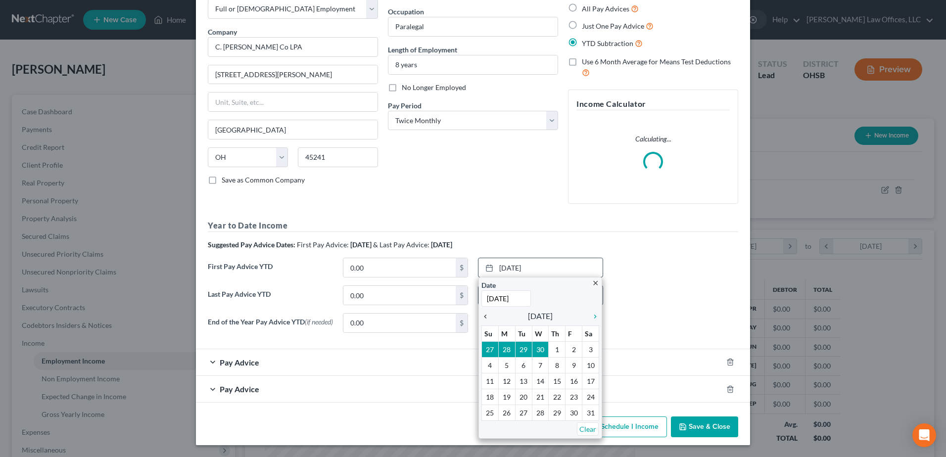
click at [482, 313] on icon "chevron_left" at bounding box center [488, 317] width 13 height 8
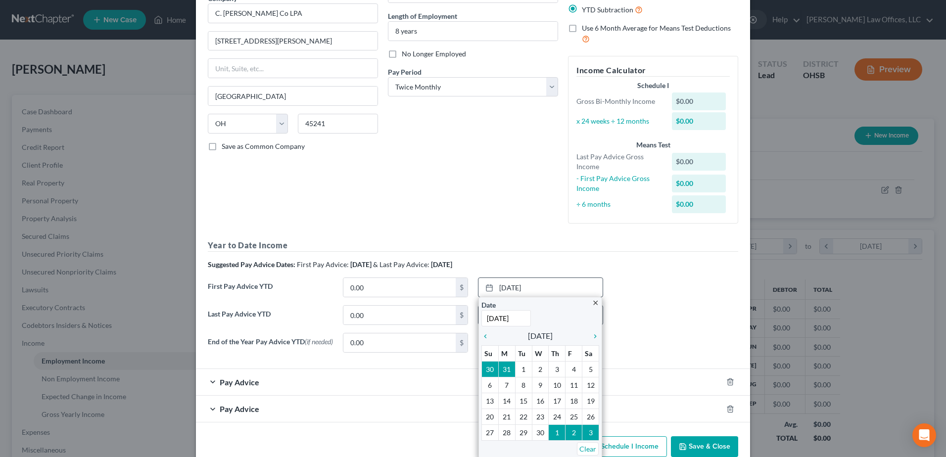
scroll to position [108, 0]
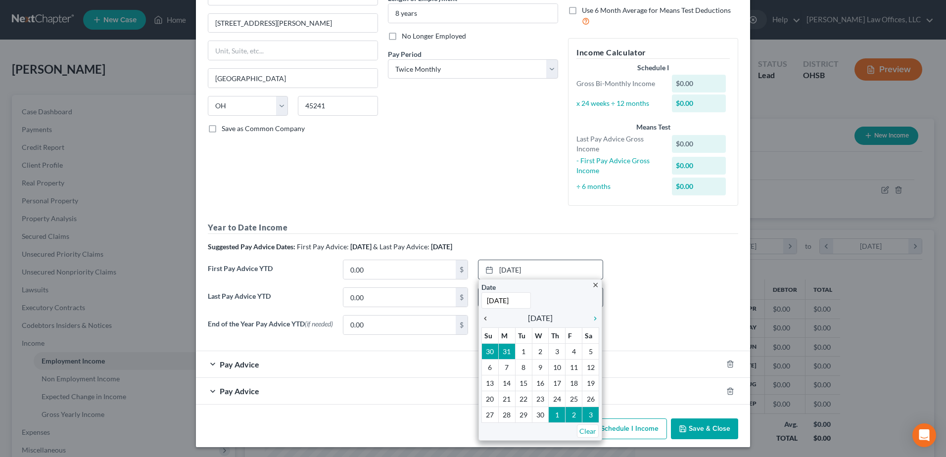
click at [482, 317] on icon "chevron_left" at bounding box center [488, 319] width 13 height 8
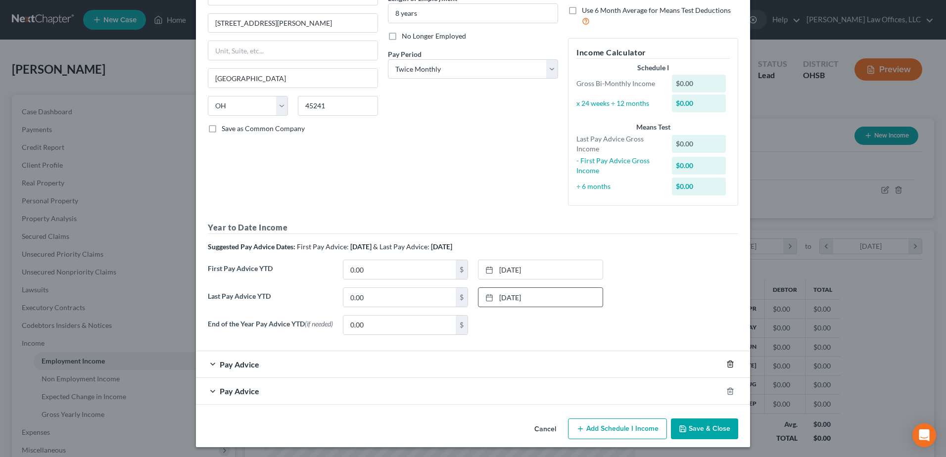
click at [729, 364] on icon "button" at bounding box center [731, 364] width 8 height 8
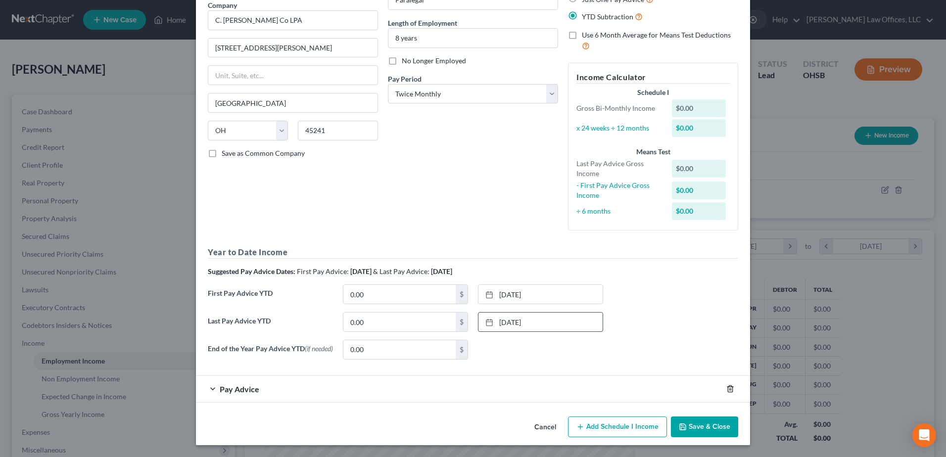
drag, startPoint x: 730, startPoint y: 391, endPoint x: 679, endPoint y: 374, distance: 53.4
click at [729, 391] on icon "button" at bounding box center [731, 389] width 8 height 8
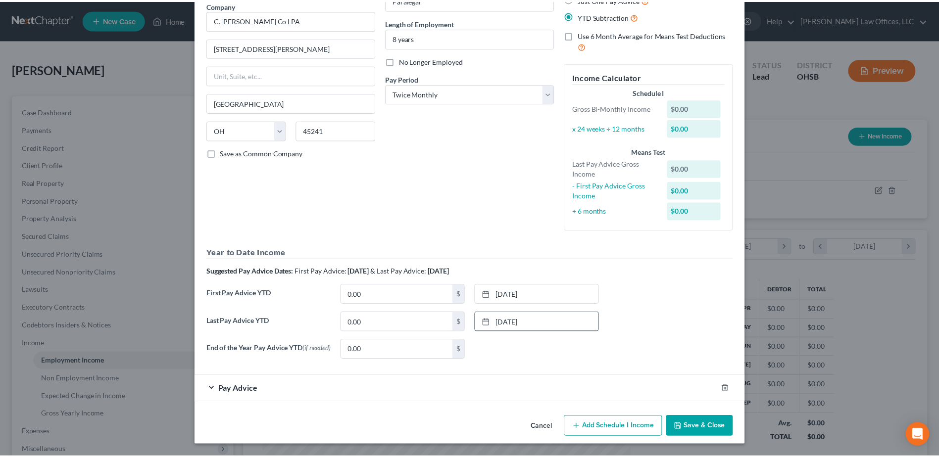
scroll to position [58, 0]
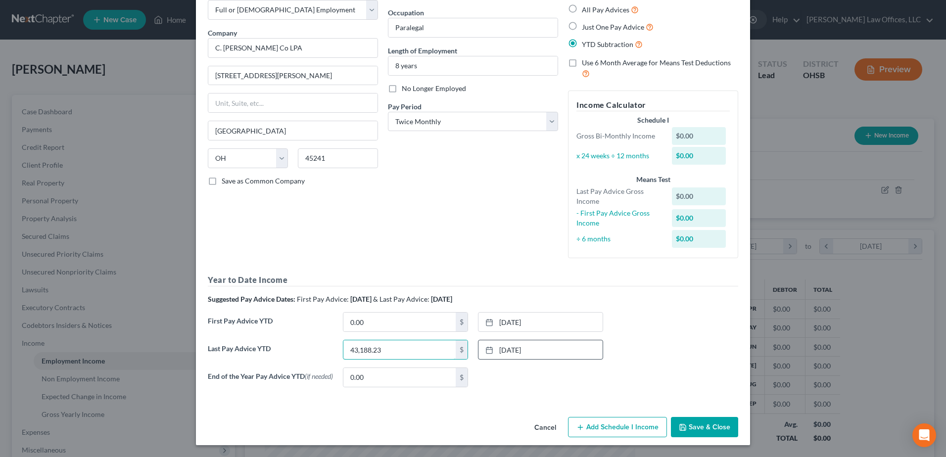
type input "43,188.23"
type input "14,290.86"
click at [711, 425] on button "Save & Close" at bounding box center [704, 427] width 67 height 21
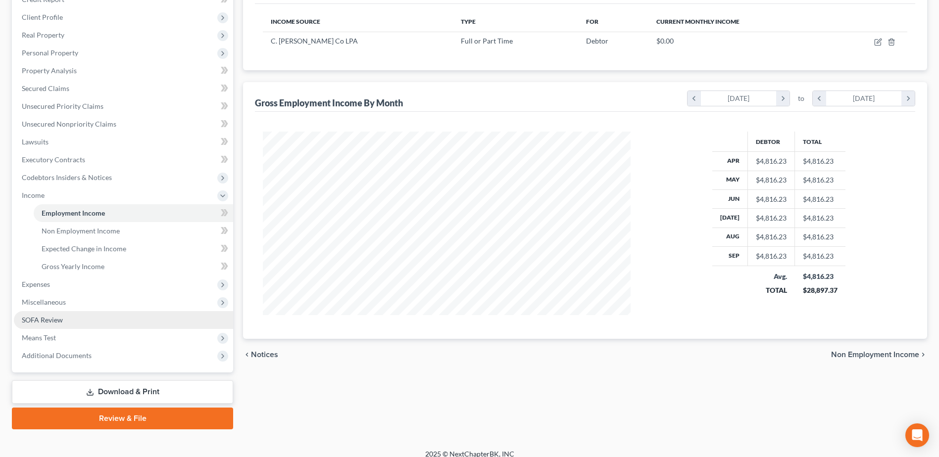
scroll to position [148, 0]
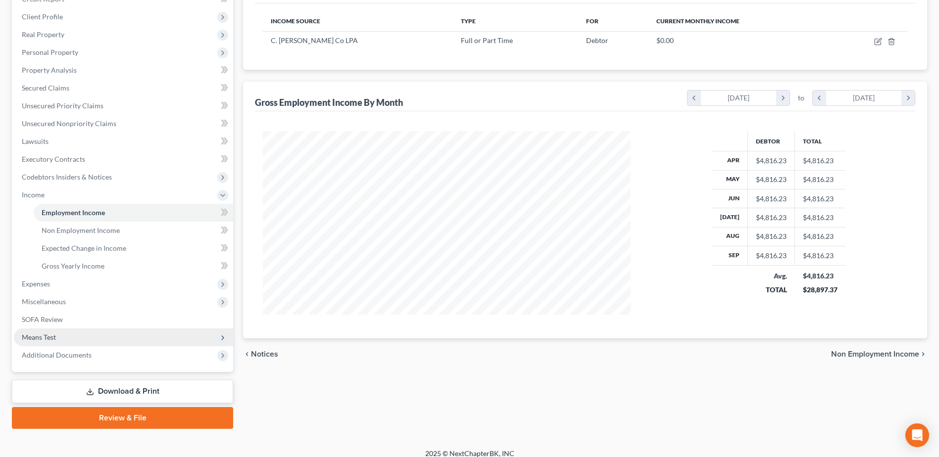
click at [74, 340] on span "Means Test" at bounding box center [123, 338] width 219 height 18
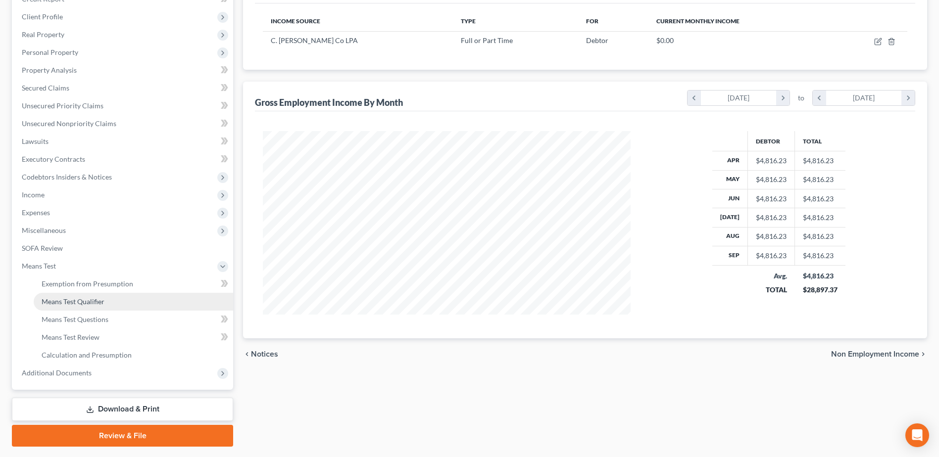
click at [92, 304] on span "Means Test Qualifier" at bounding box center [73, 301] width 63 height 8
